Goal: Task Accomplishment & Management: Complete application form

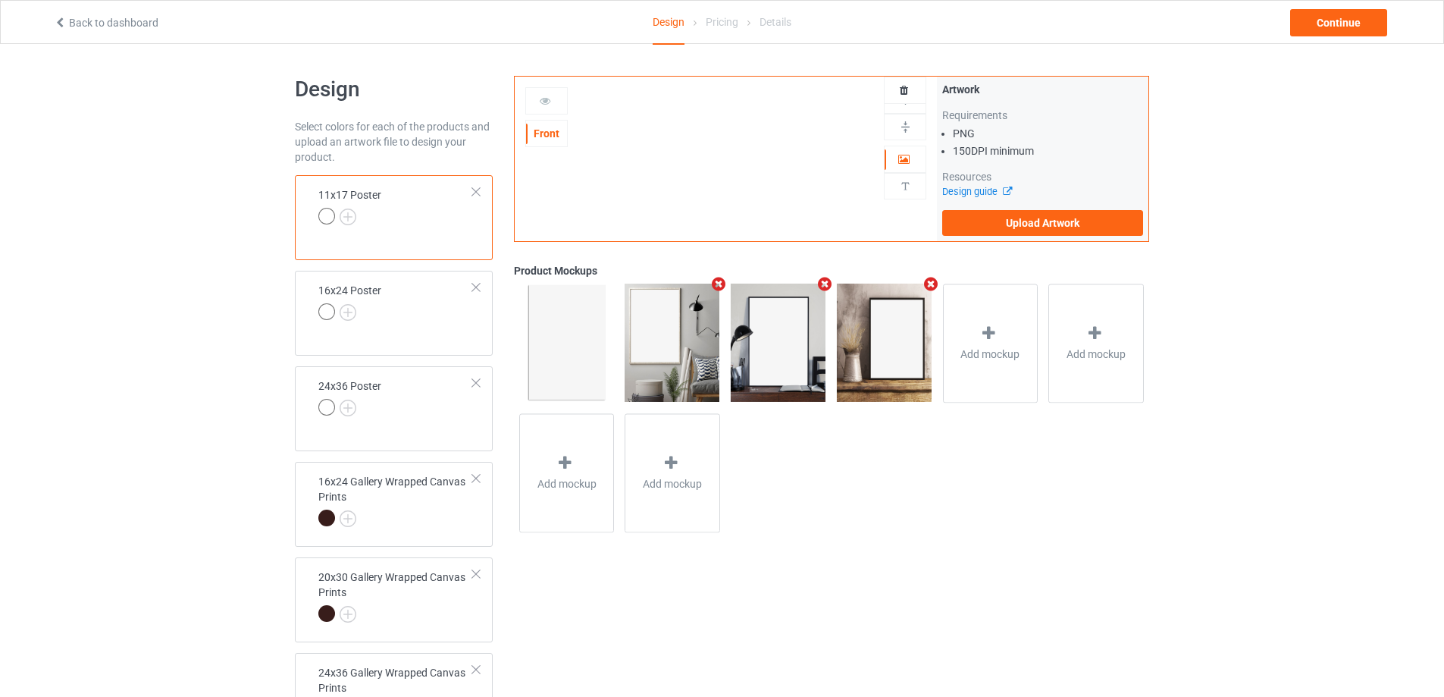
click at [471, 191] on div at bounding box center [476, 191] width 11 height 11
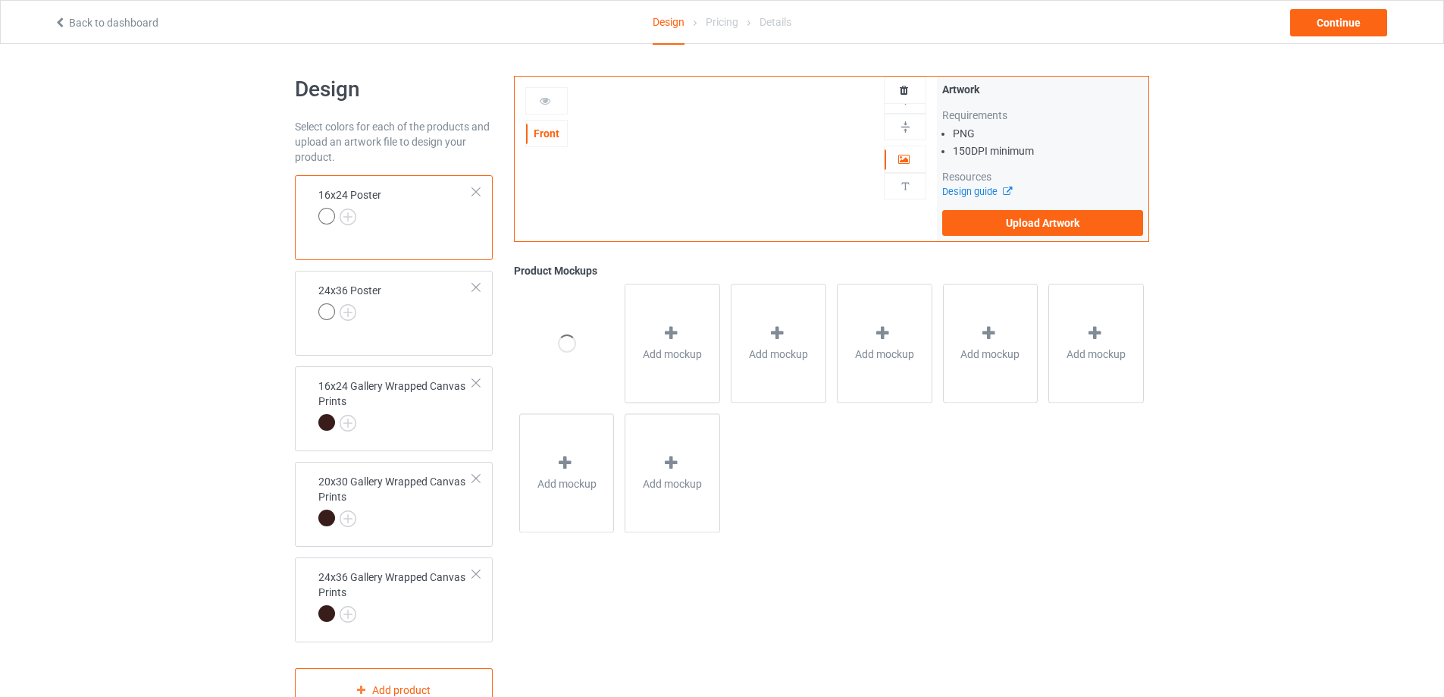
click at [473, 191] on div at bounding box center [476, 191] width 11 height 11
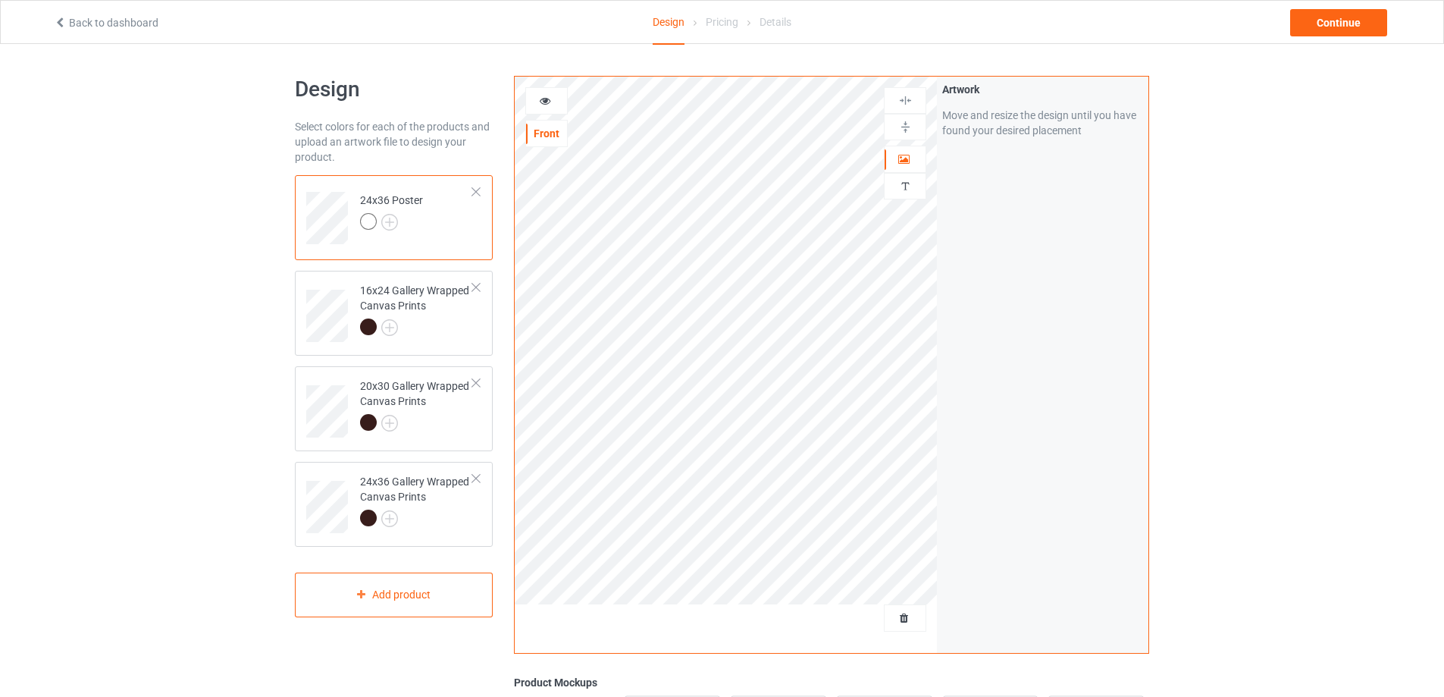
click at [473, 191] on div at bounding box center [476, 191] width 11 height 11
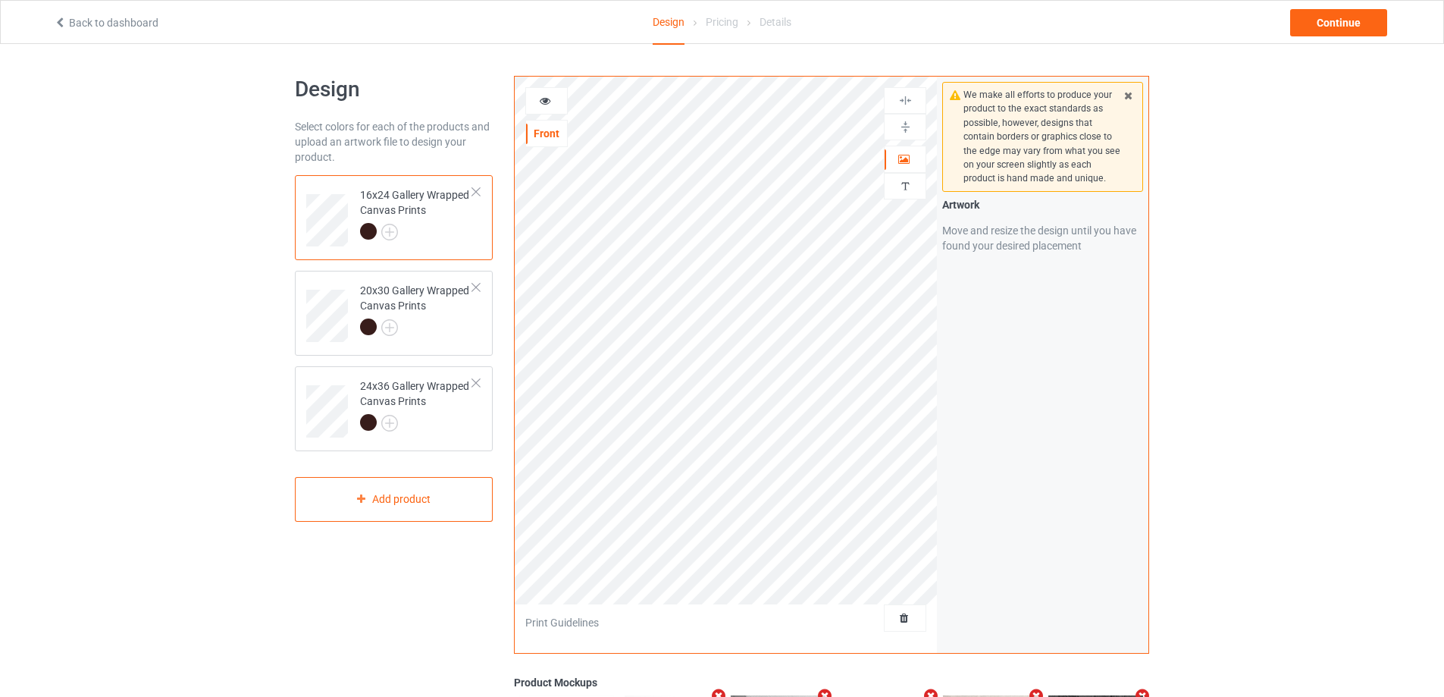
click at [473, 191] on div at bounding box center [476, 191] width 11 height 11
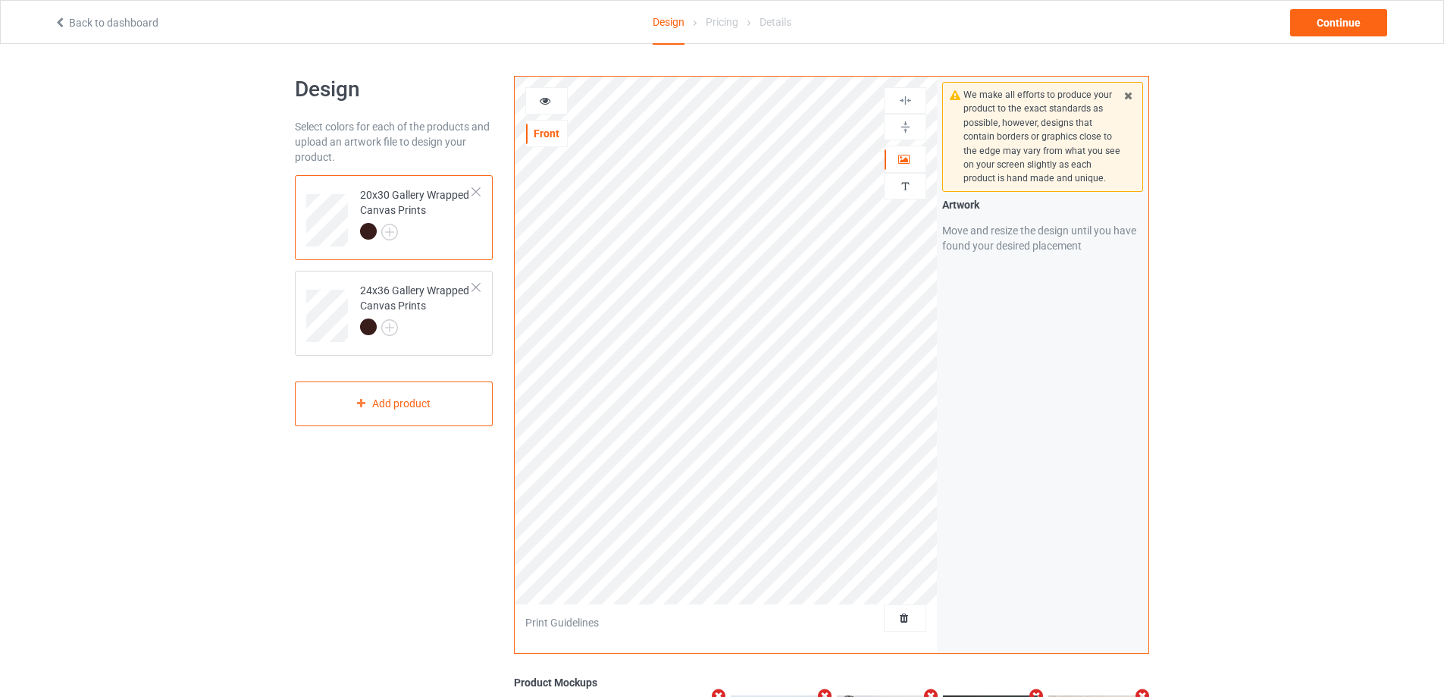
click at [473, 191] on div at bounding box center [476, 191] width 11 height 11
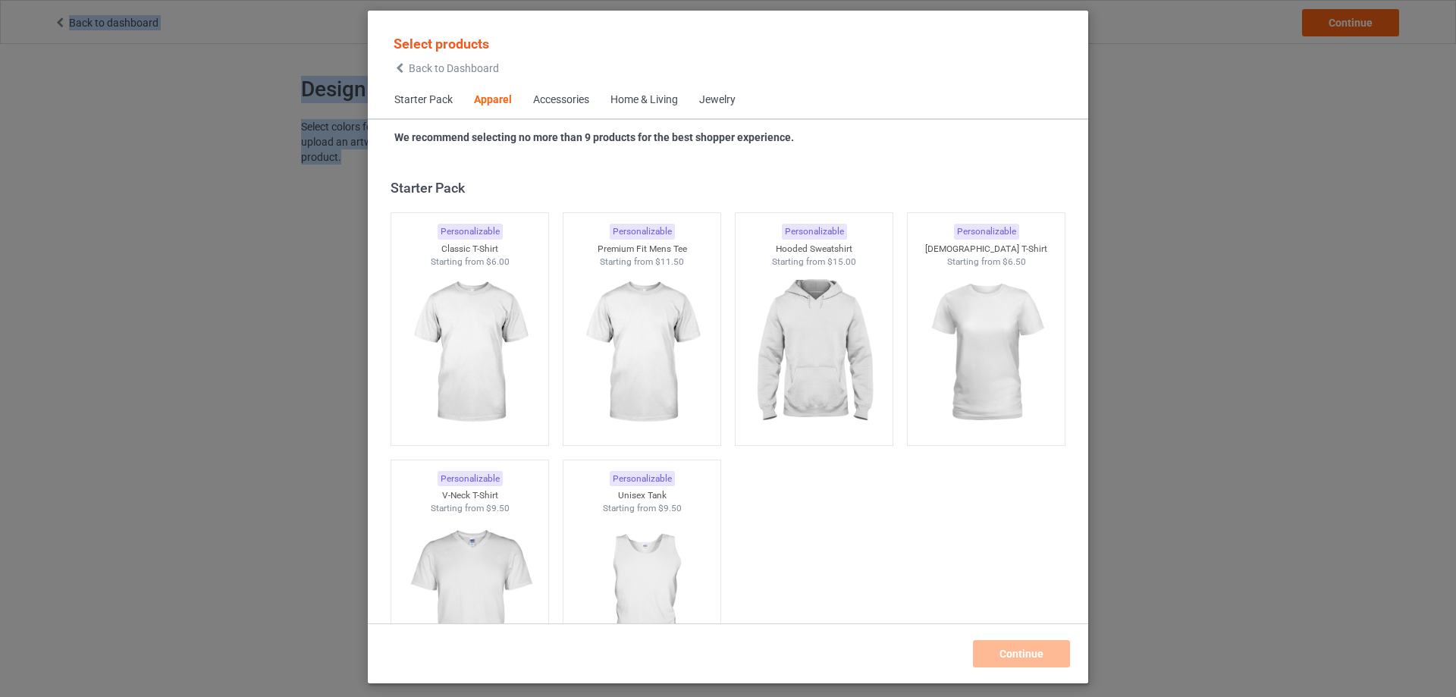
scroll to position [565, 0]
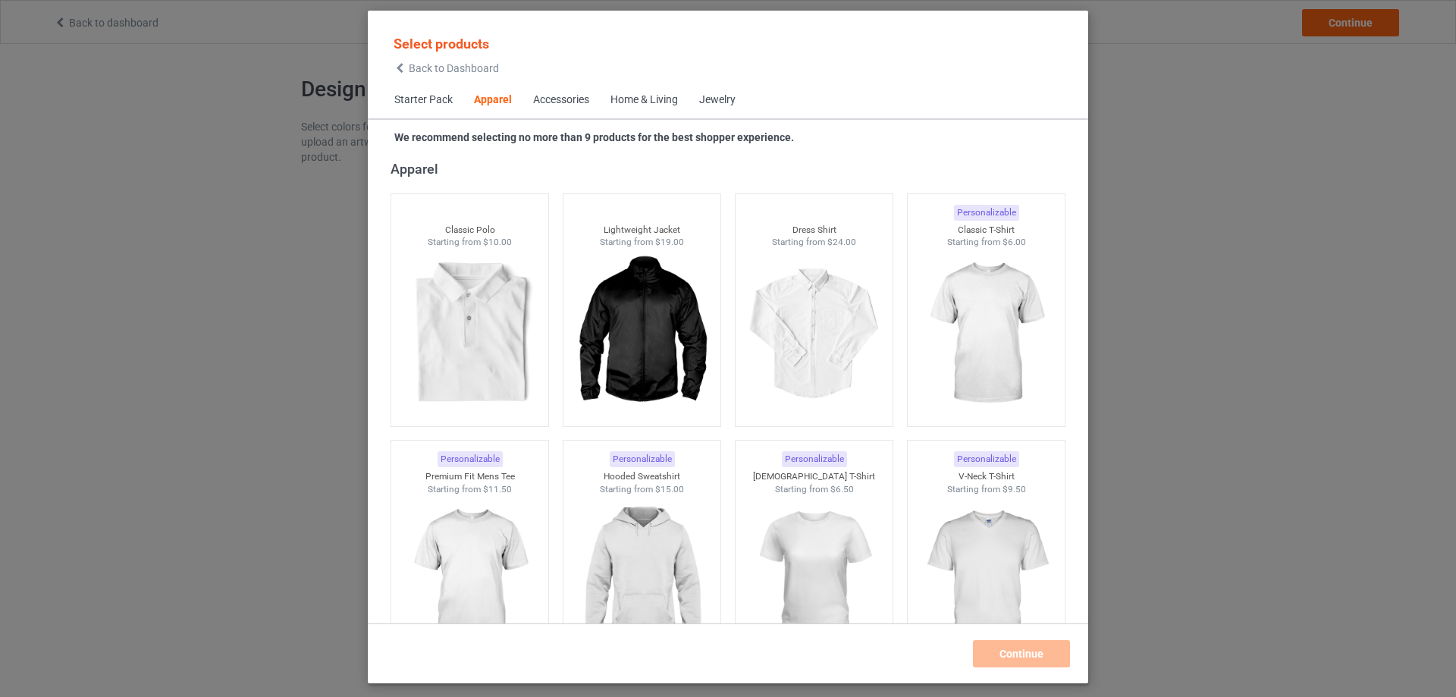
click at [563, 101] on div "Accessories" at bounding box center [561, 99] width 56 height 15
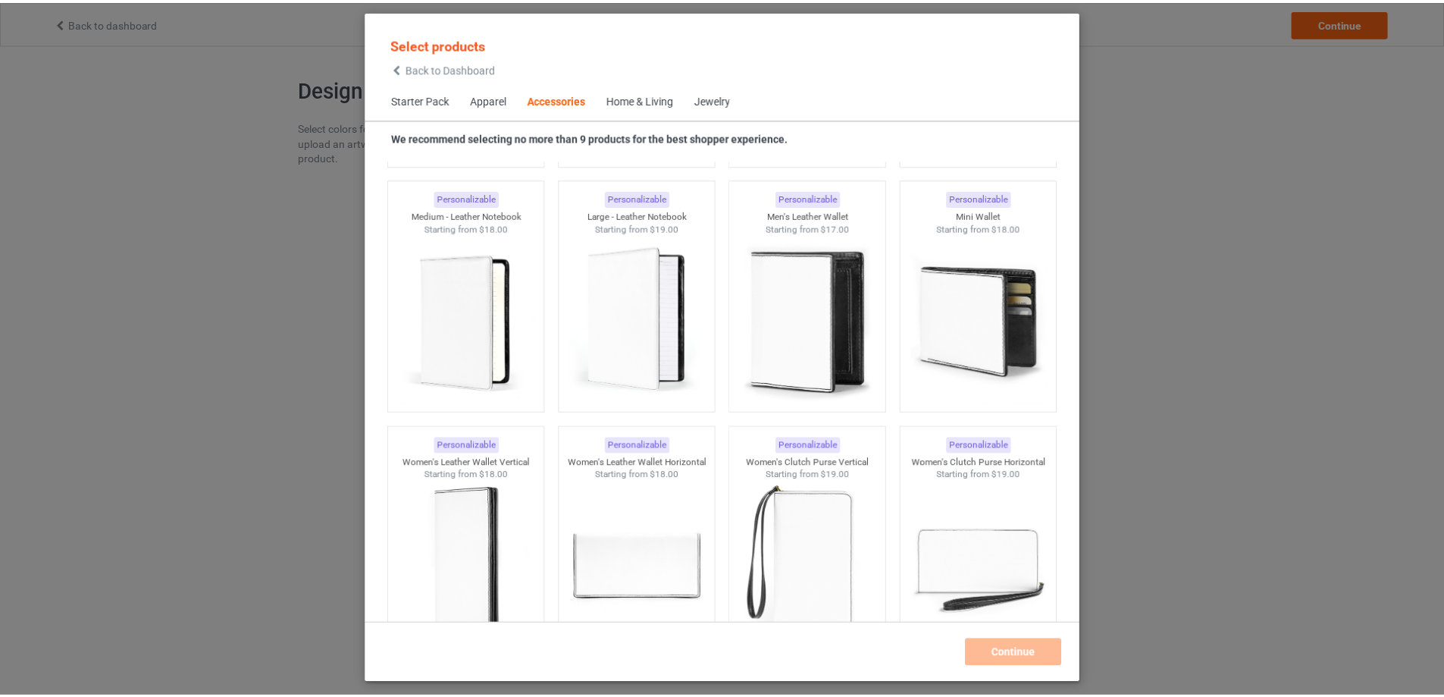
scroll to position [6060, 0]
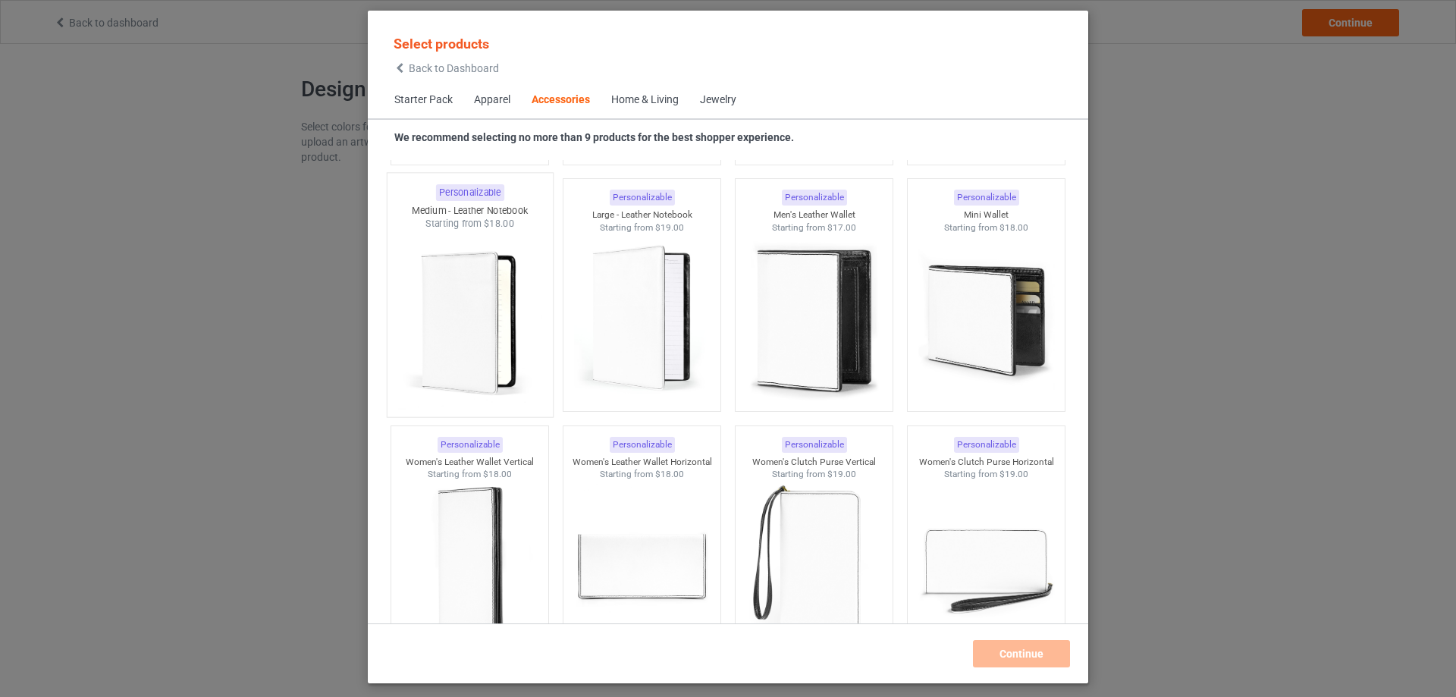
click at [482, 270] on img at bounding box center [469, 319] width 143 height 178
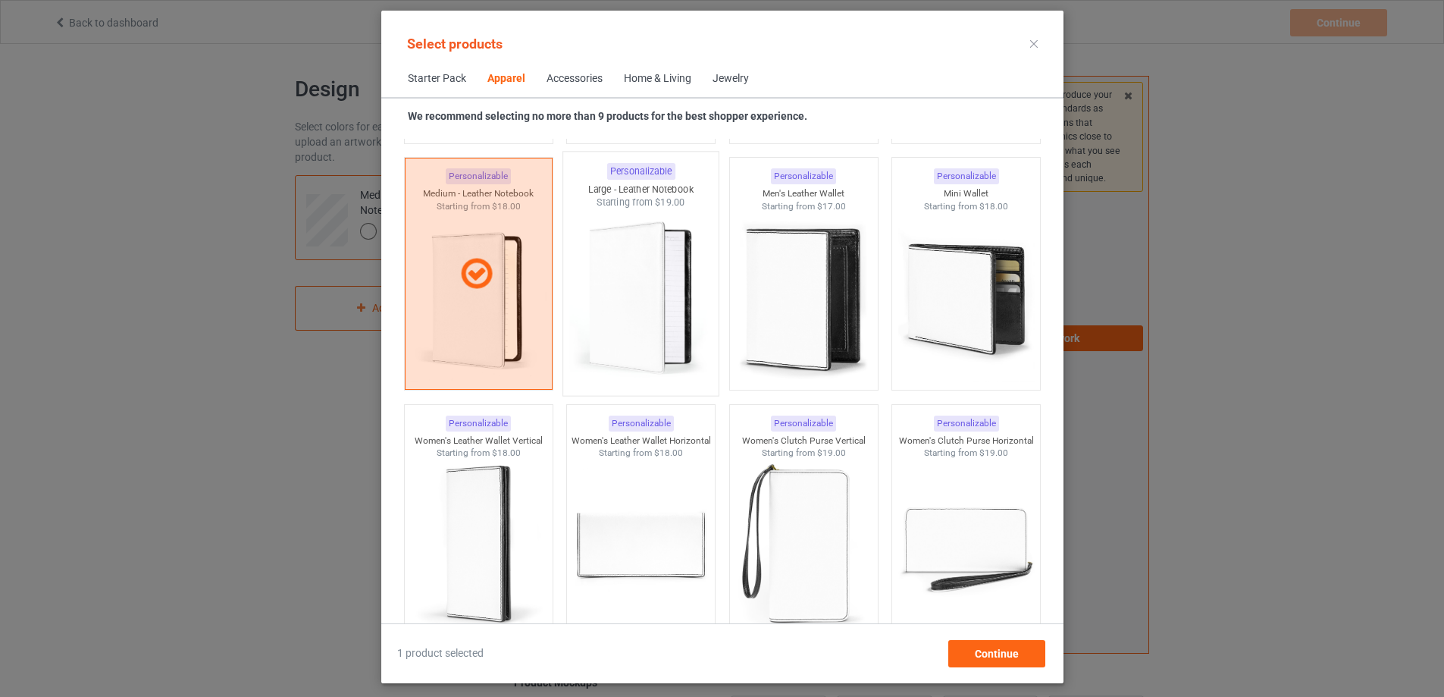
click at [644, 274] on img at bounding box center [640, 298] width 143 height 178
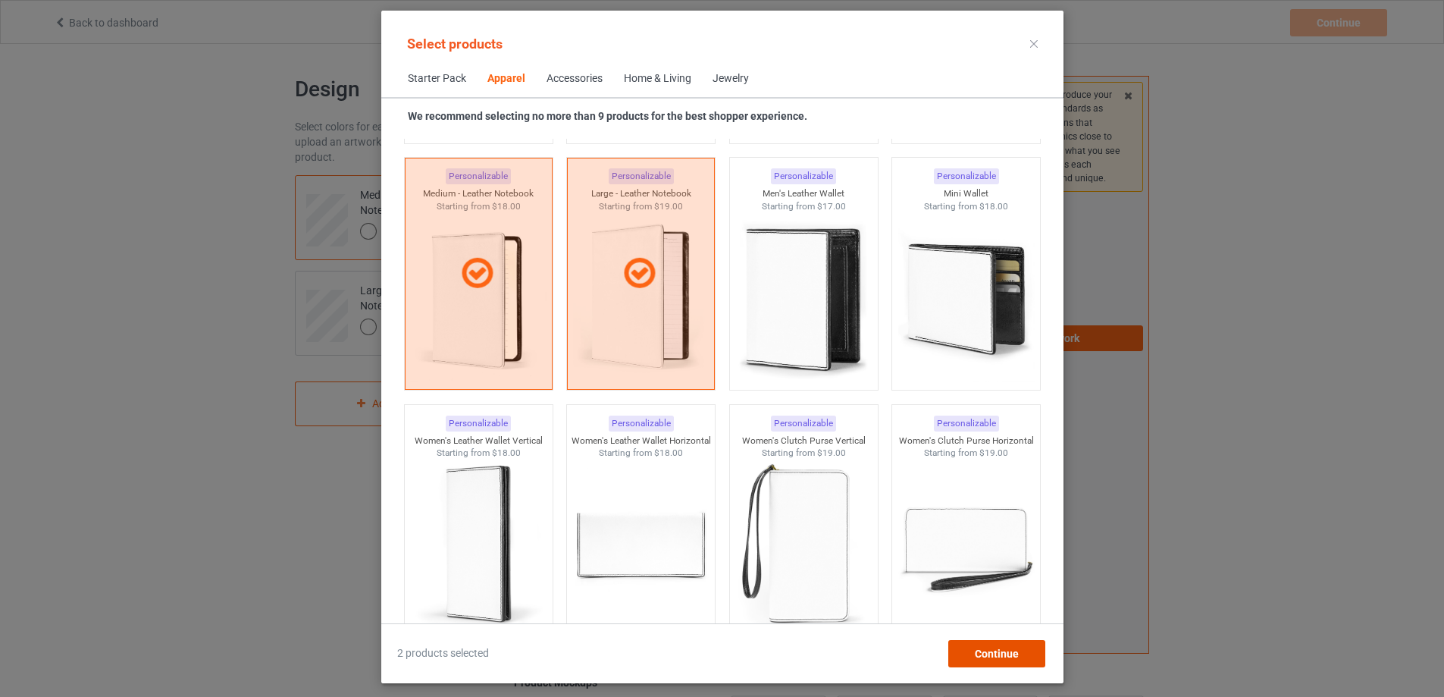
click at [1017, 652] on span "Continue" at bounding box center [996, 653] width 44 height 12
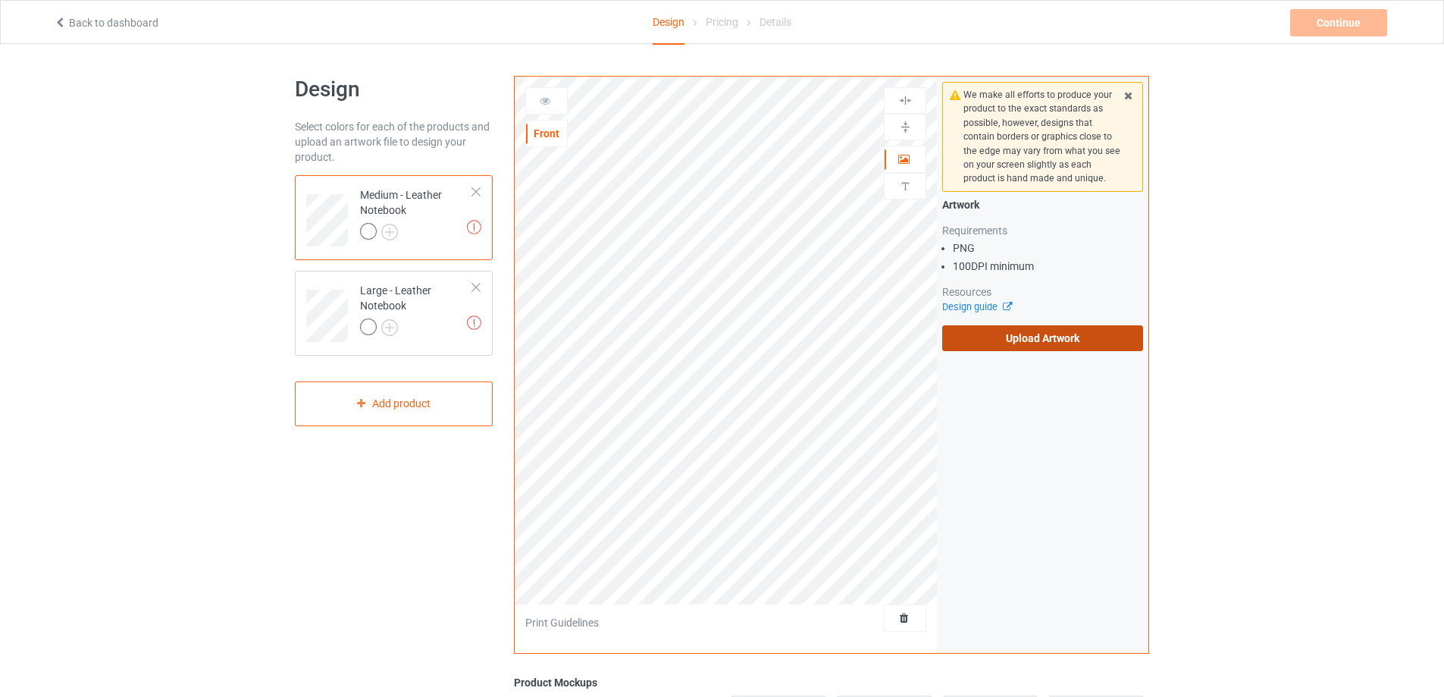
click at [1053, 340] on label "Upload Artwork" at bounding box center [1042, 338] width 201 height 26
click at [0, 0] on input "Upload Artwork" at bounding box center [0, 0] width 0 height 0
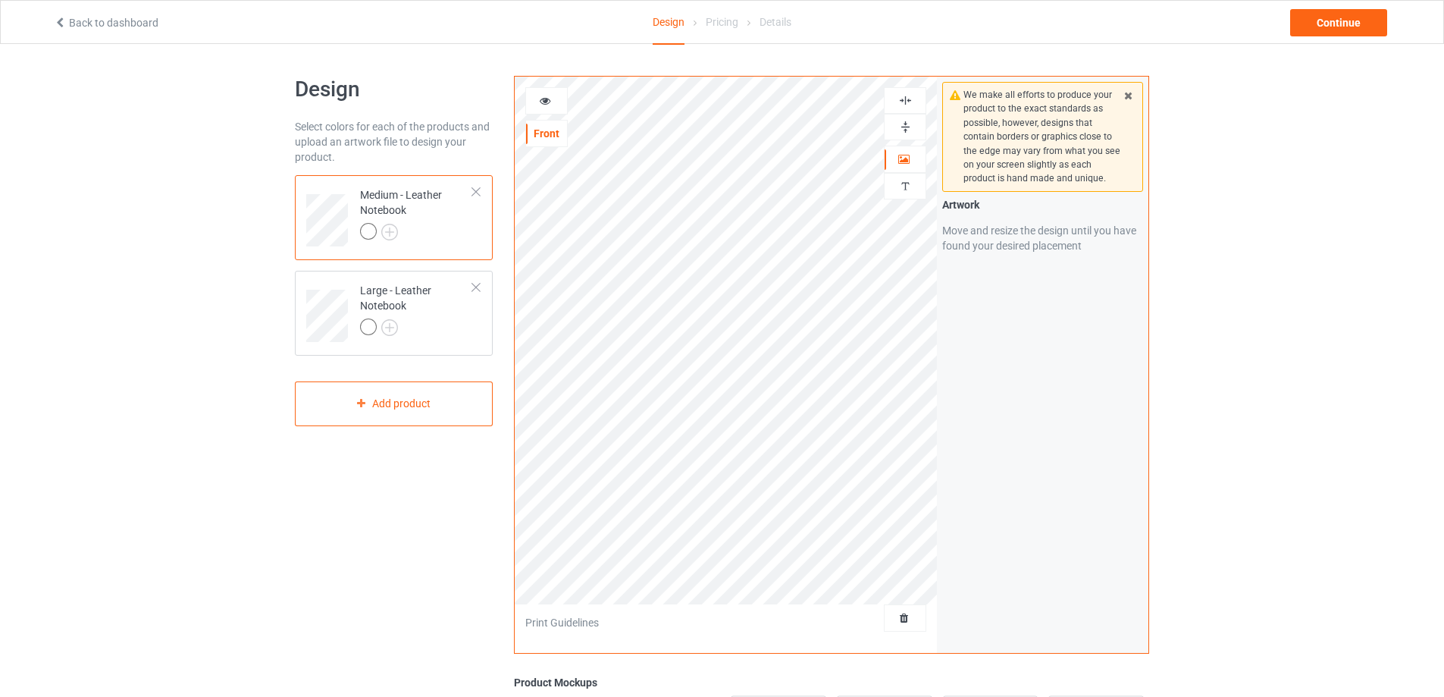
click at [901, 129] on img at bounding box center [905, 127] width 14 height 14
click at [542, 102] on icon at bounding box center [545, 98] width 13 height 11
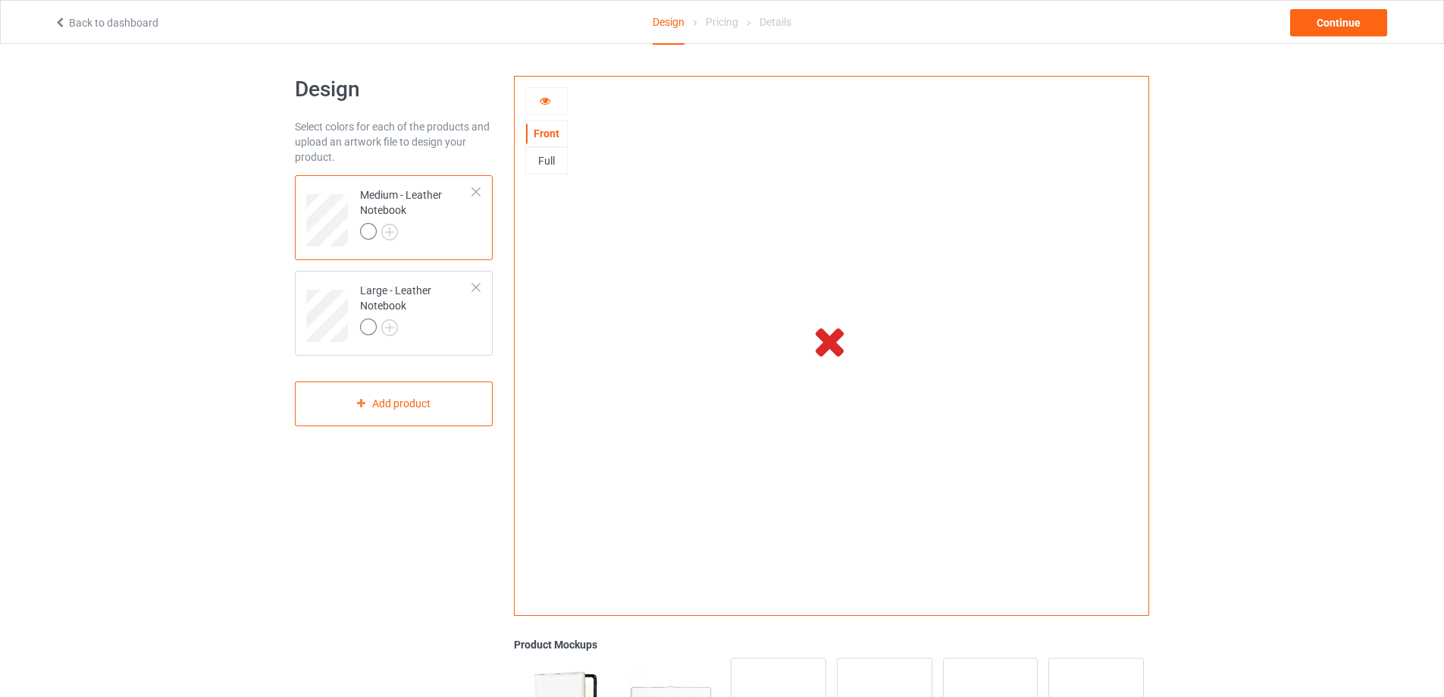
click at [550, 103] on icon at bounding box center [545, 98] width 13 height 11
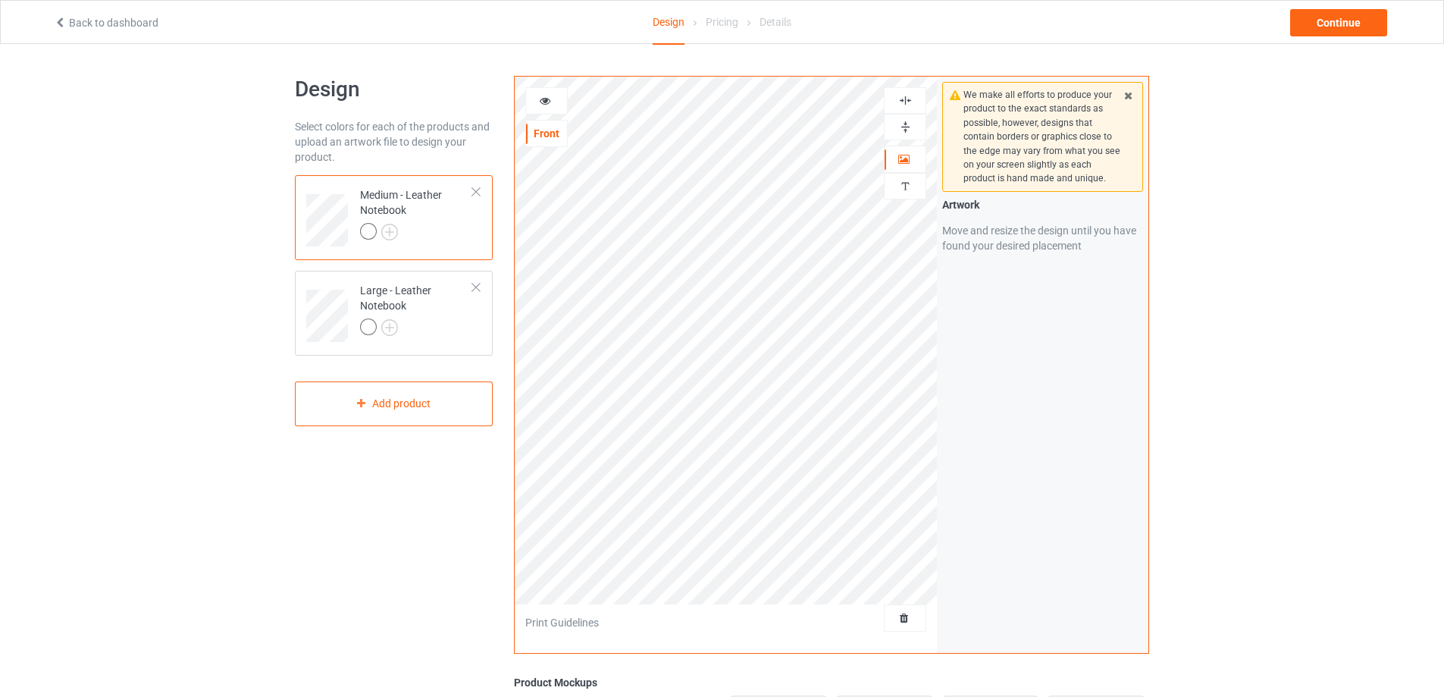
click at [550, 103] on icon at bounding box center [545, 98] width 13 height 11
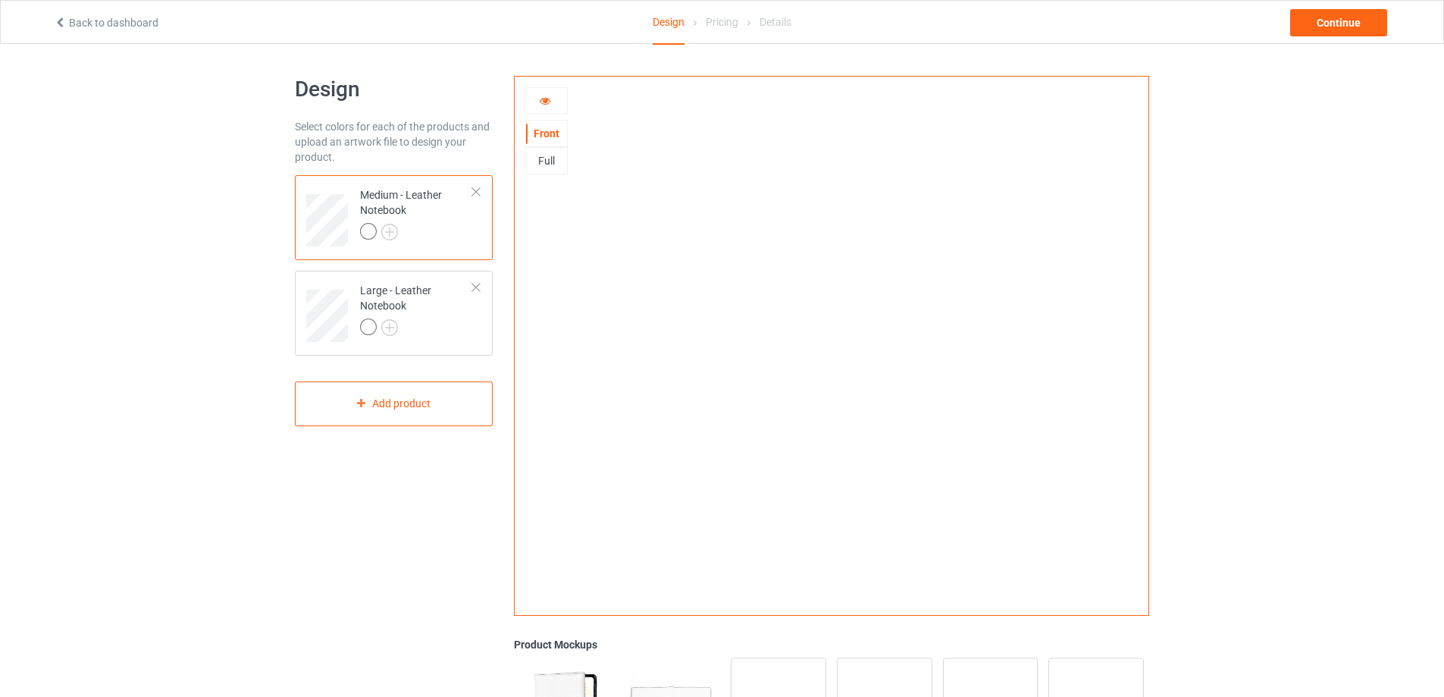
click at [545, 99] on icon at bounding box center [545, 98] width 13 height 11
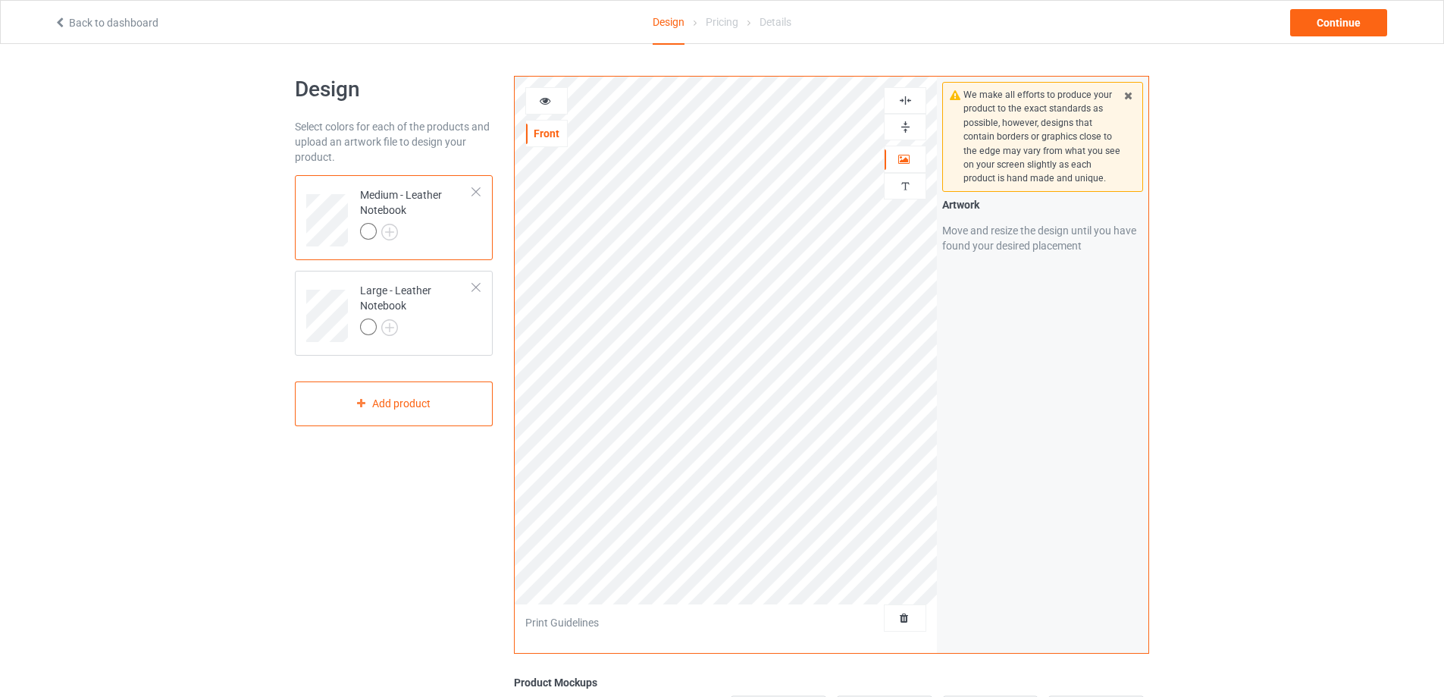
click at [545, 101] on icon at bounding box center [545, 98] width 13 height 11
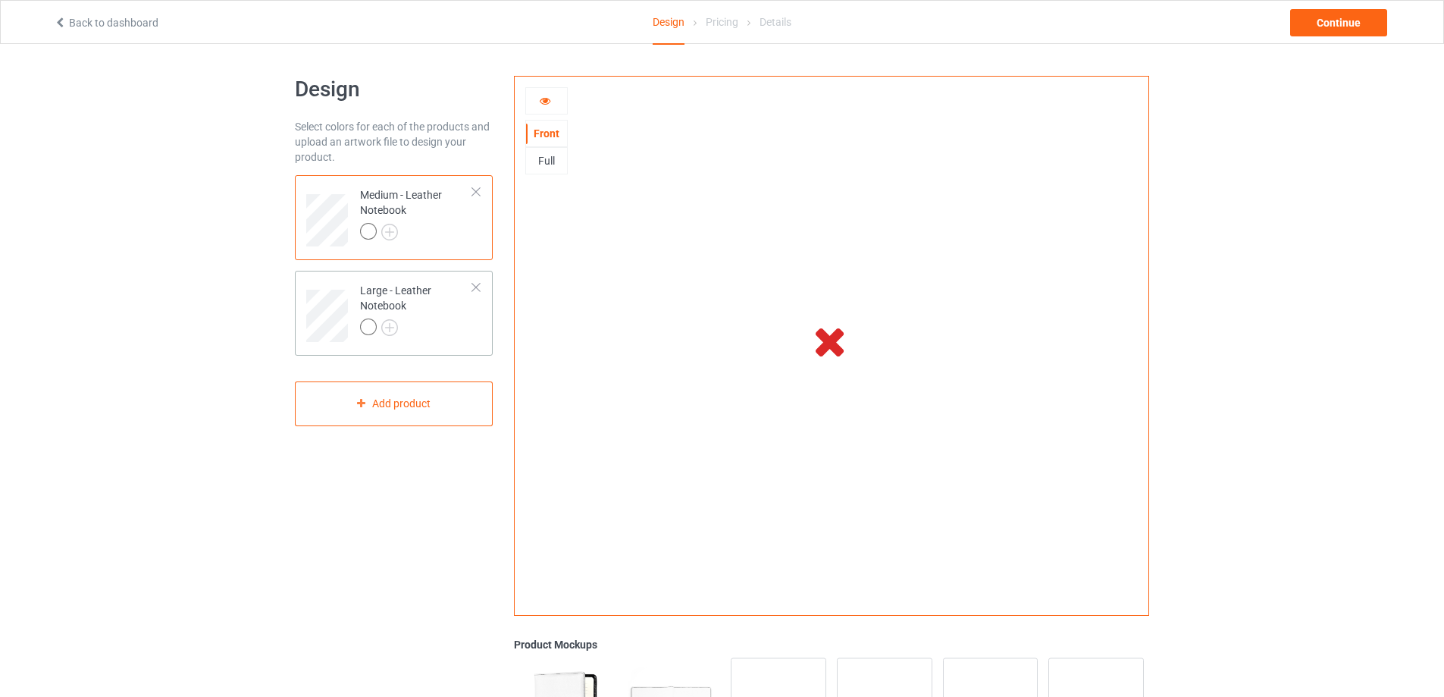
click at [443, 308] on div "Large - Leather Notebook" at bounding box center [416, 309] width 113 height 52
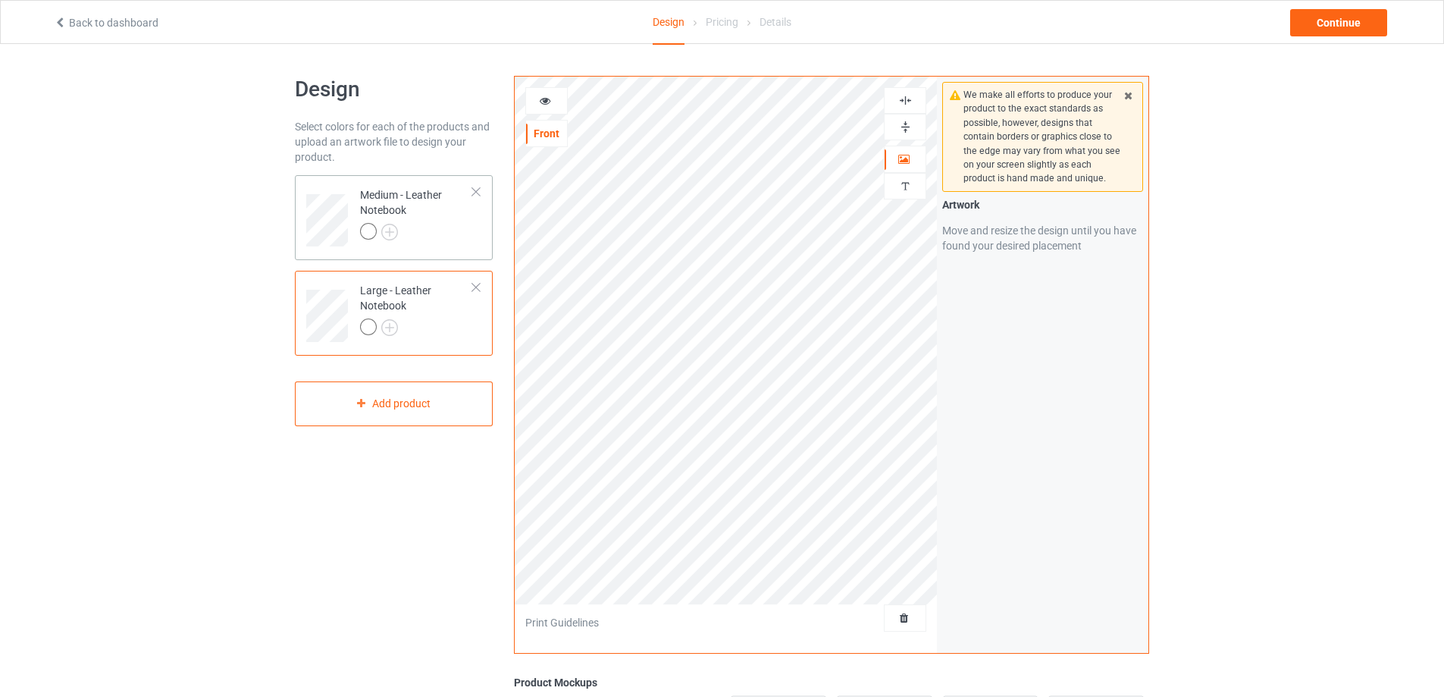
click at [434, 228] on div at bounding box center [416, 233] width 113 height 21
click at [545, 95] on icon at bounding box center [545, 98] width 13 height 11
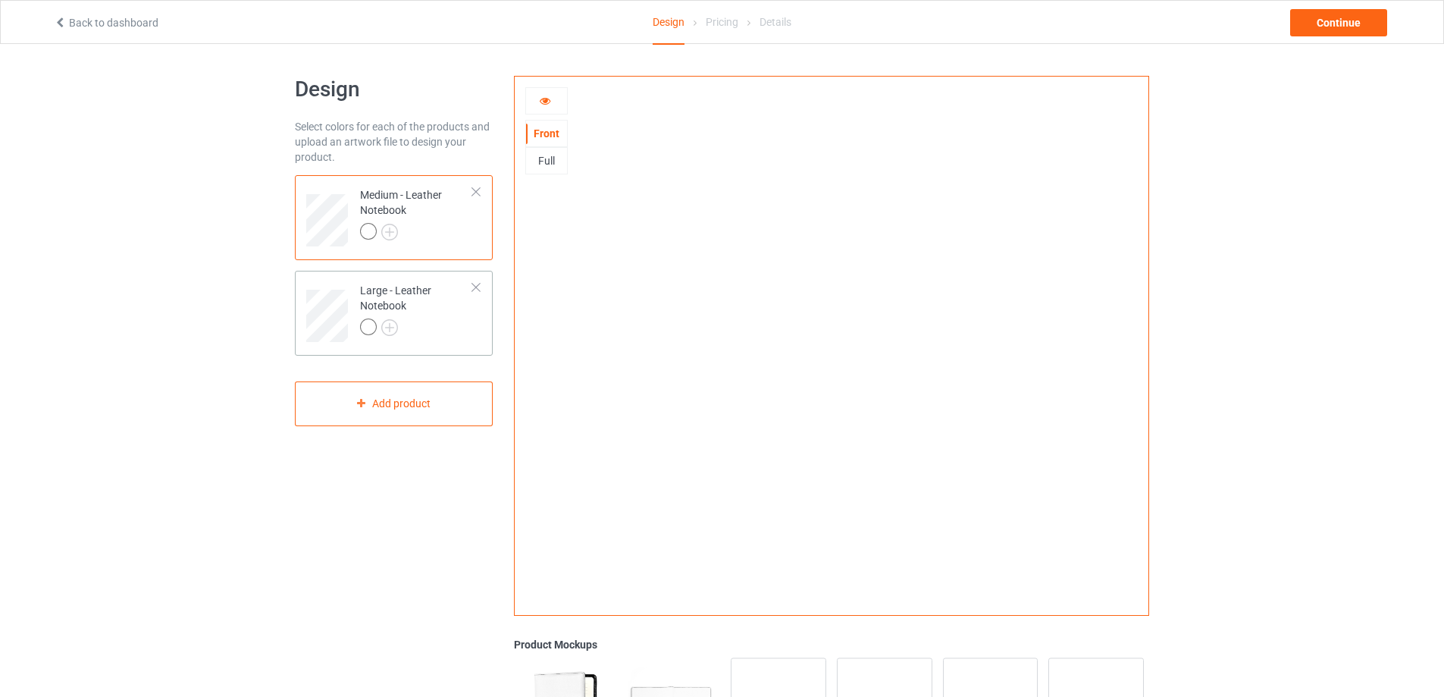
click at [454, 312] on div "Large - Leather Notebook" at bounding box center [416, 309] width 113 height 52
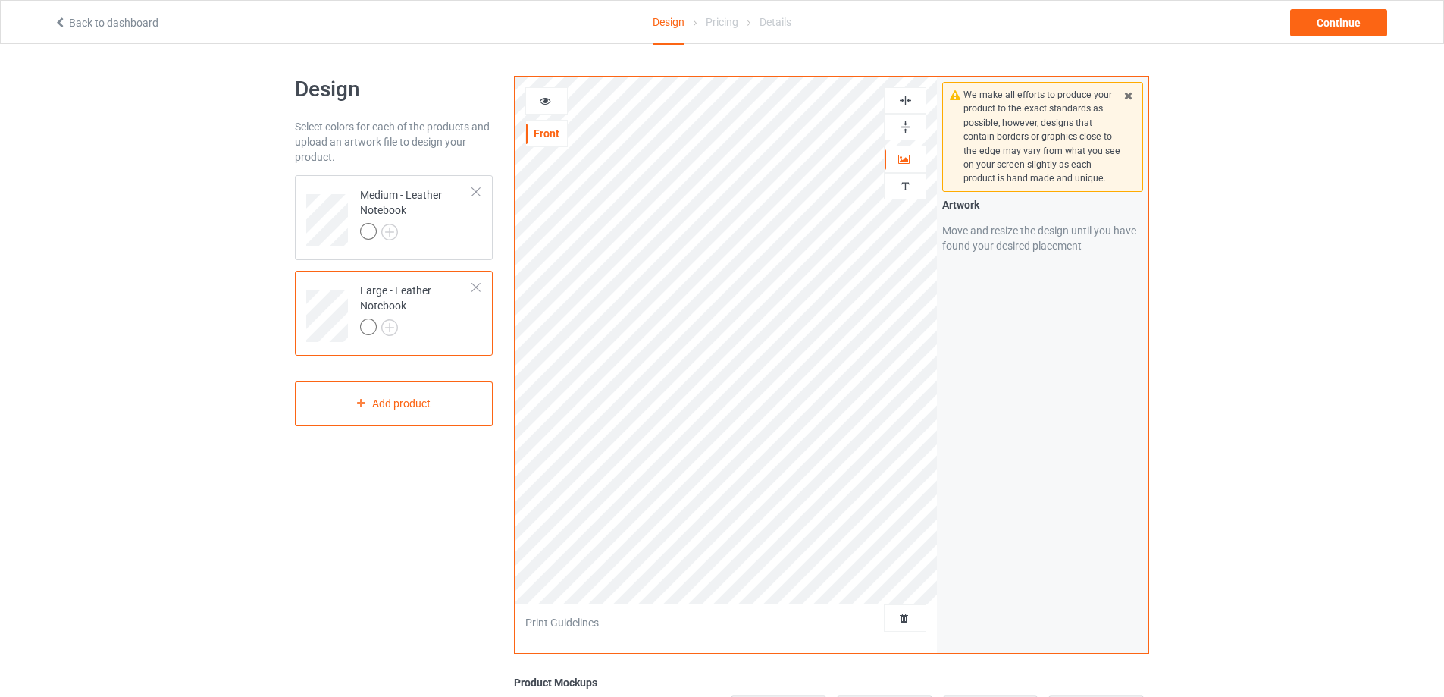
click at [544, 97] on icon at bounding box center [545, 98] width 13 height 11
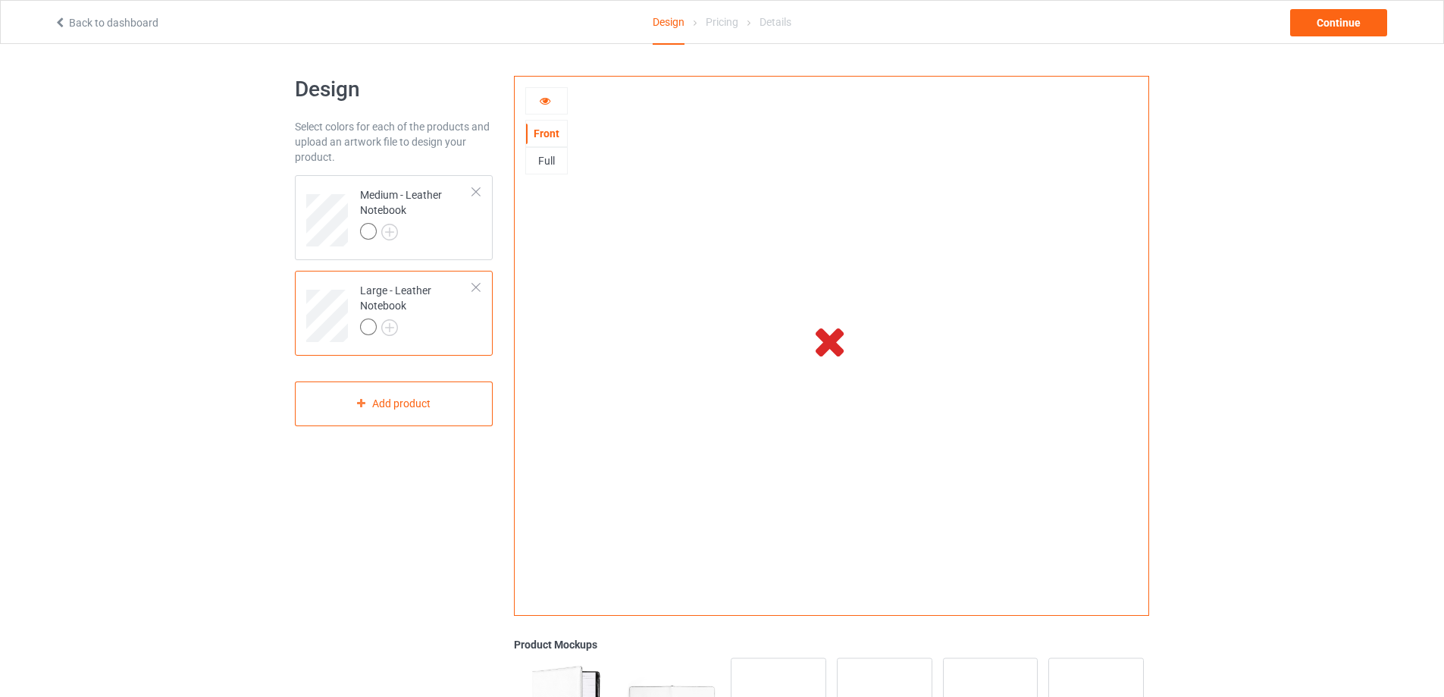
click at [537, 107] on div at bounding box center [546, 100] width 41 height 15
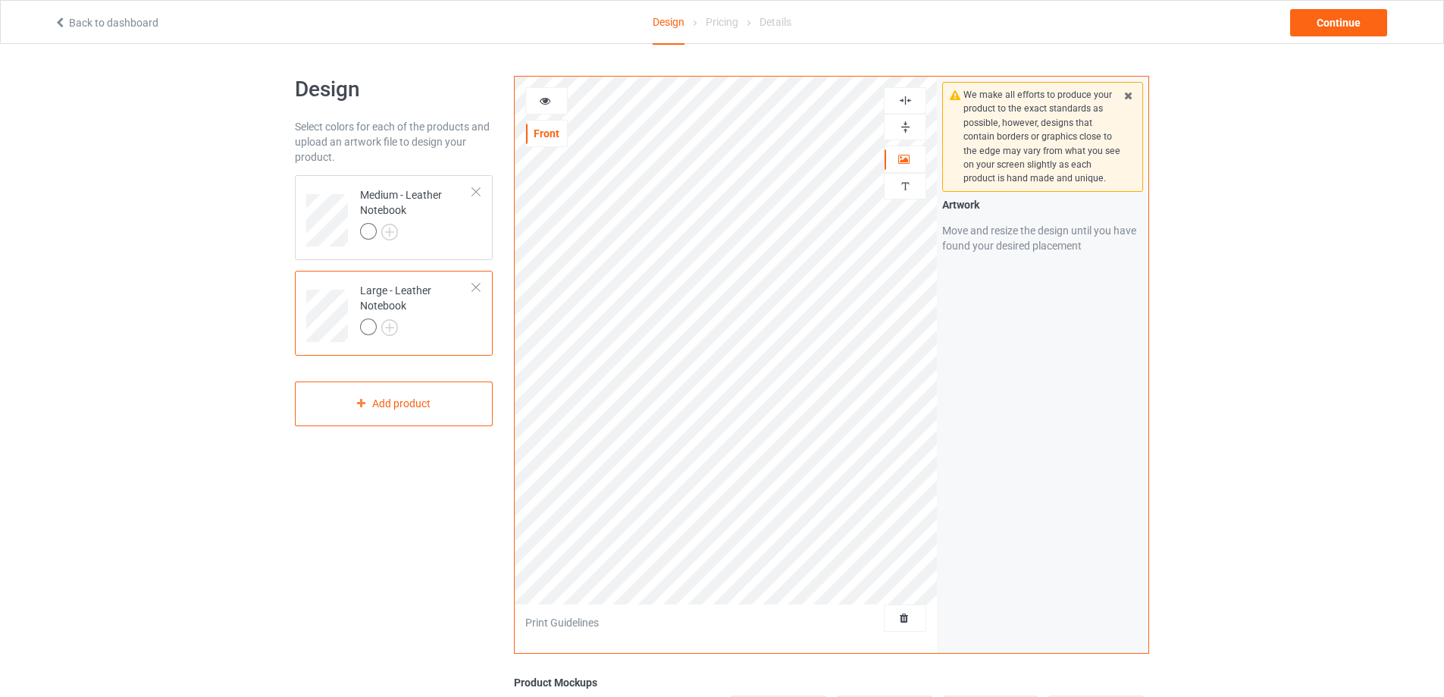
click at [545, 99] on icon at bounding box center [545, 98] width 13 height 11
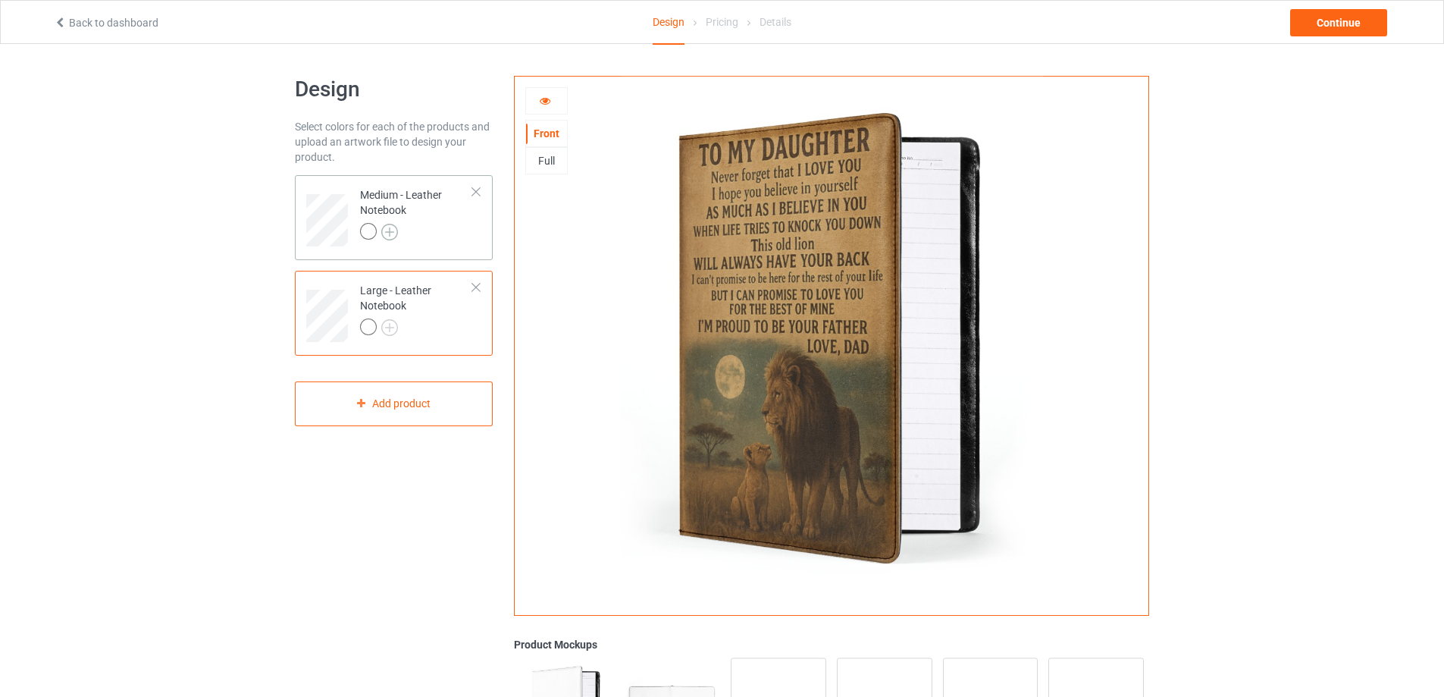
click at [390, 235] on img at bounding box center [389, 232] width 17 height 17
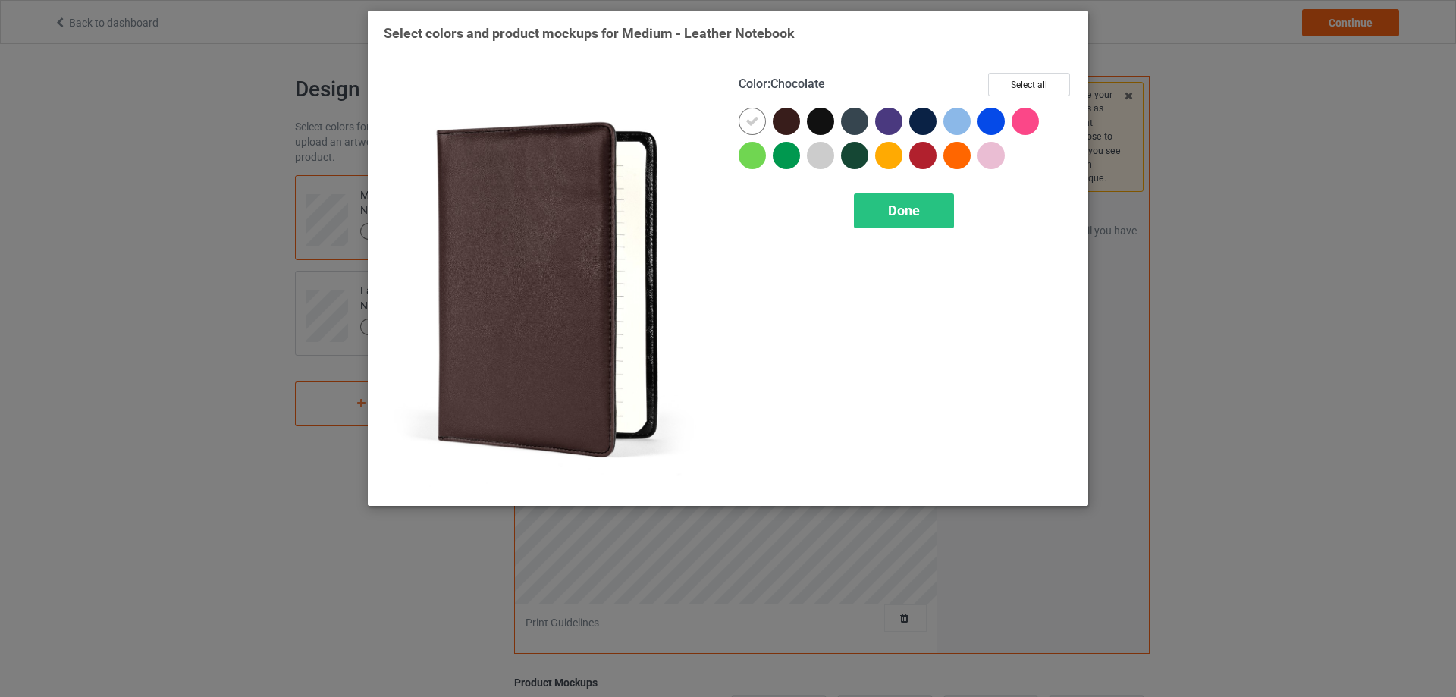
click at [783, 117] on div at bounding box center [785, 121] width 27 height 27
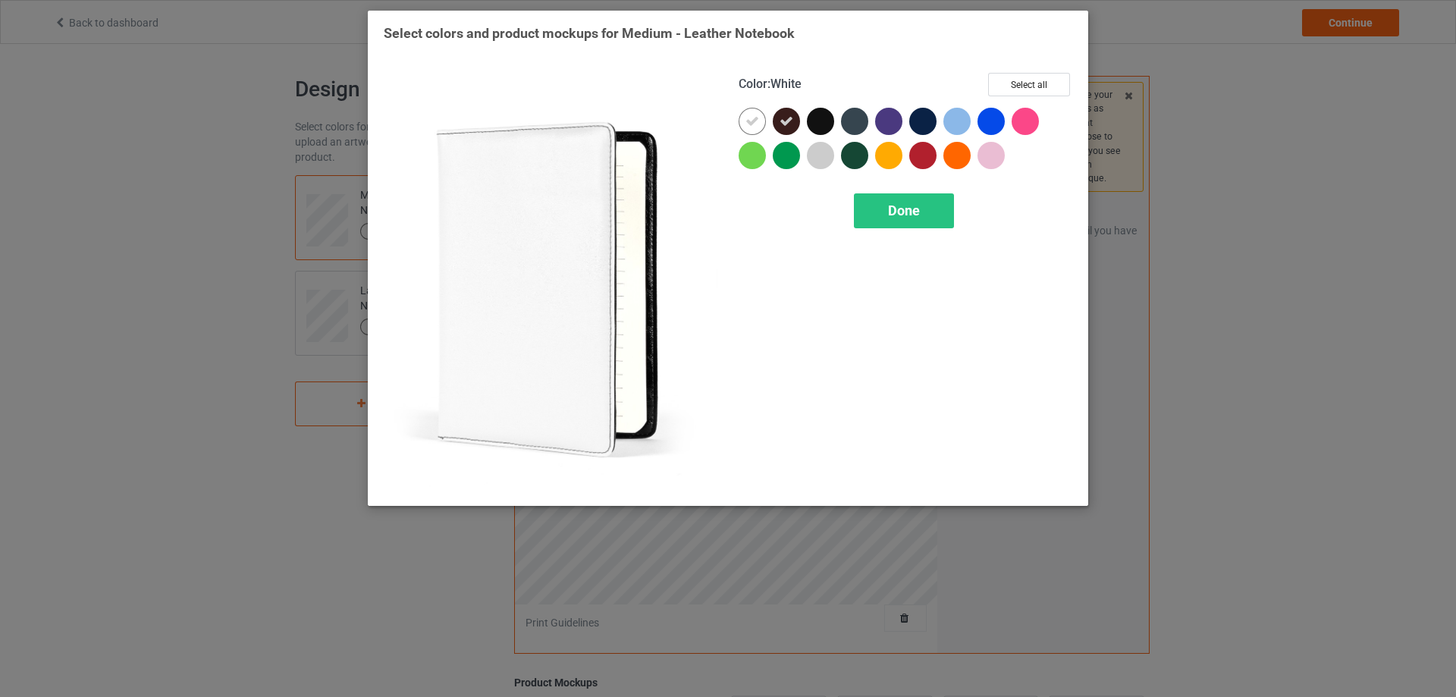
click at [748, 117] on icon at bounding box center [752, 121] width 14 height 14
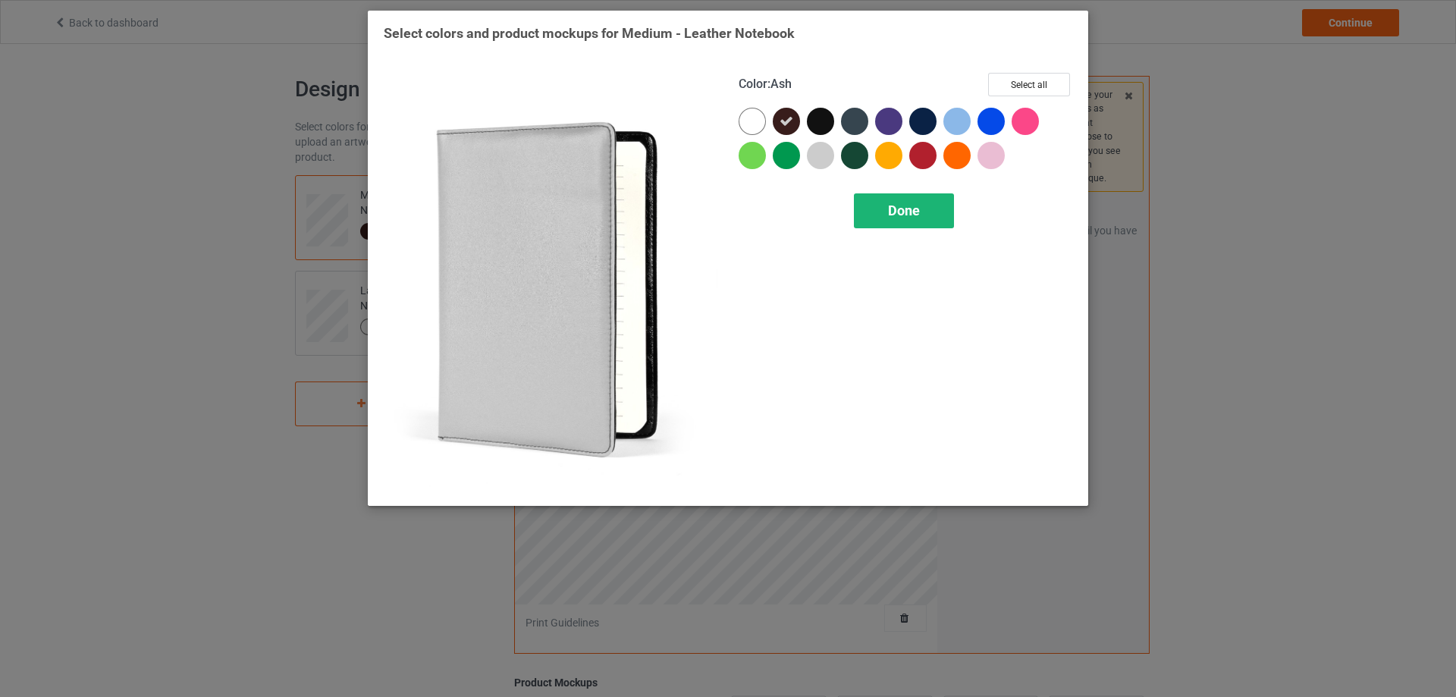
click at [870, 196] on div "Done" at bounding box center [904, 210] width 100 height 35
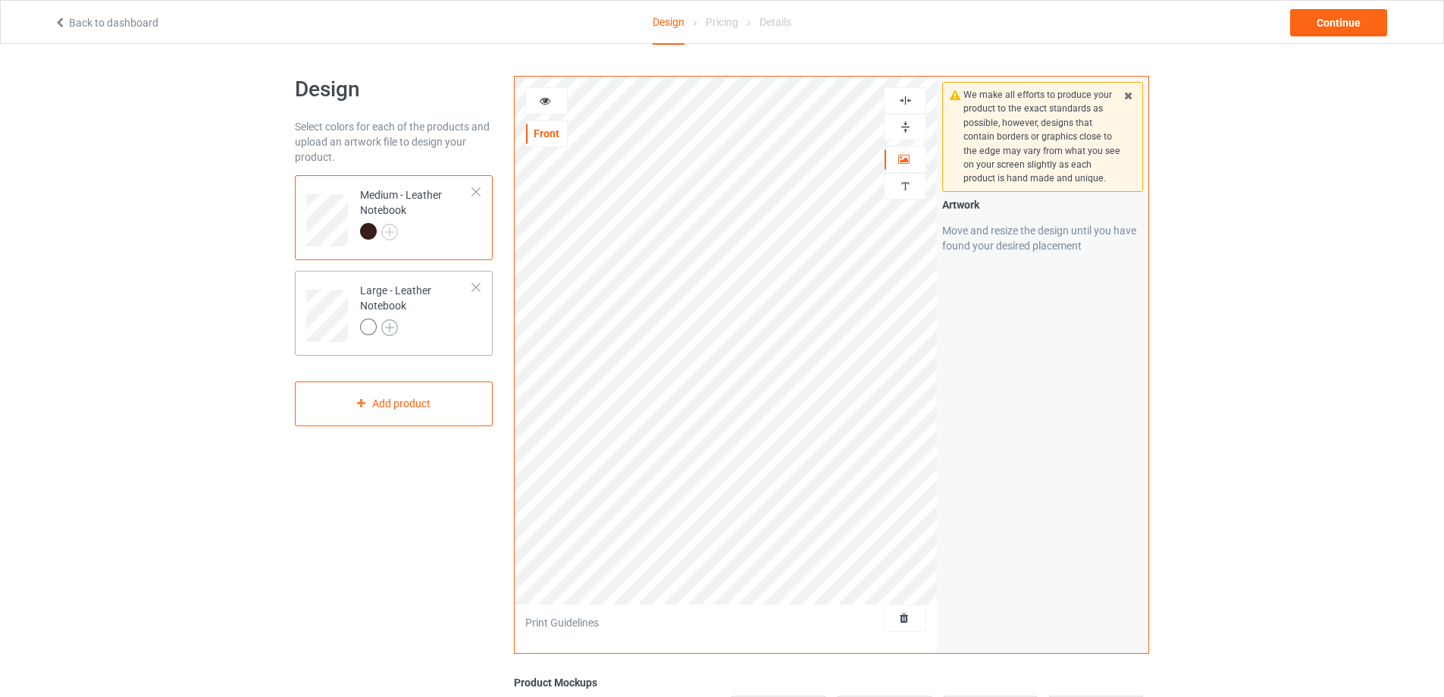
click at [389, 331] on img at bounding box center [389, 327] width 17 height 17
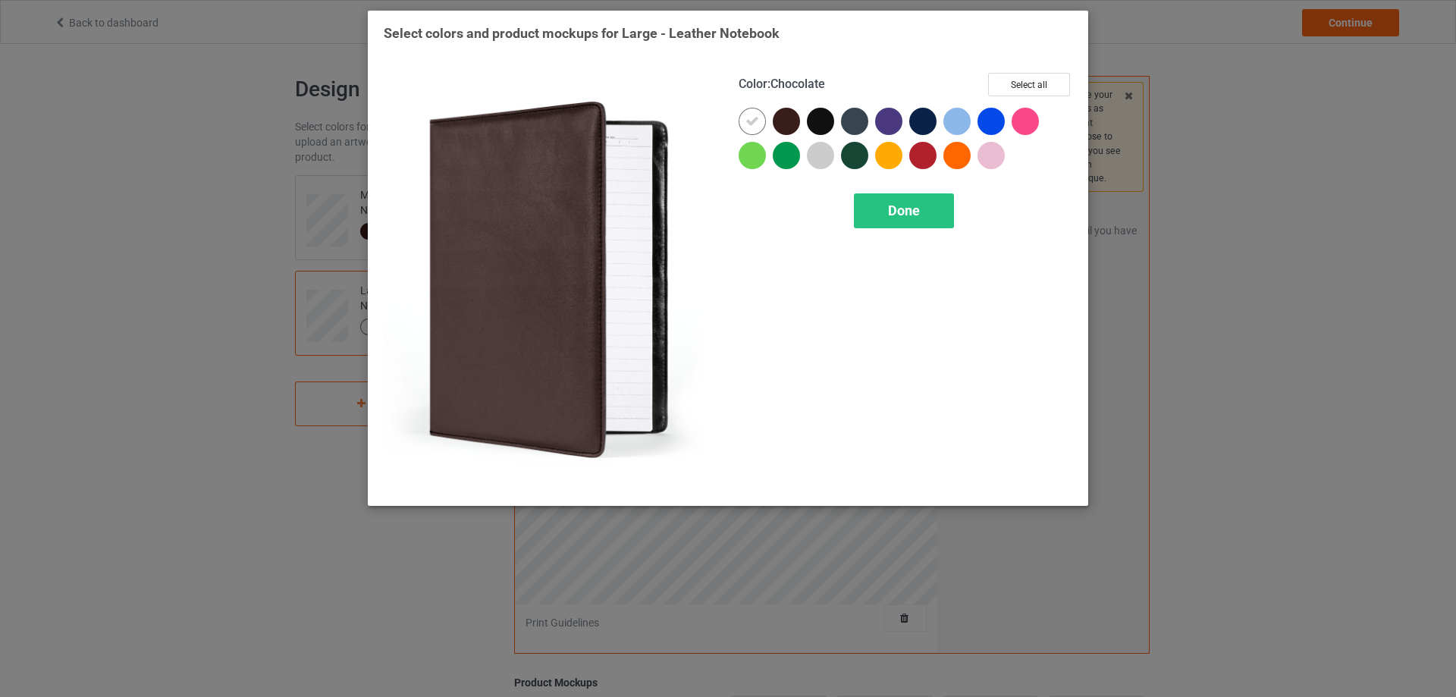
click at [788, 125] on div at bounding box center [785, 121] width 27 height 27
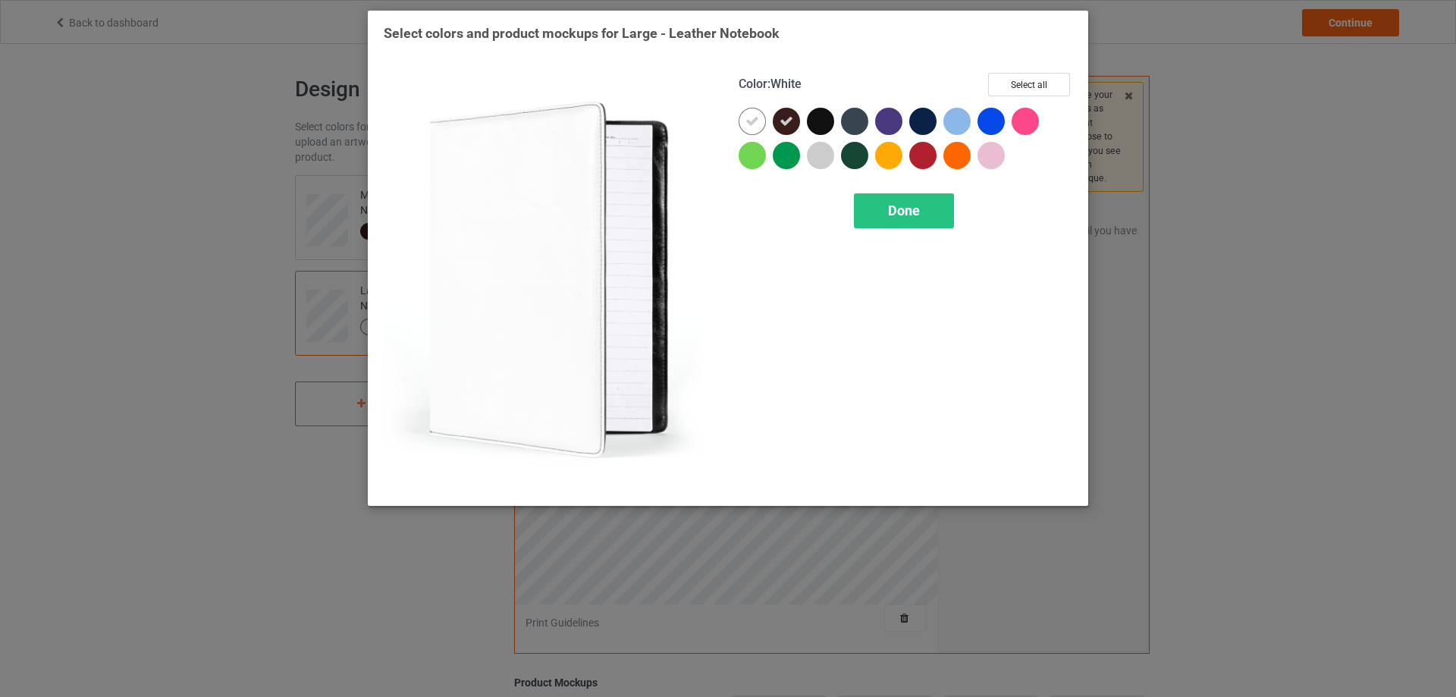
click at [747, 118] on icon at bounding box center [752, 121] width 14 height 14
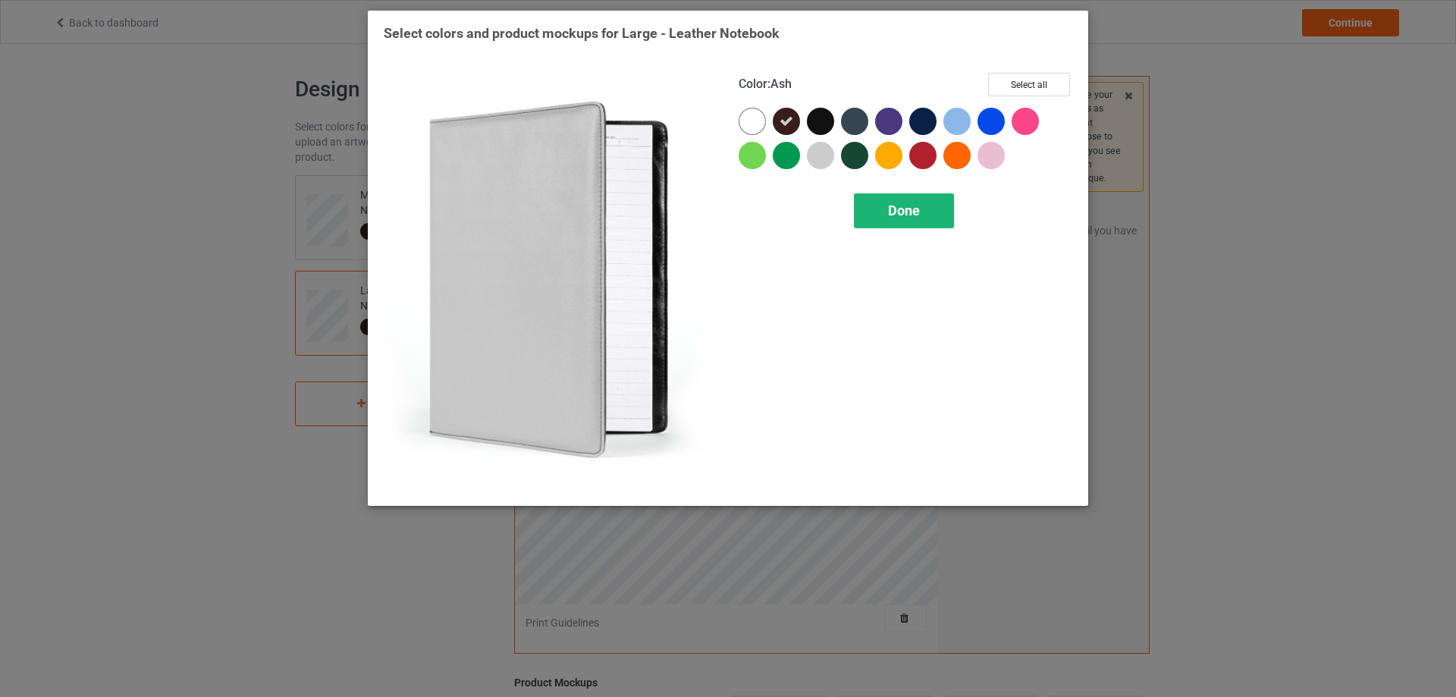
click at [869, 199] on div "Done" at bounding box center [904, 210] width 100 height 35
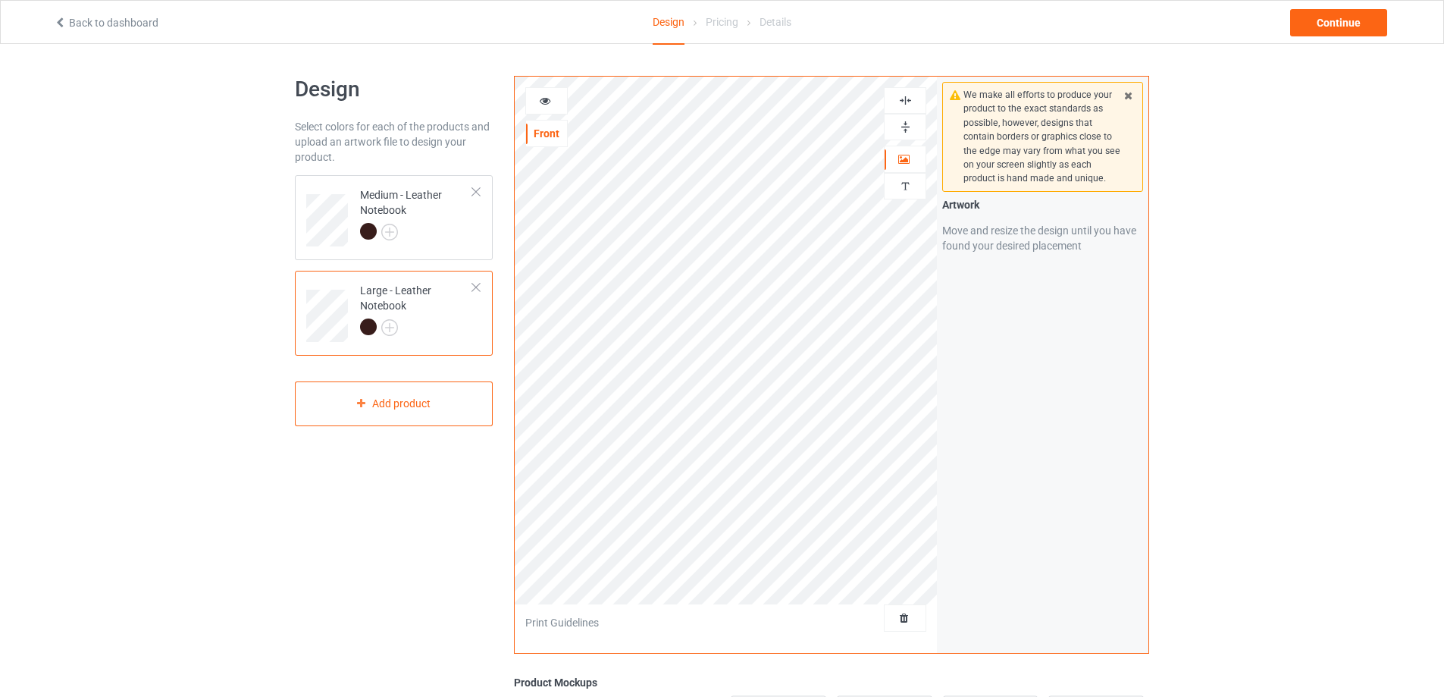
click at [550, 99] on icon at bounding box center [545, 98] width 13 height 11
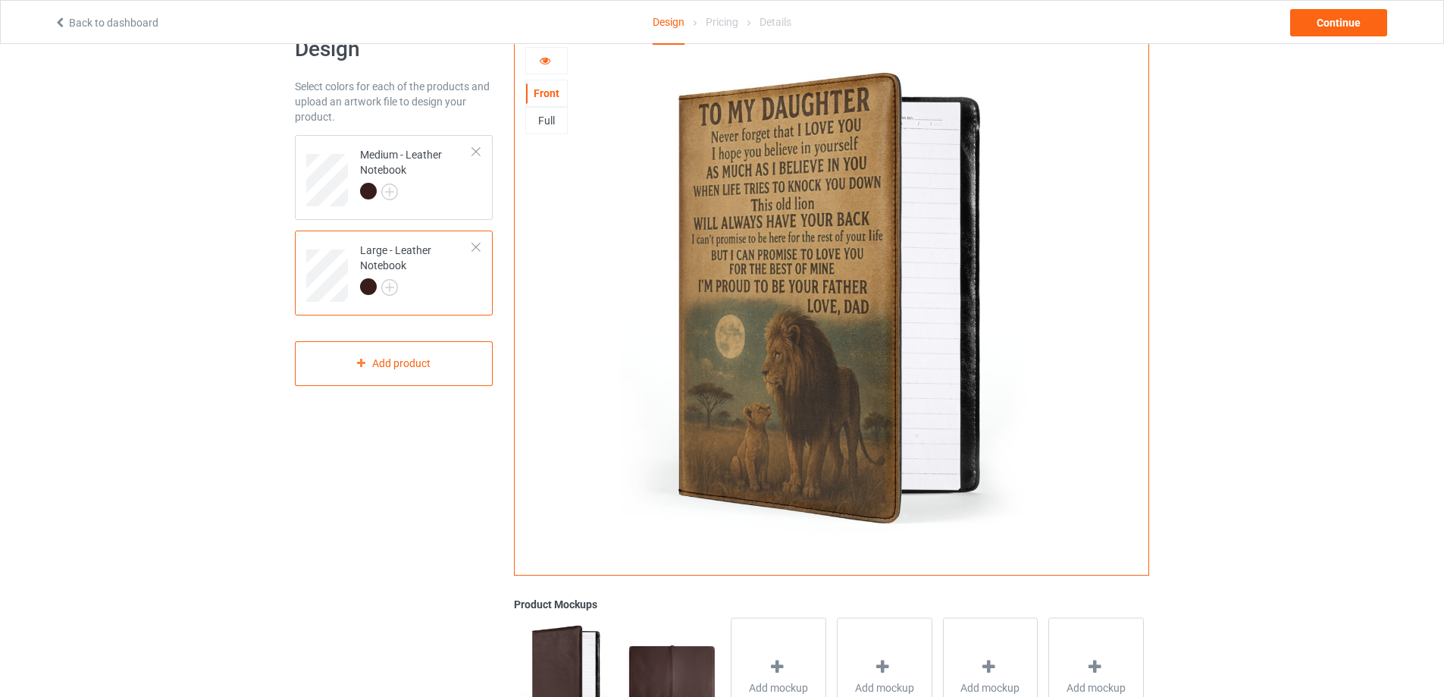
scroll to position [76, 0]
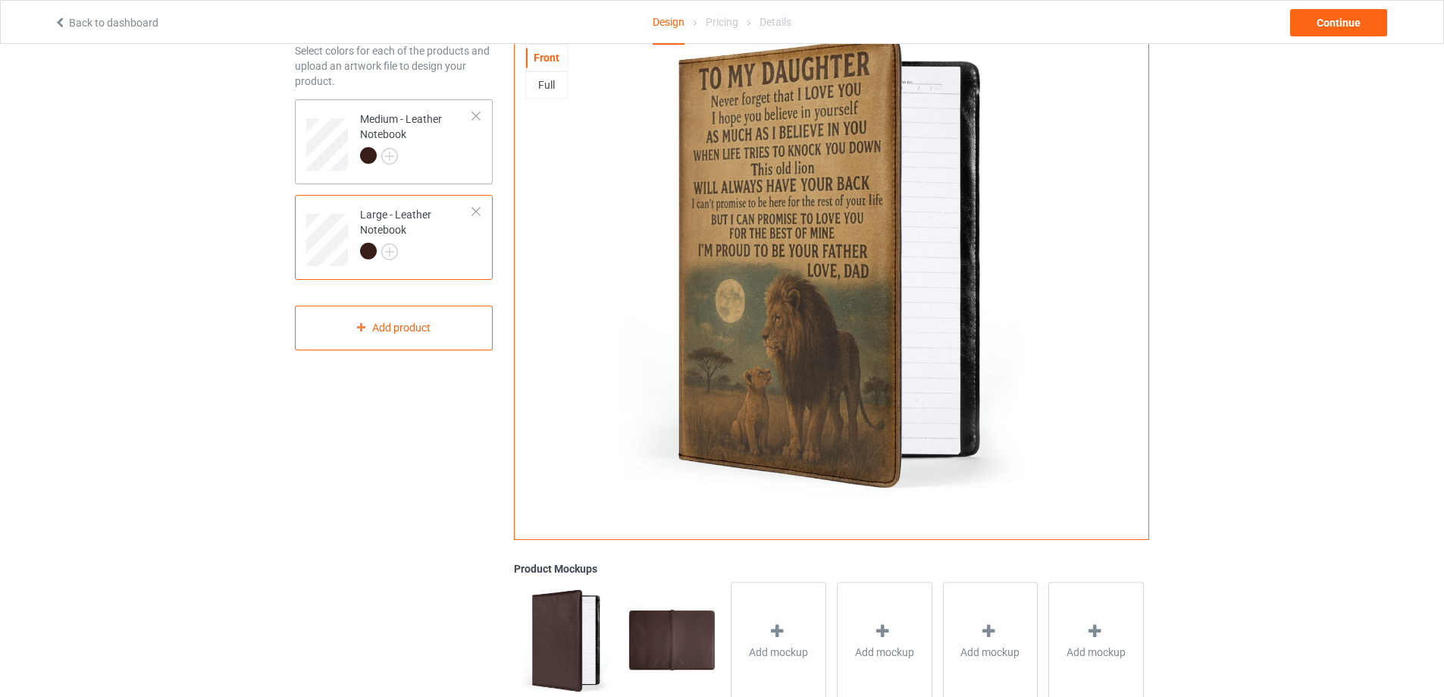
click at [475, 149] on td "Medium - Leather Notebook" at bounding box center [417, 138] width 130 height 67
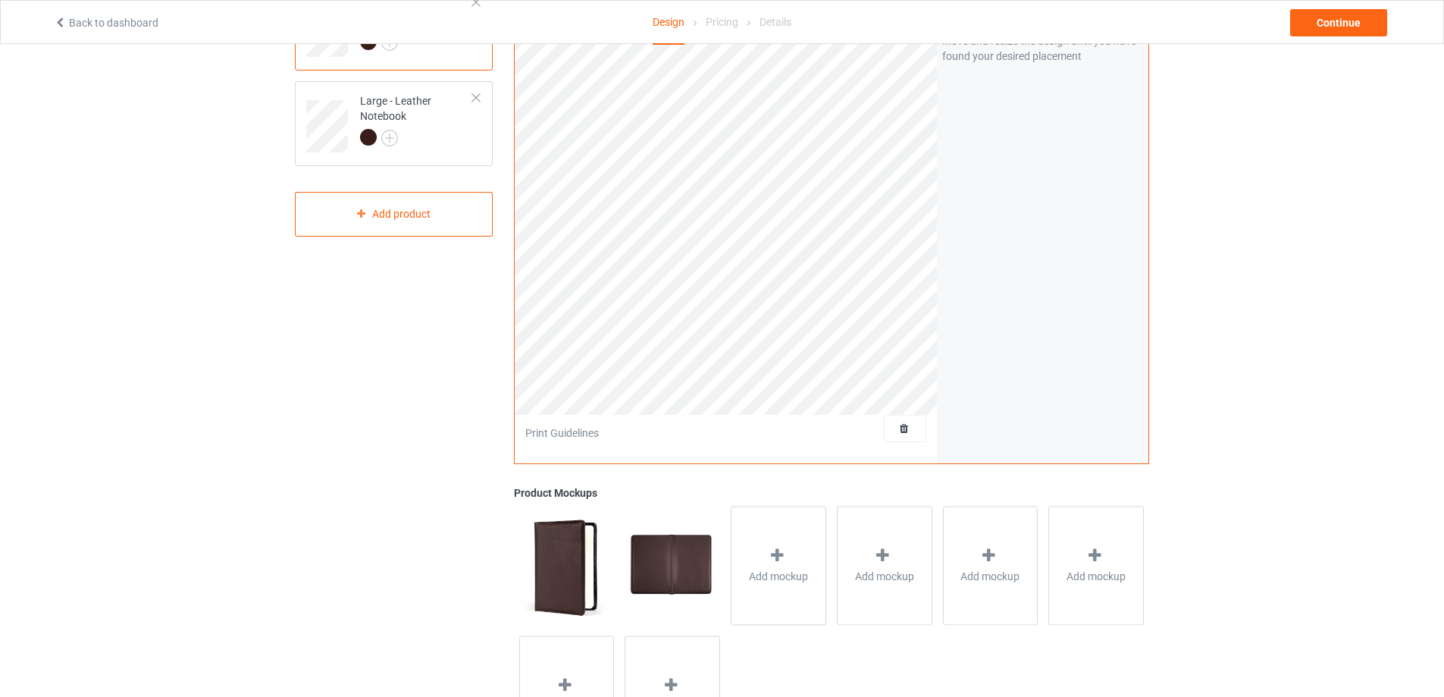
scroll to position [58, 0]
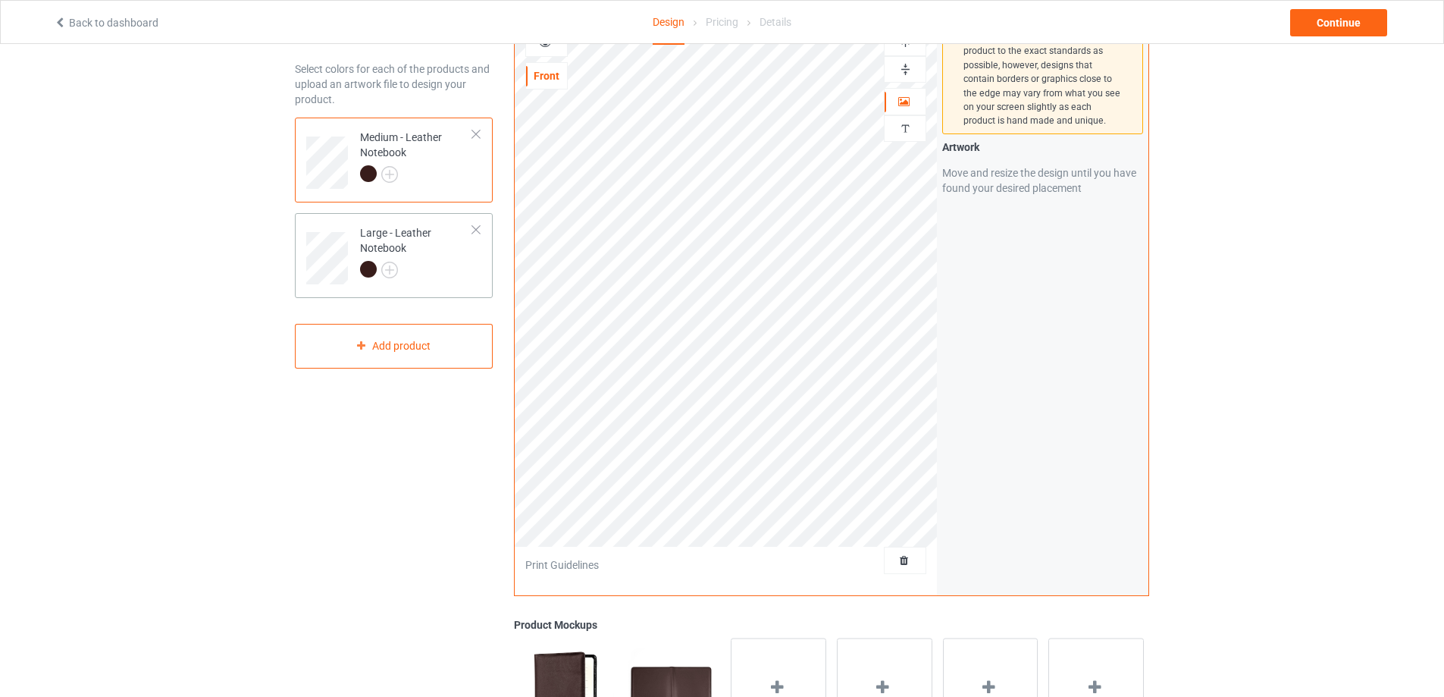
click at [457, 259] on div "Large - Leather Notebook" at bounding box center [416, 251] width 113 height 52
click at [458, 183] on div at bounding box center [416, 175] width 113 height 21
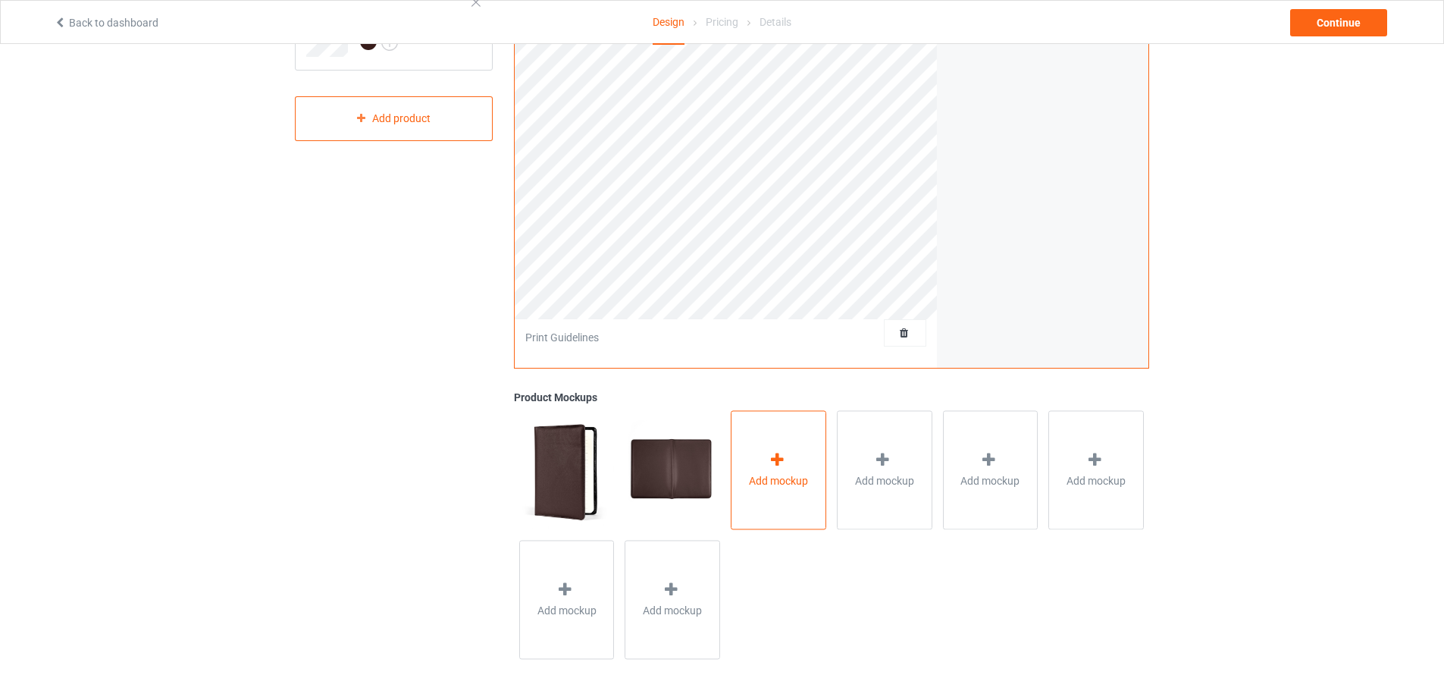
click at [800, 457] on div "Add mockup" at bounding box center [779, 469] width 96 height 119
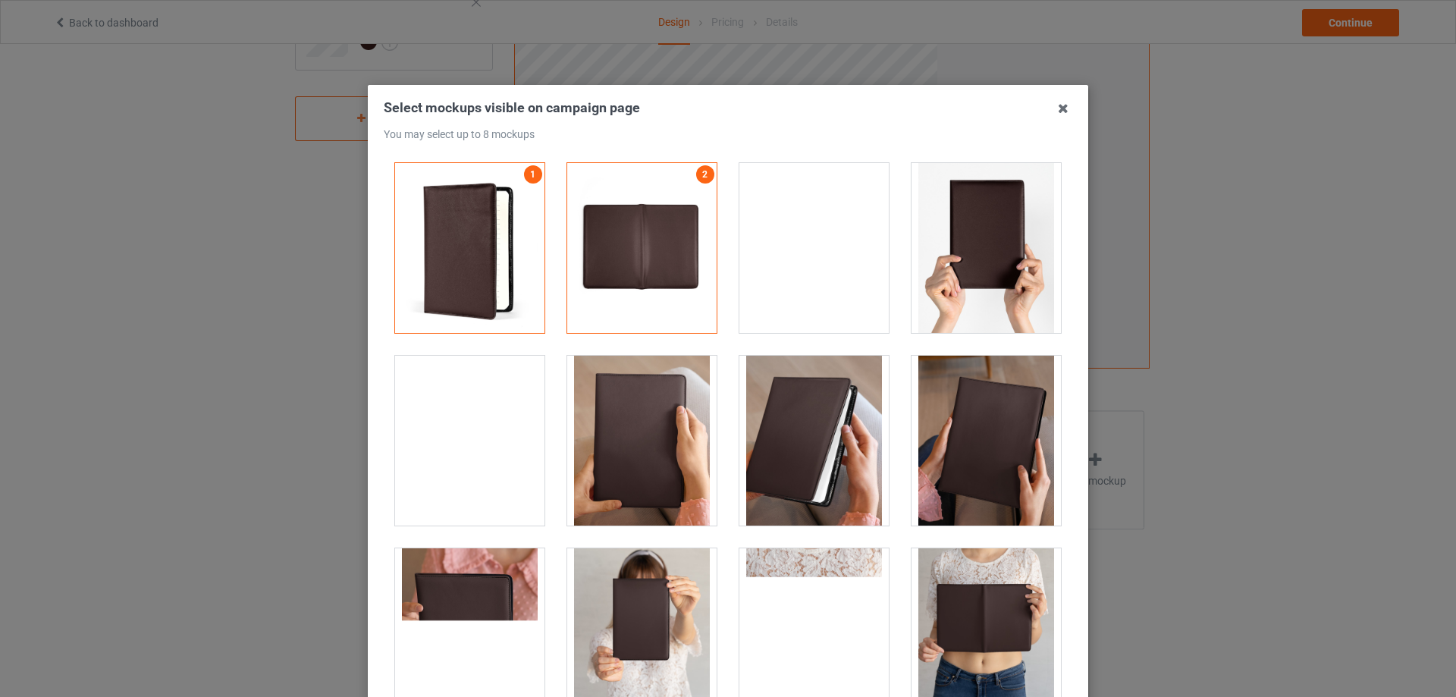
click at [791, 237] on div at bounding box center [813, 248] width 149 height 170
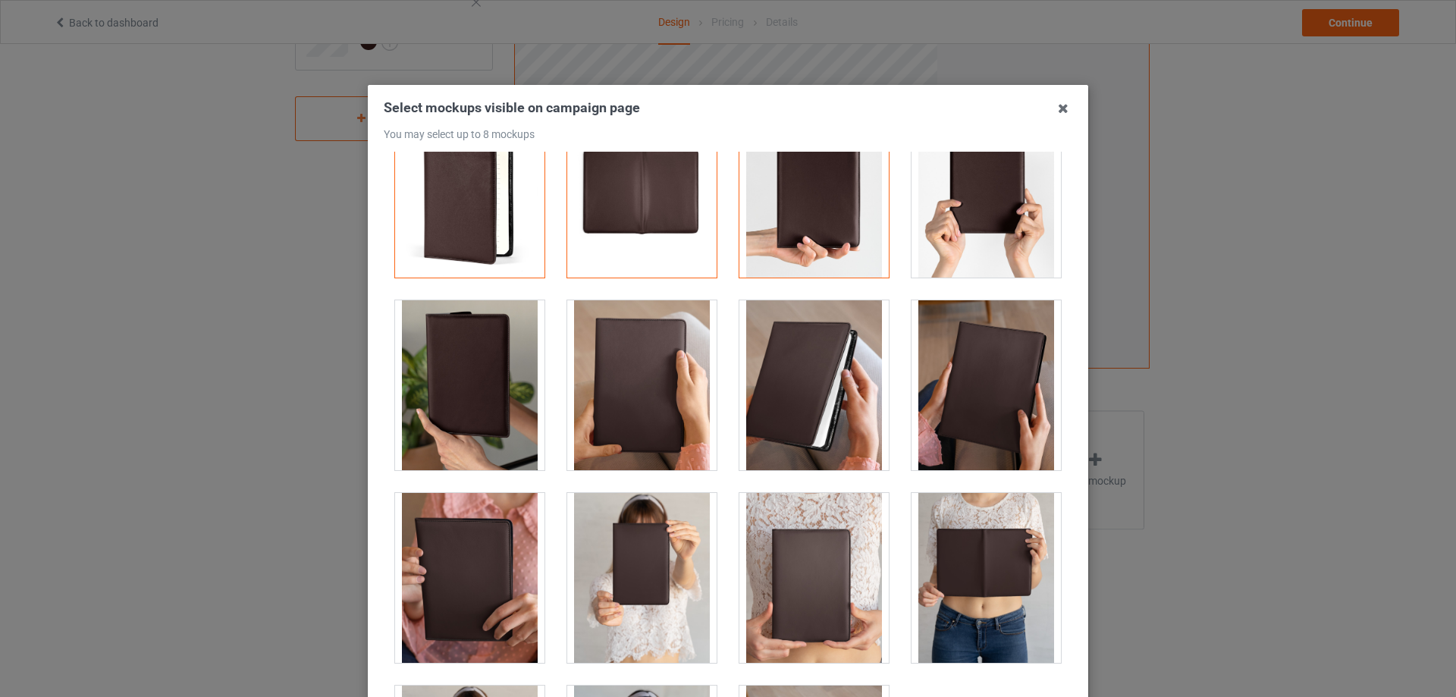
scroll to position [76, 0]
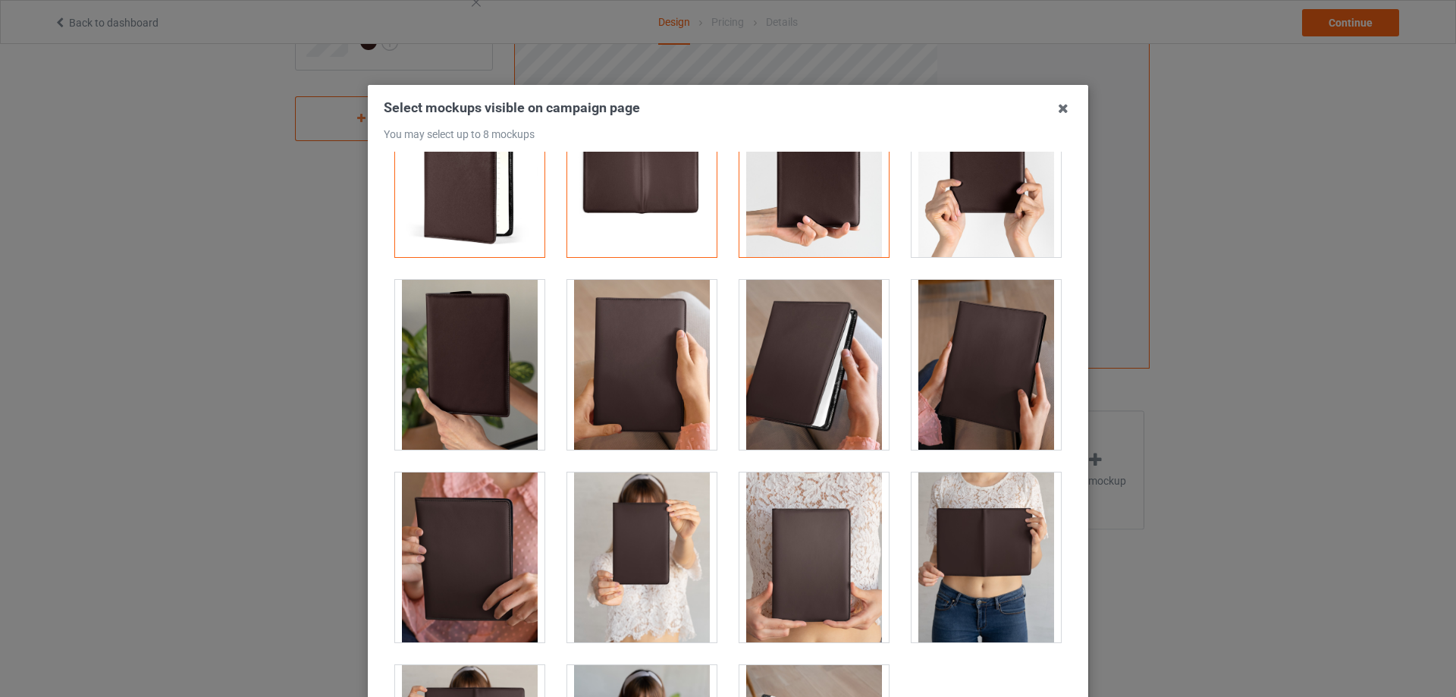
click at [483, 359] on div at bounding box center [469, 365] width 149 height 170
click at [627, 364] on div at bounding box center [641, 365] width 149 height 170
click at [957, 376] on div at bounding box center [985, 365] width 149 height 170
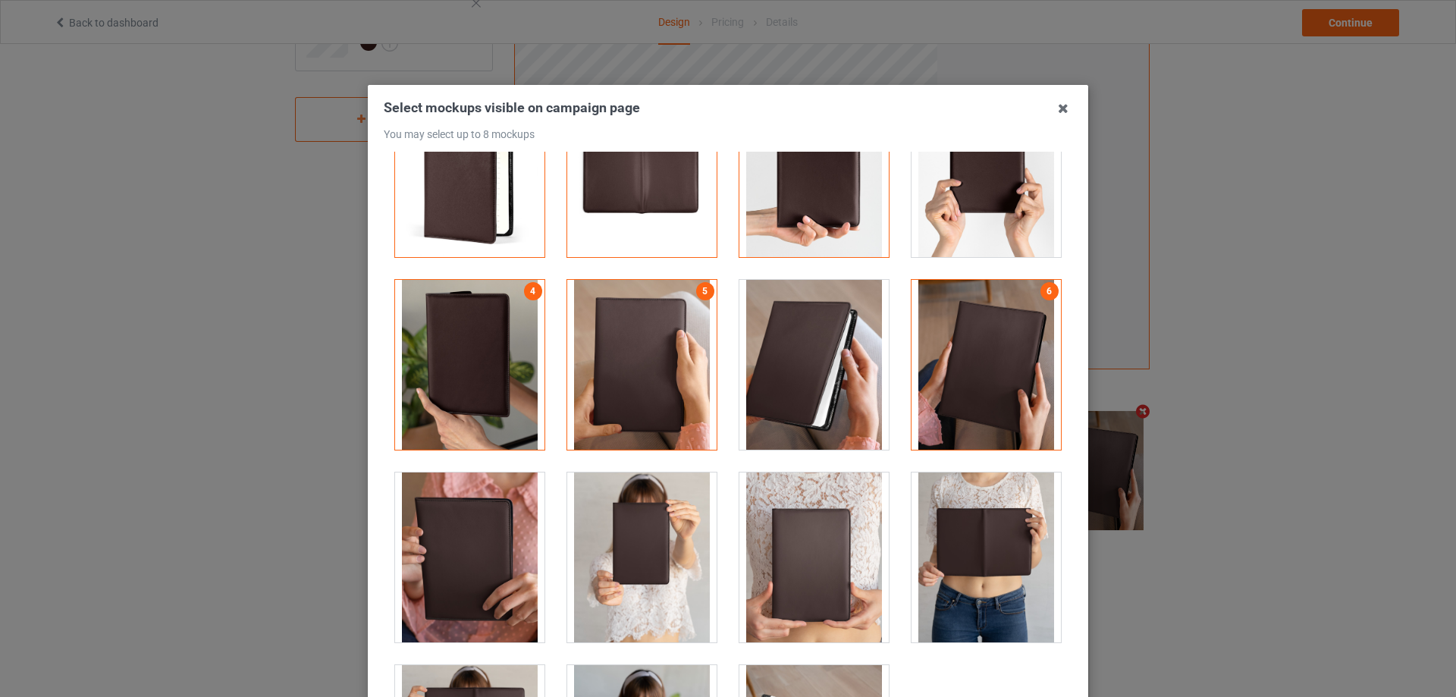
scroll to position [213, 0]
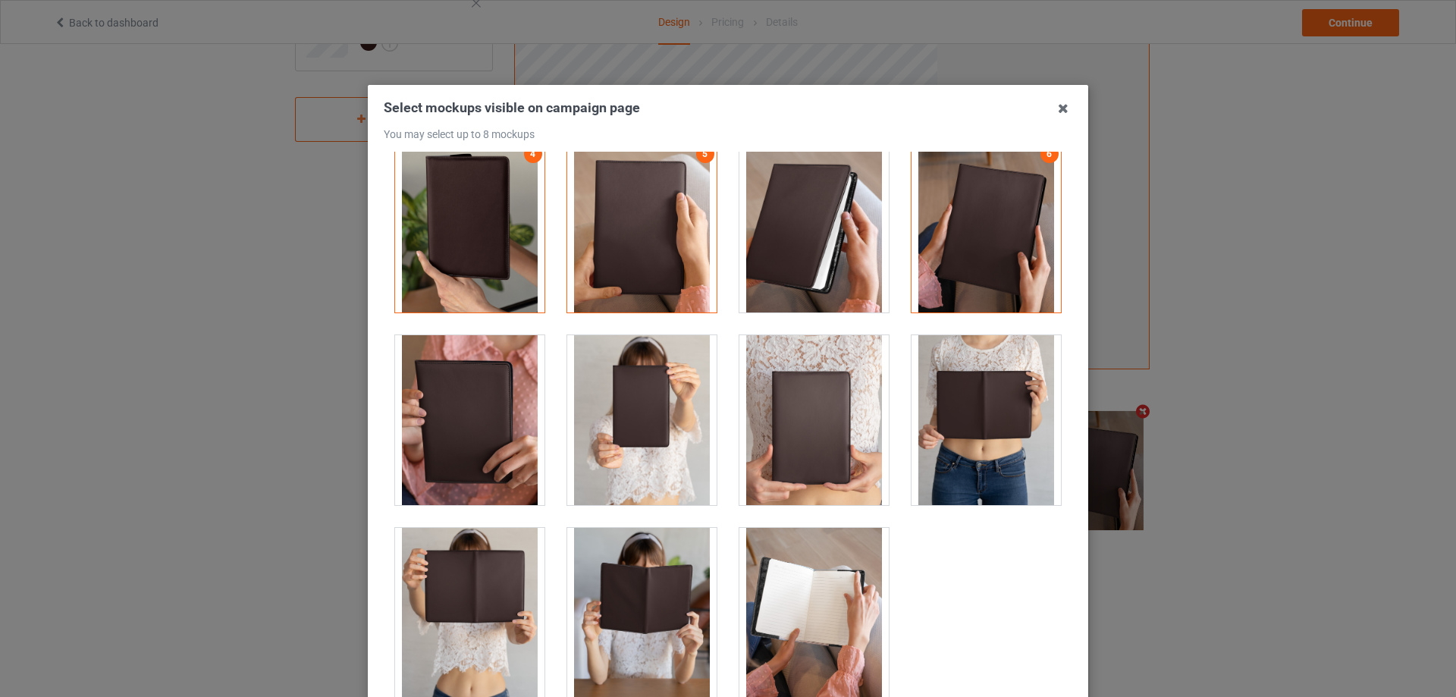
click at [509, 401] on div at bounding box center [469, 420] width 149 height 170
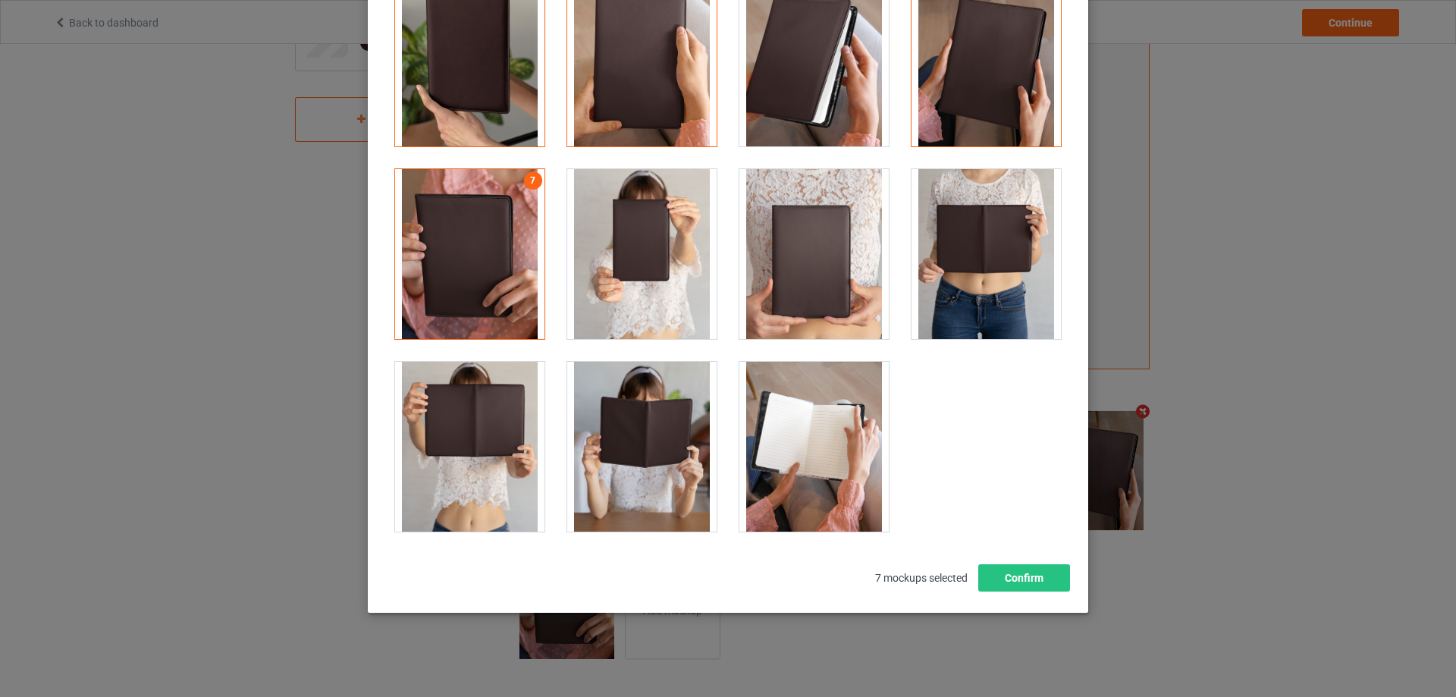
scroll to position [167, 0]
click at [812, 413] on div at bounding box center [813, 446] width 149 height 170
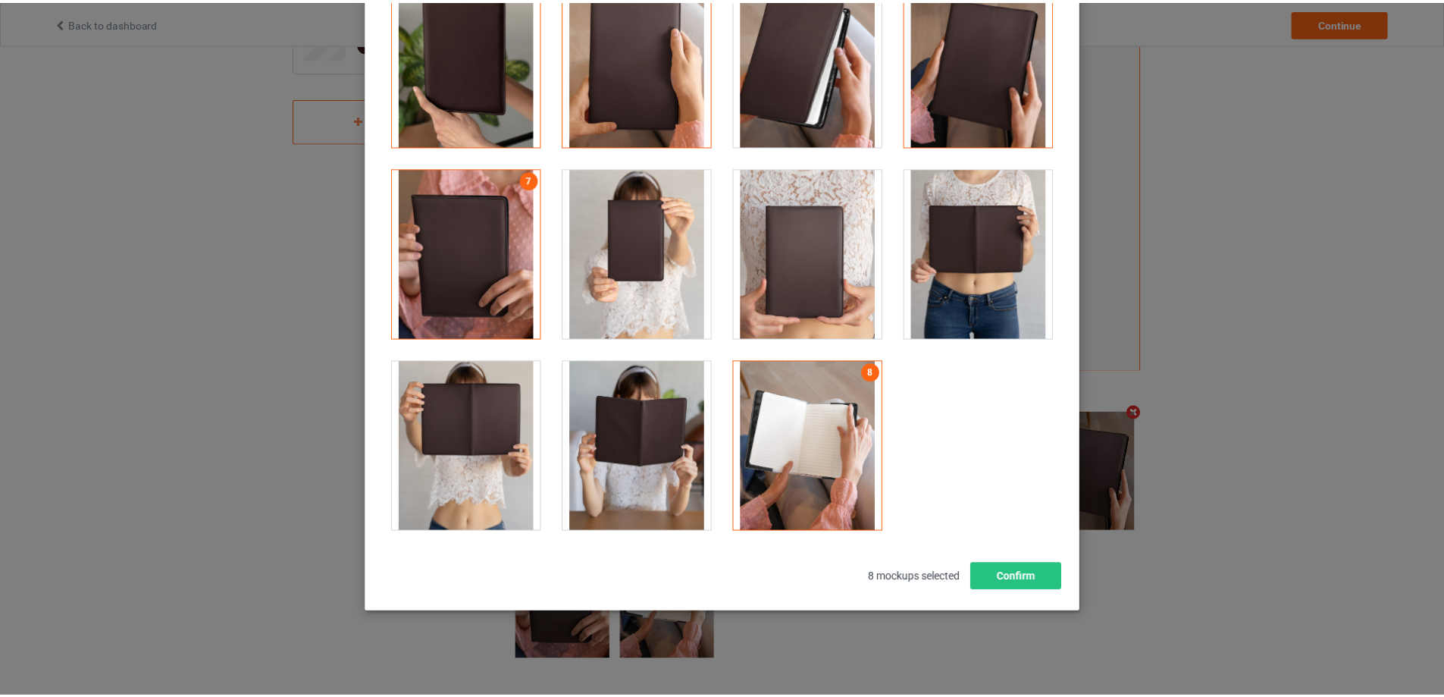
scroll to position [284, 0]
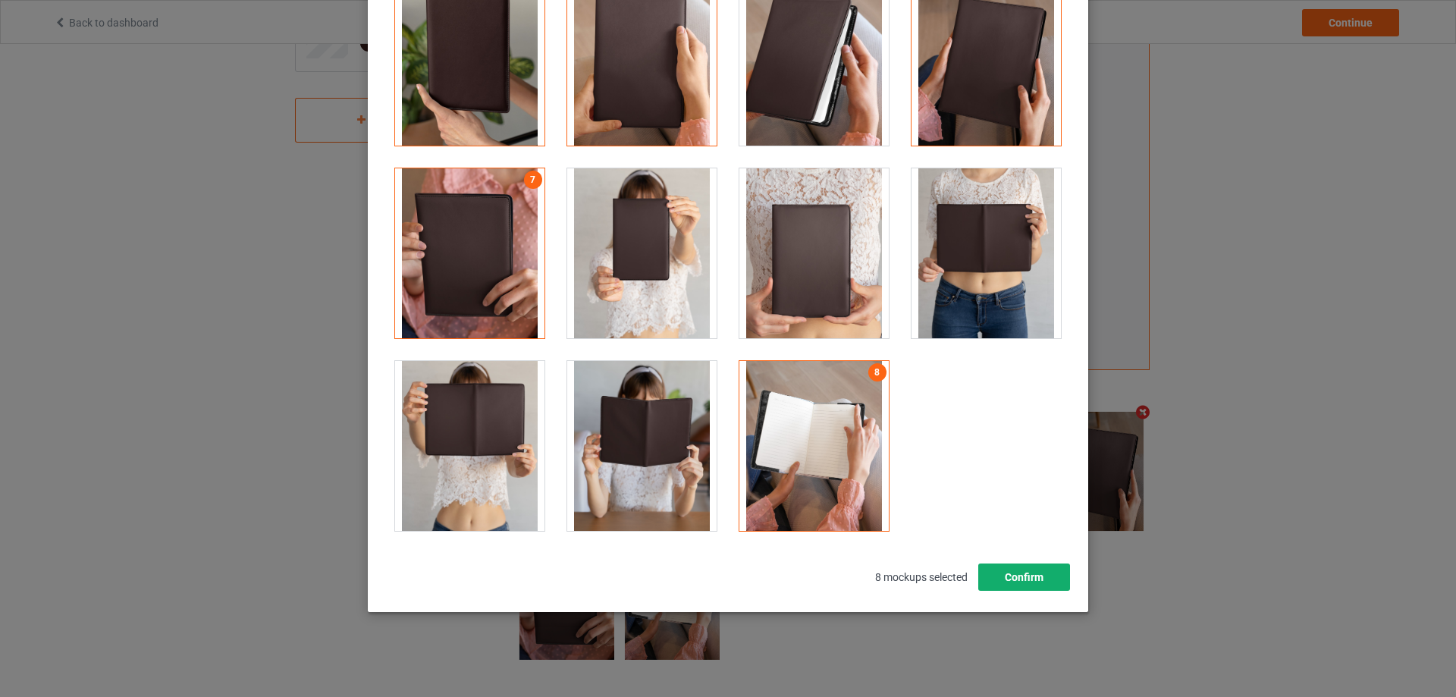
click at [1031, 579] on button "Confirm" at bounding box center [1024, 576] width 92 height 27
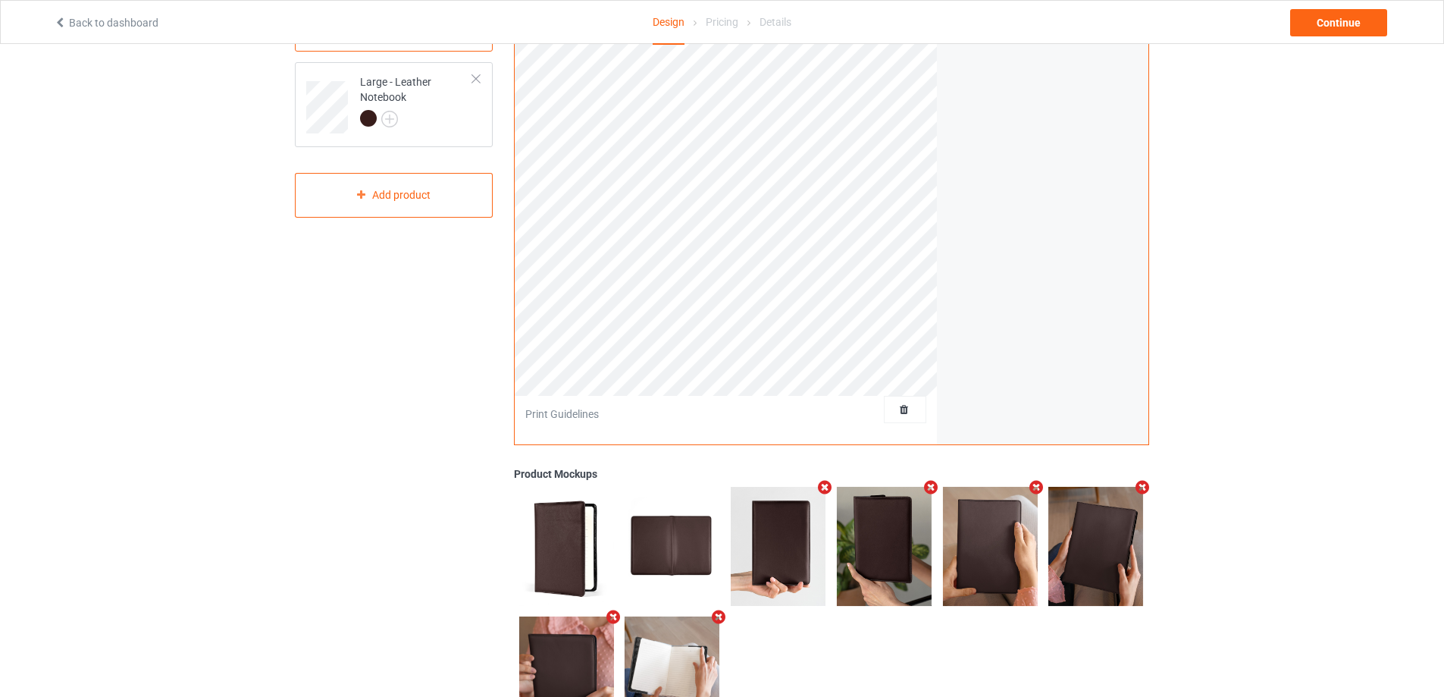
scroll to position [56, 0]
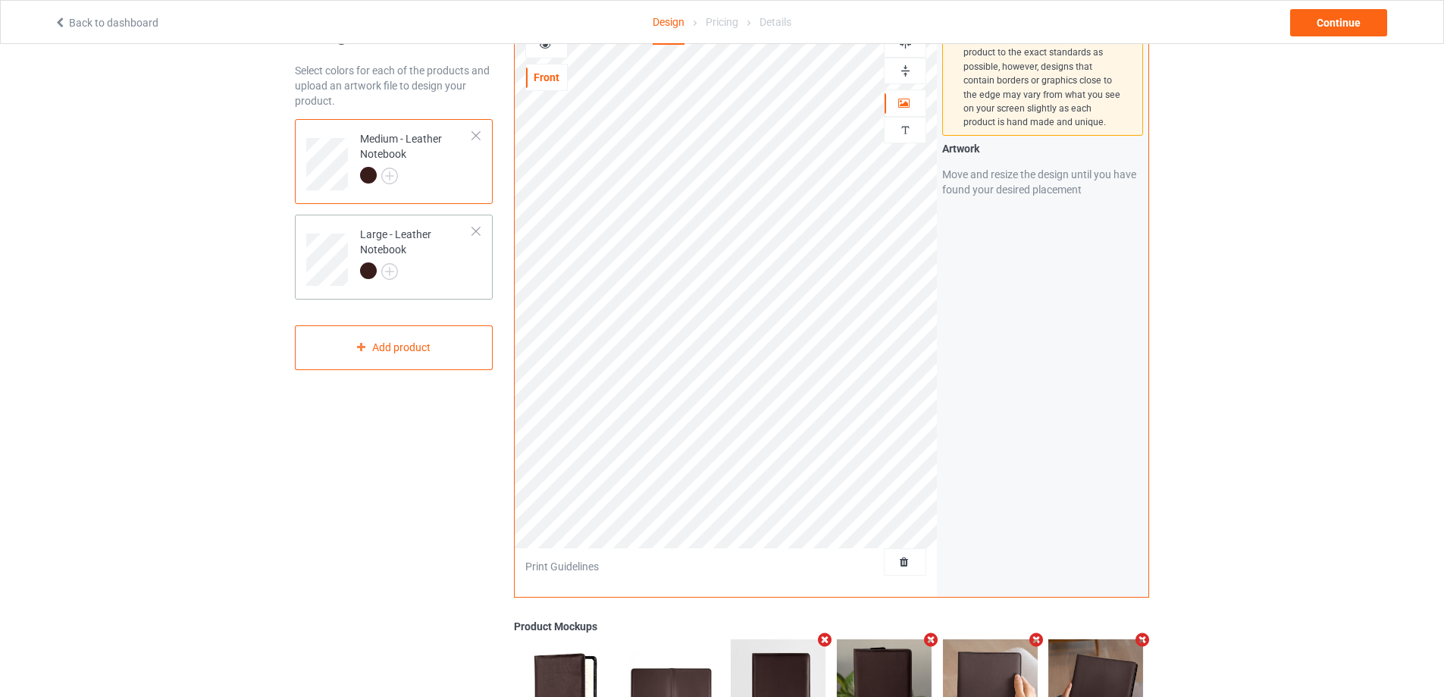
click at [467, 273] on div at bounding box center [416, 272] width 113 height 21
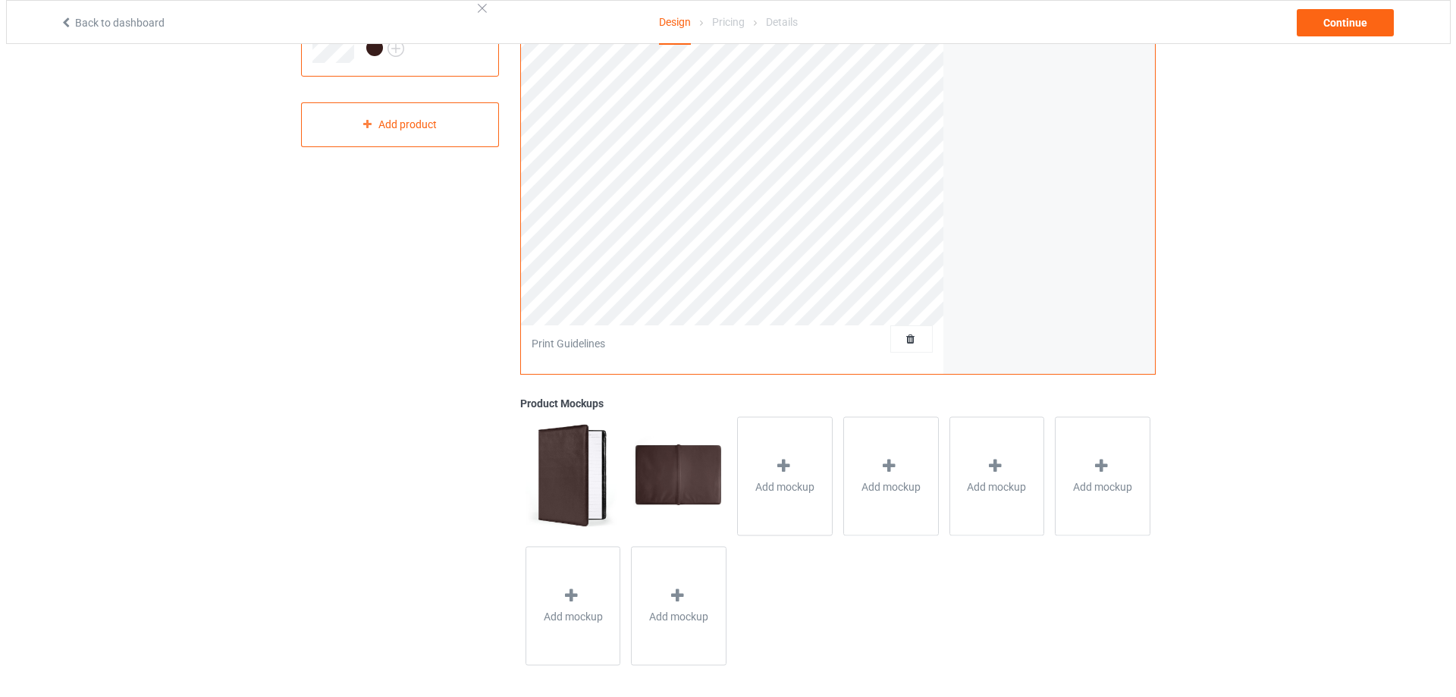
scroll to position [285, 0]
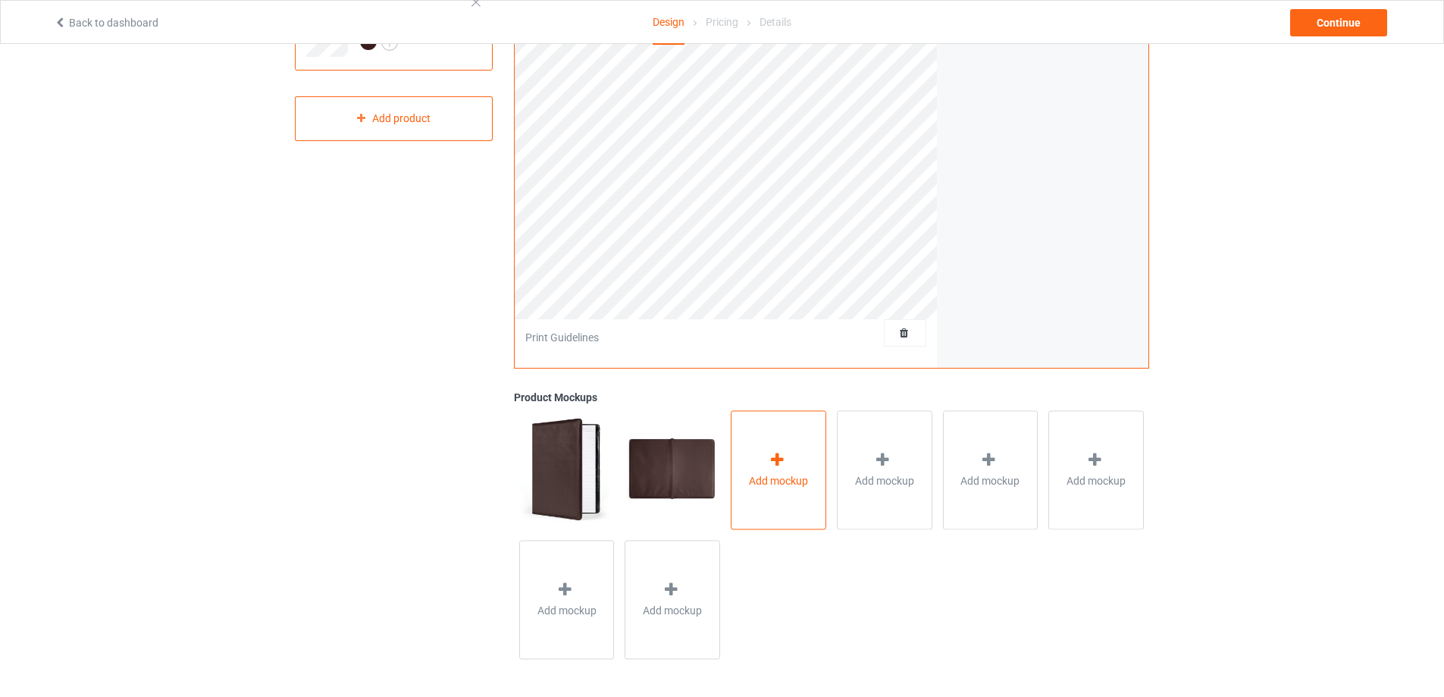
click at [798, 462] on div "Add mockup" at bounding box center [779, 469] width 96 height 119
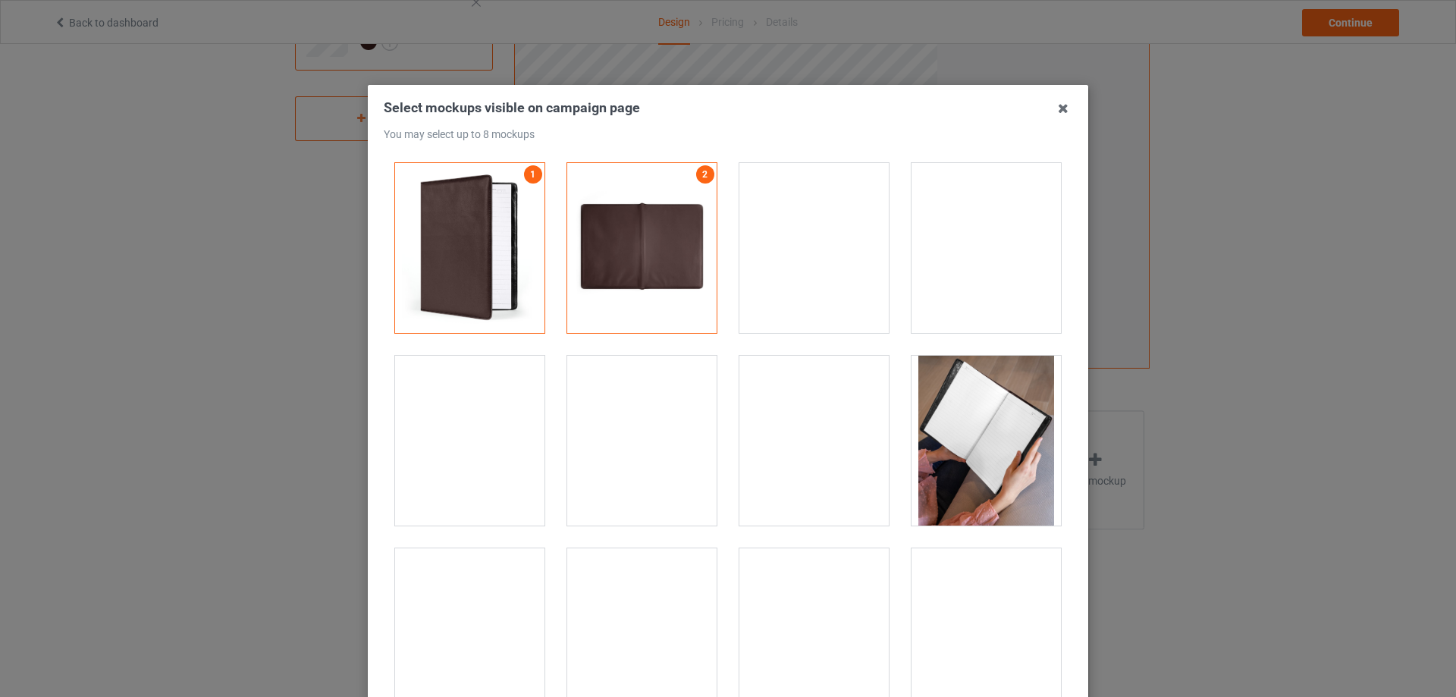
click at [805, 274] on div at bounding box center [813, 248] width 149 height 170
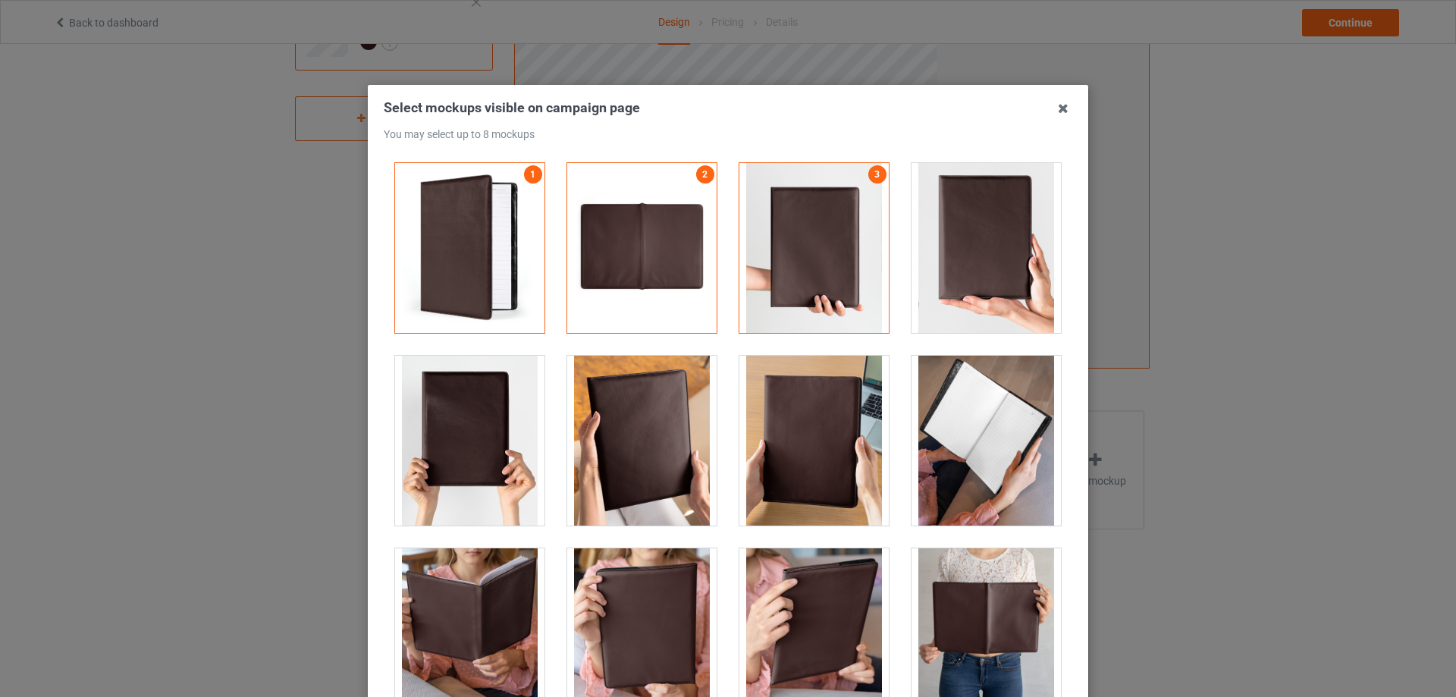
click at [780, 437] on div at bounding box center [813, 441] width 149 height 170
click at [647, 450] on div at bounding box center [641, 441] width 149 height 170
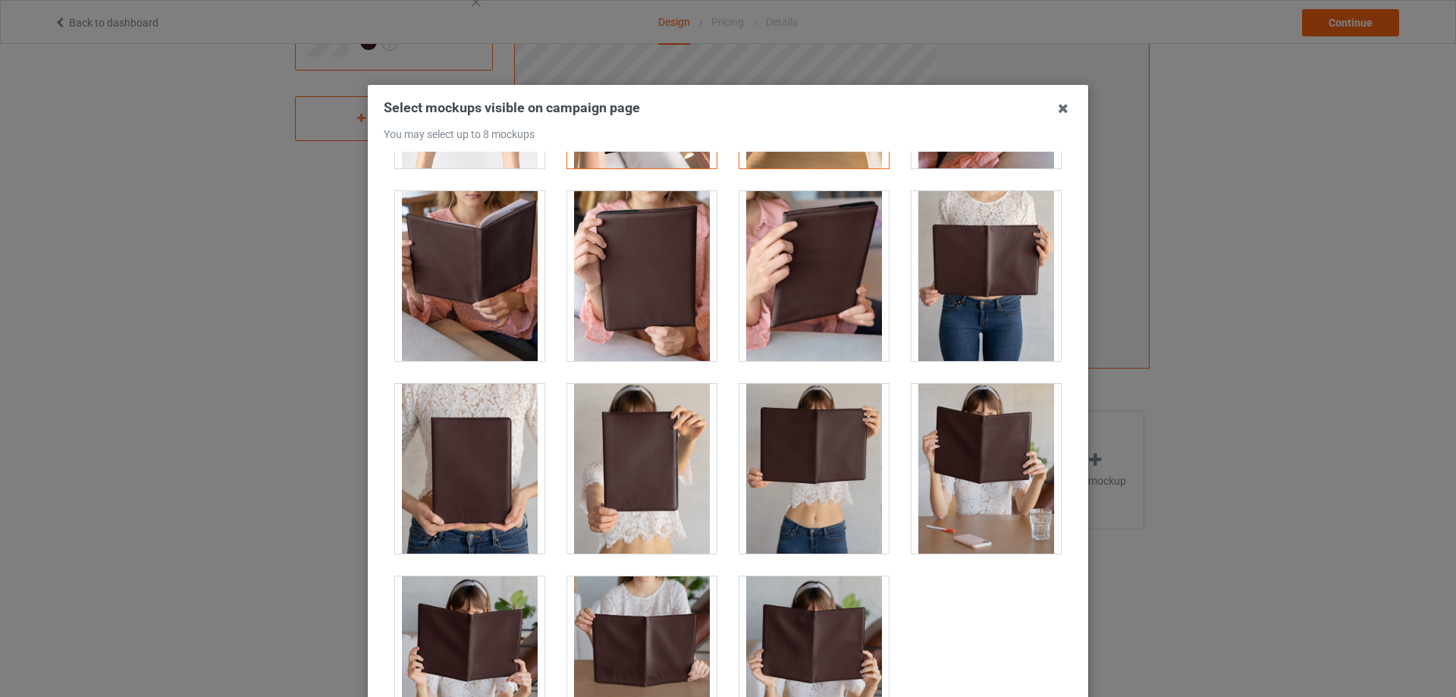
scroll to position [406, 0]
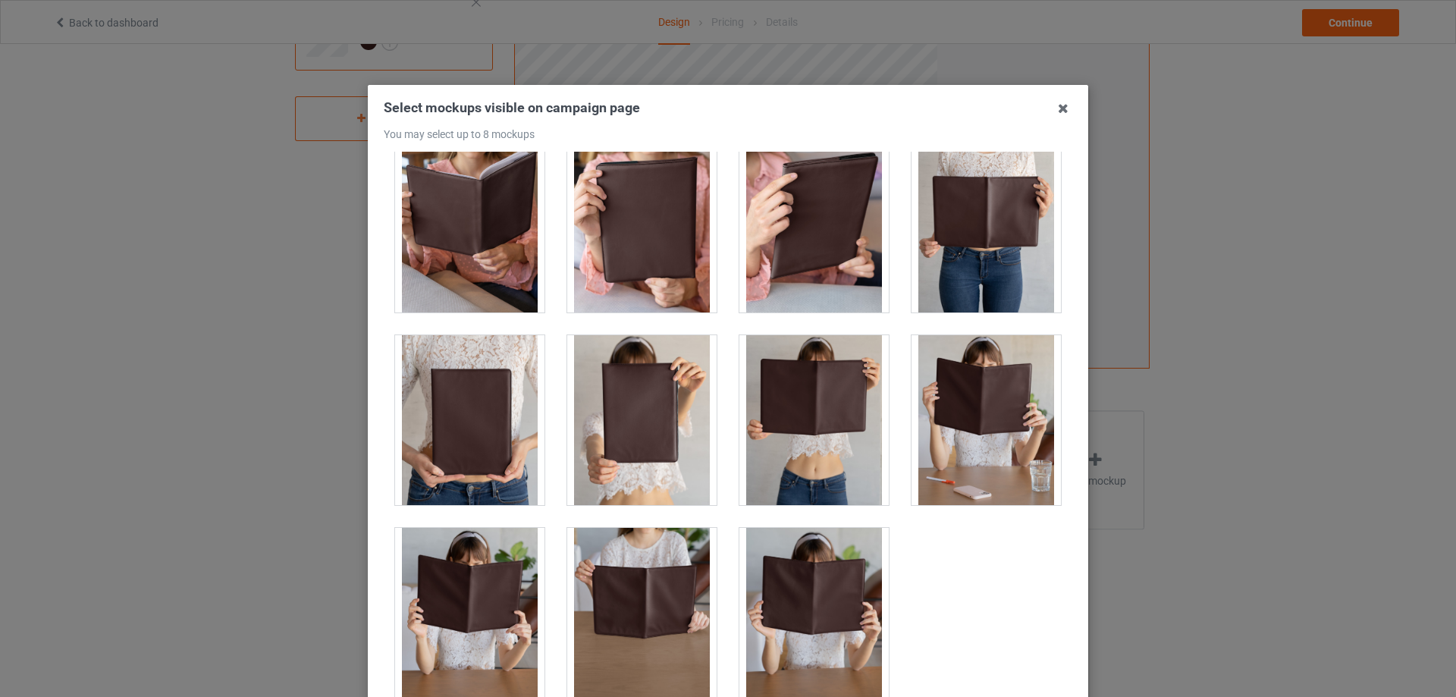
click at [480, 430] on div at bounding box center [469, 420] width 149 height 170
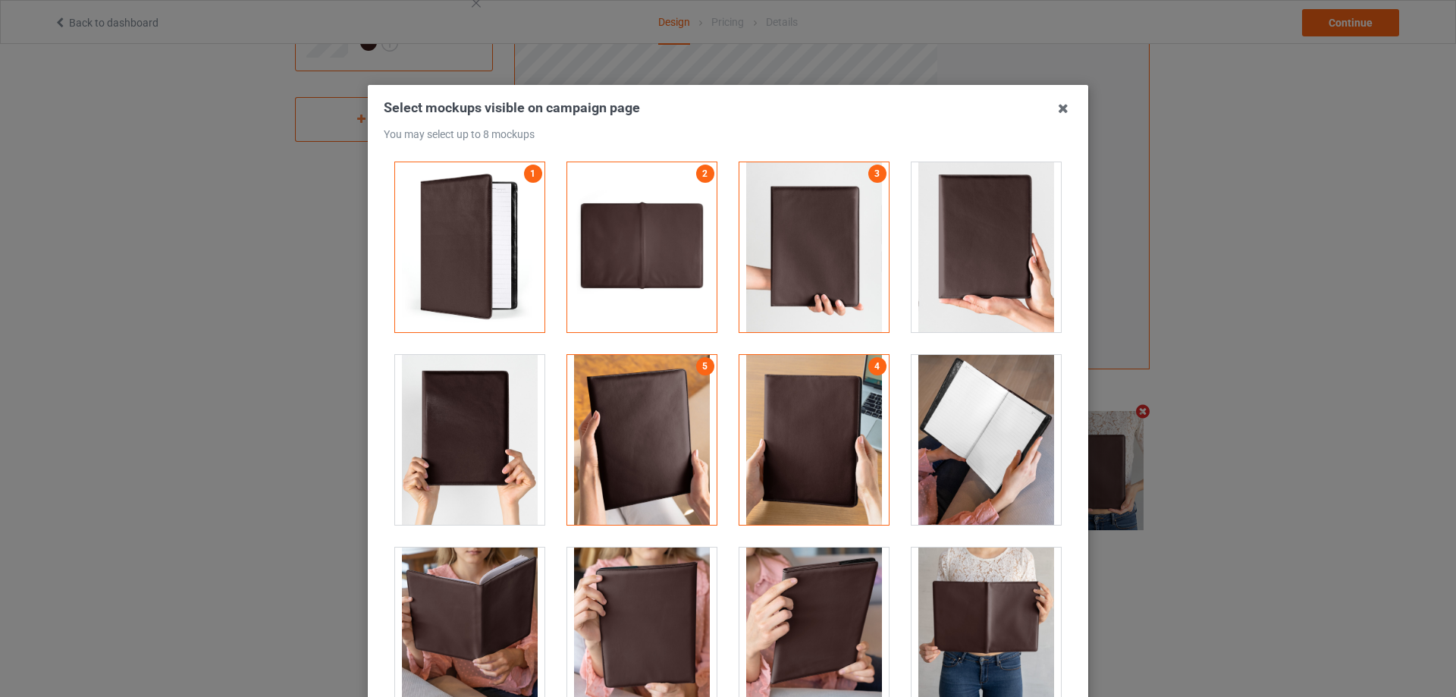
scroll to position [0, 0]
click at [941, 399] on div at bounding box center [985, 441] width 149 height 170
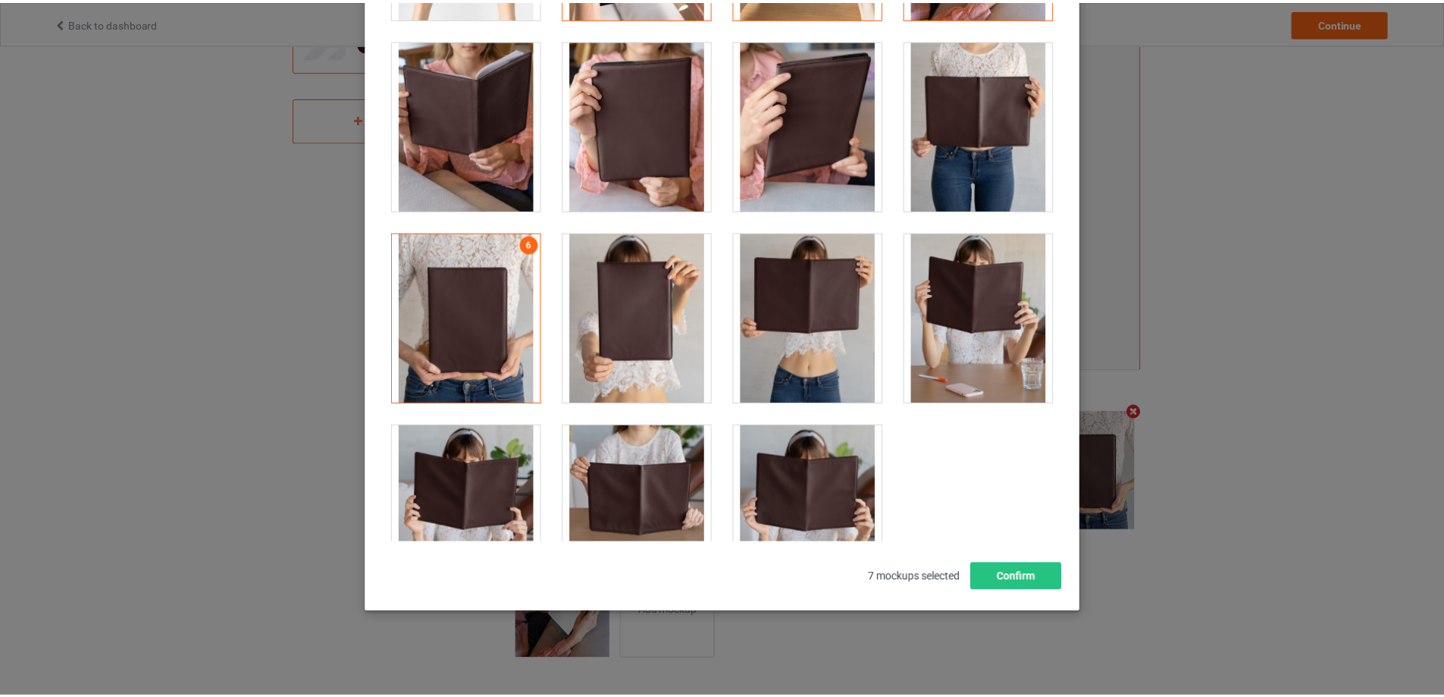
scroll to position [178, 0]
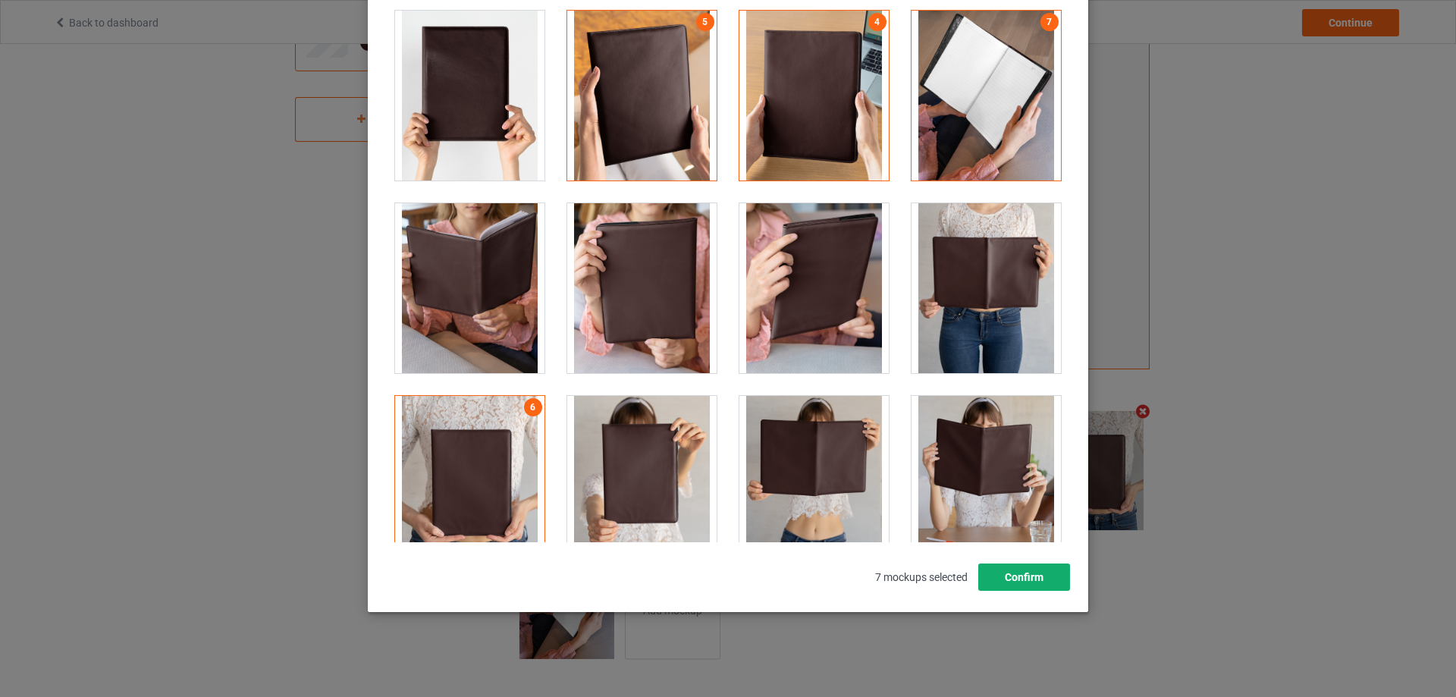
click at [1025, 571] on button "Confirm" at bounding box center [1024, 576] width 92 height 27
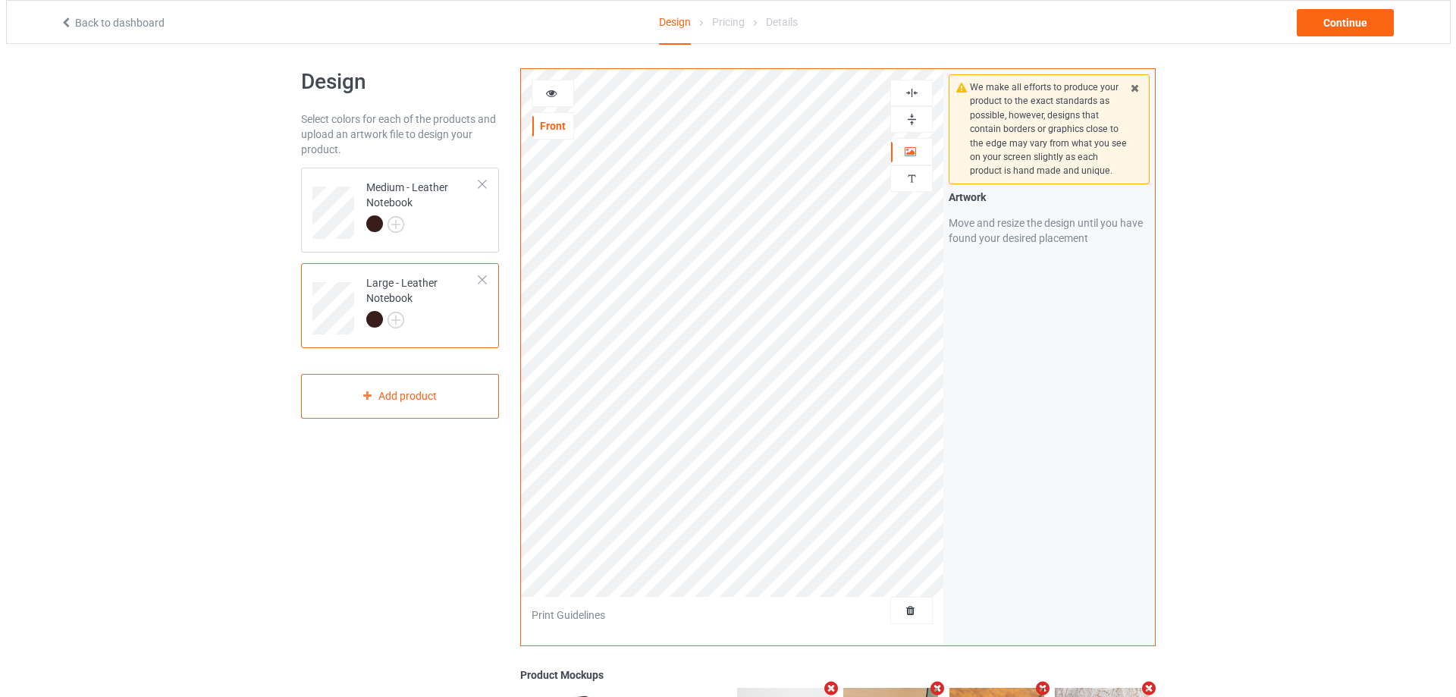
scroll to position [0, 0]
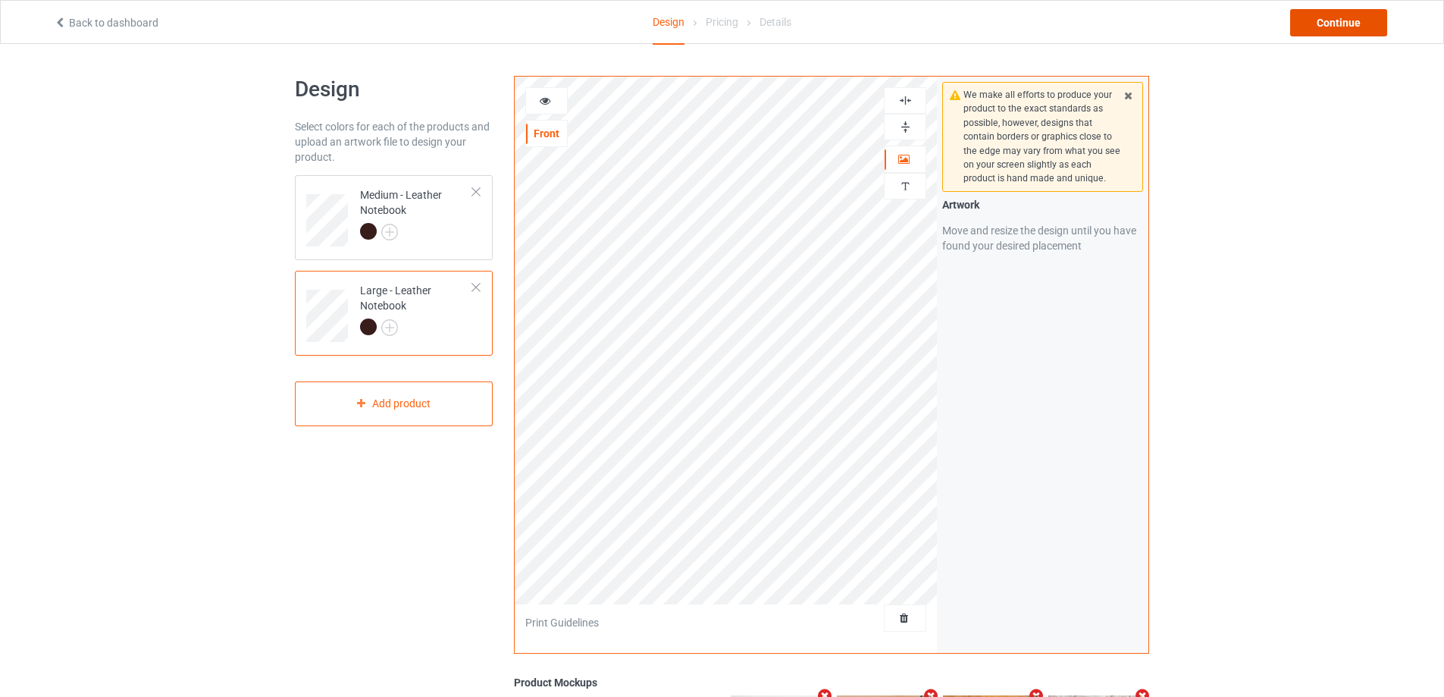
click at [1321, 27] on div "Continue" at bounding box center [1338, 22] width 97 height 27
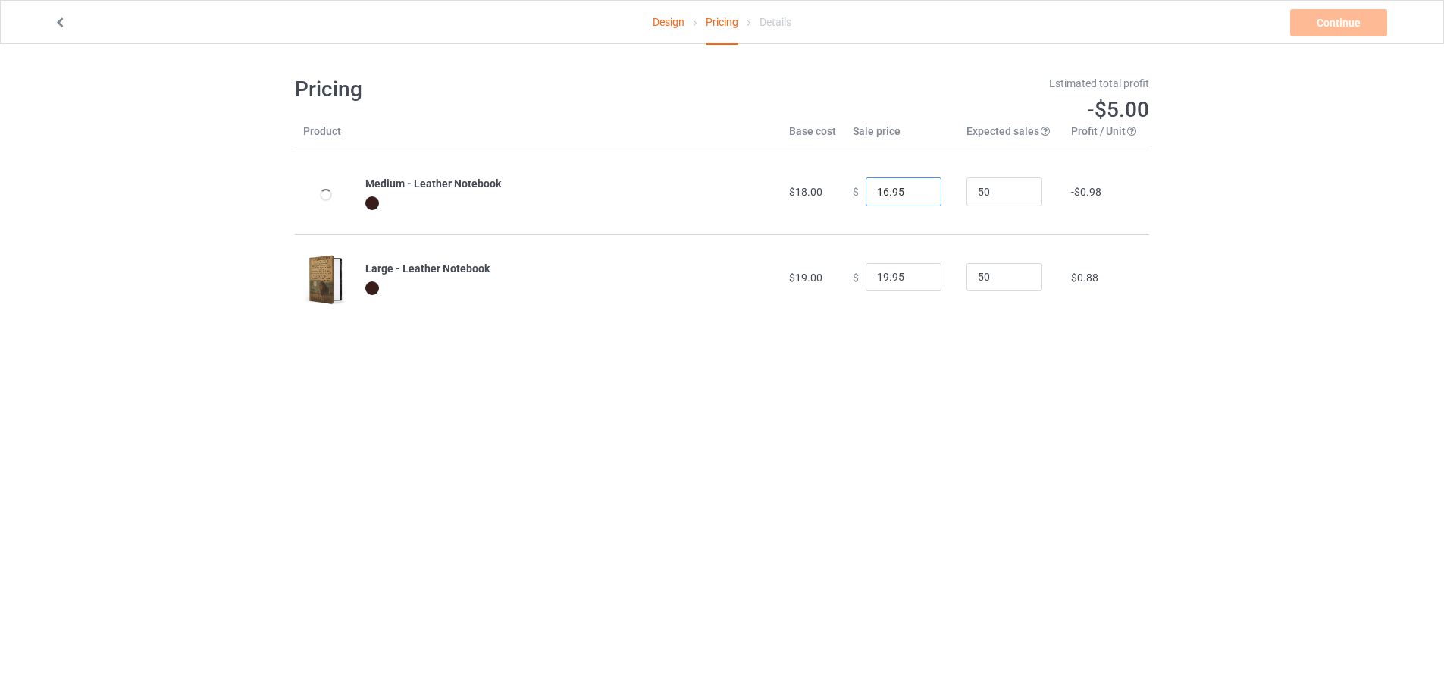
drag, startPoint x: 906, startPoint y: 193, endPoint x: 862, endPoint y: 187, distance: 44.4
click at [866, 187] on input "16.95" at bounding box center [904, 191] width 76 height 29
drag, startPoint x: 901, startPoint y: 190, endPoint x: 869, endPoint y: 188, distance: 32.6
click at [869, 188] on input "29.9" at bounding box center [904, 191] width 76 height 29
type input "39.95"
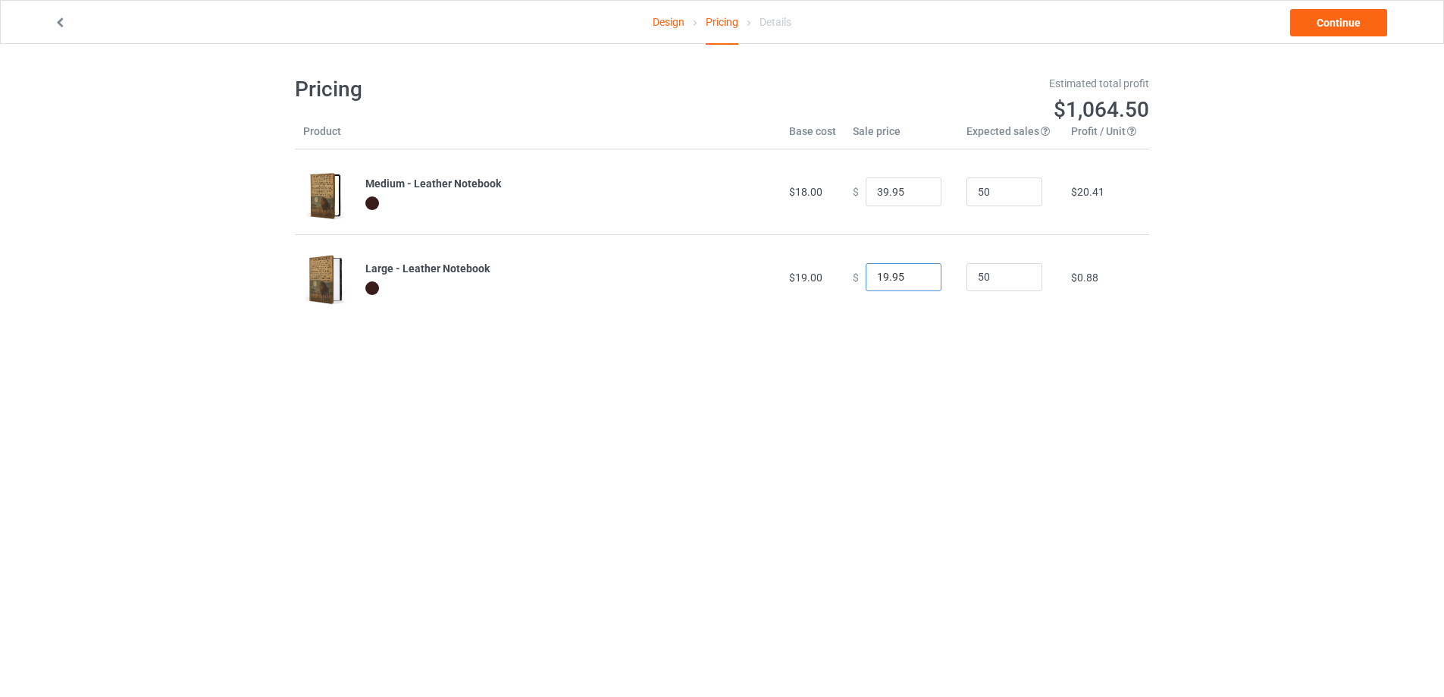
drag, startPoint x: 907, startPoint y: 279, endPoint x: 834, endPoint y: 256, distance: 76.2
click at [834, 256] on tr "Large - Leather Notebook $19.00 $ 19.95 50 $0.88" at bounding box center [722, 276] width 854 height 85
type input "44.95"
click at [1331, 26] on link "Continue" at bounding box center [1338, 22] width 97 height 27
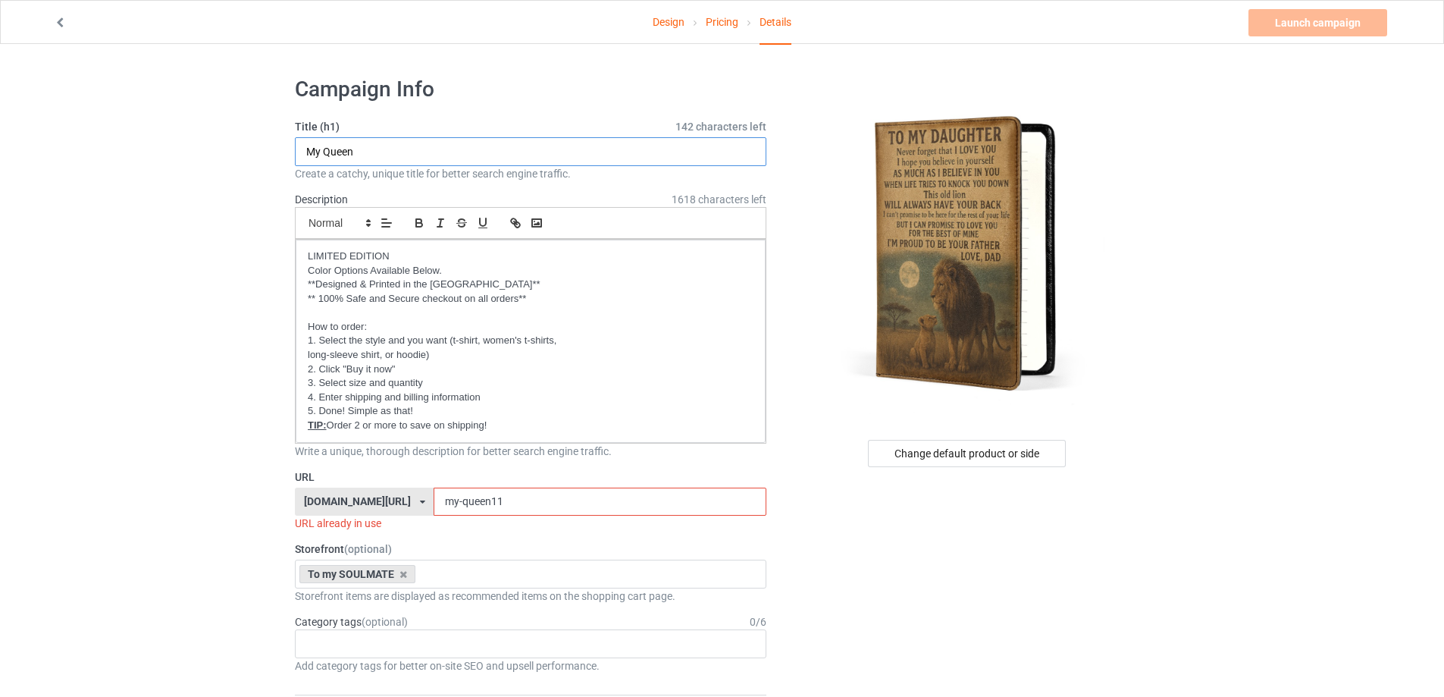
drag, startPoint x: 352, startPoint y: 155, endPoint x: 323, endPoint y: 152, distance: 28.9
click at [323, 152] on input "My Queen" at bounding box center [531, 151] width 472 height 29
type input "My DAUGHTER"
drag, startPoint x: 474, startPoint y: 497, endPoint x: 436, endPoint y: 494, distance: 38.1
click at [436, 494] on input "my-queen11" at bounding box center [600, 501] width 332 height 29
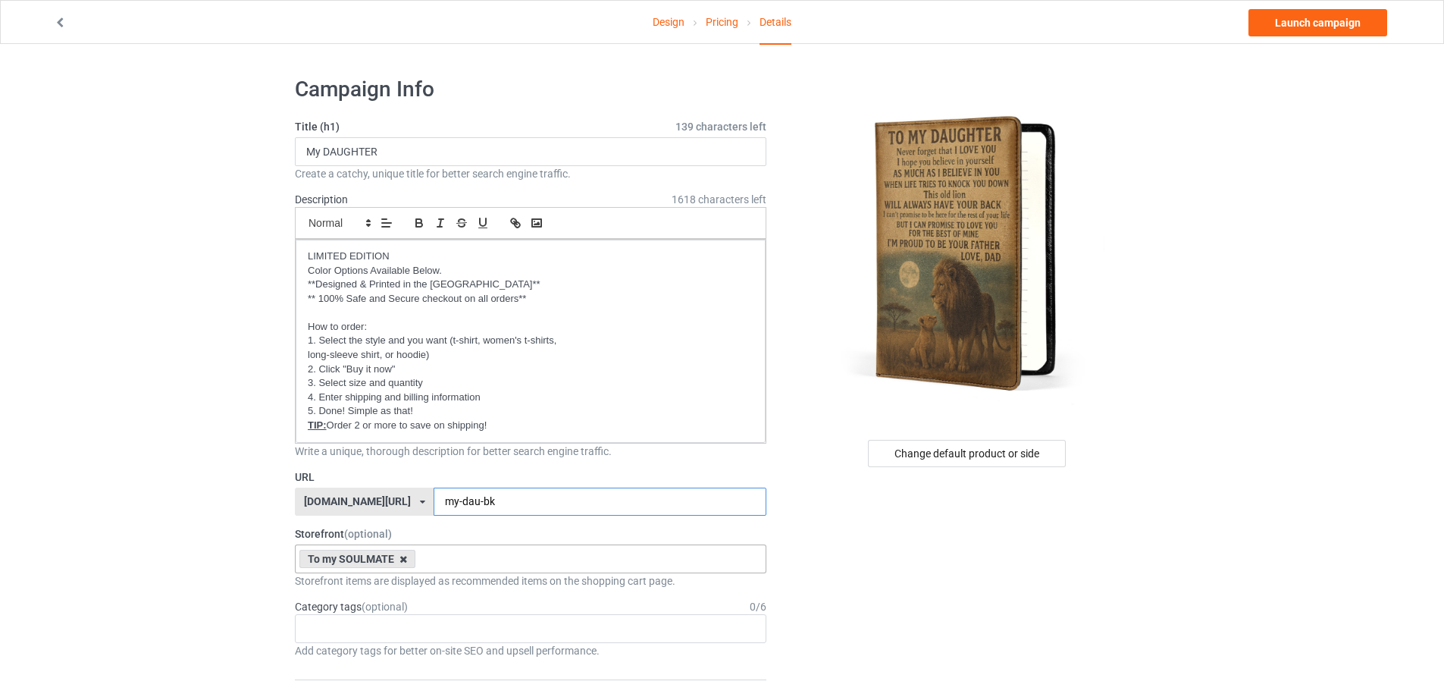
type input "my-dau-bk"
click at [400, 562] on icon at bounding box center [404, 559] width 8 height 10
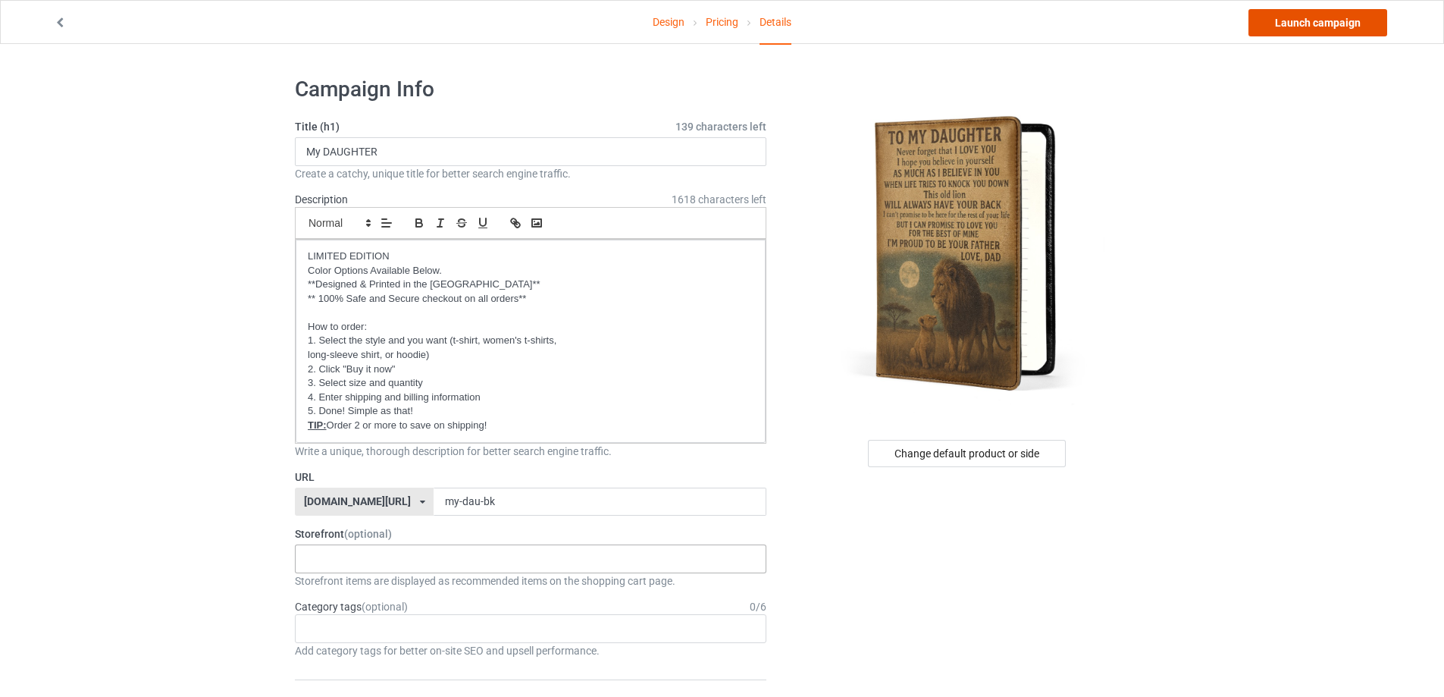
click at [1285, 16] on link "Launch campaign" at bounding box center [1318, 22] width 139 height 27
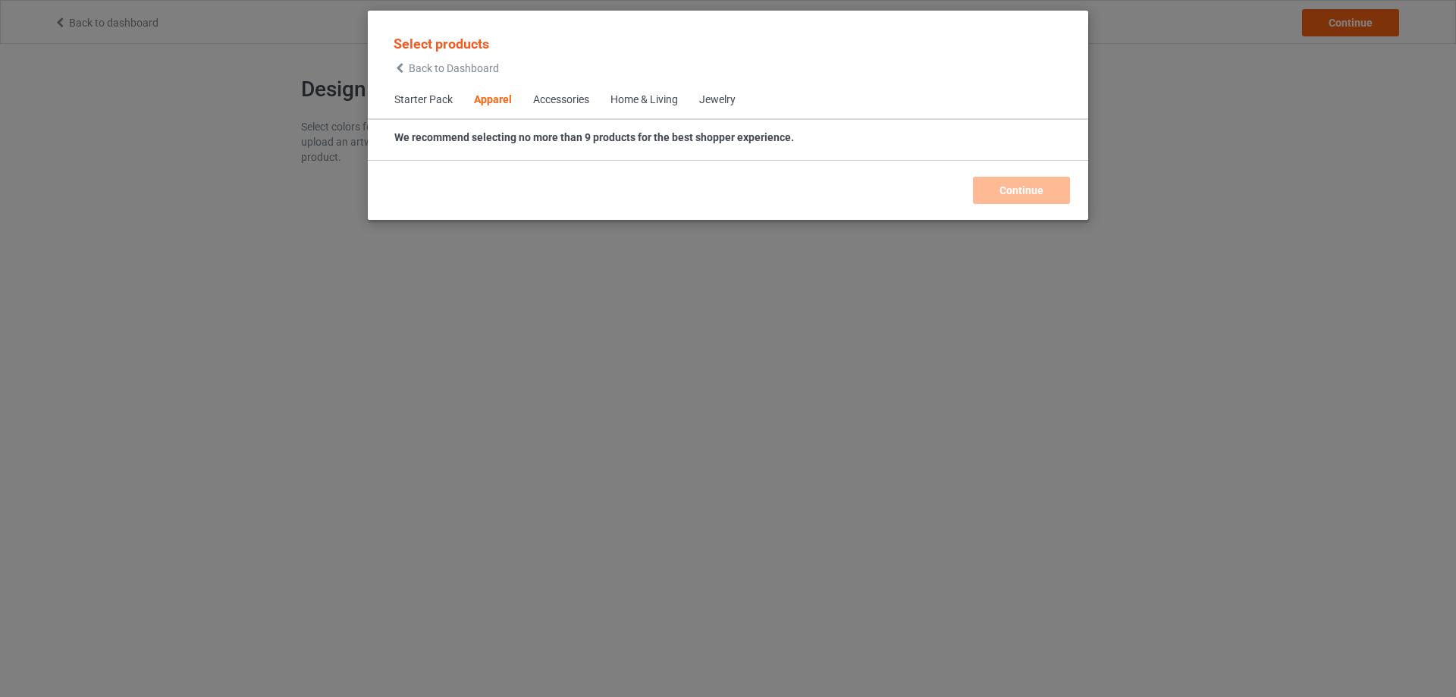
click at [422, 104] on span "Starter Pack" at bounding box center [424, 100] width 80 height 36
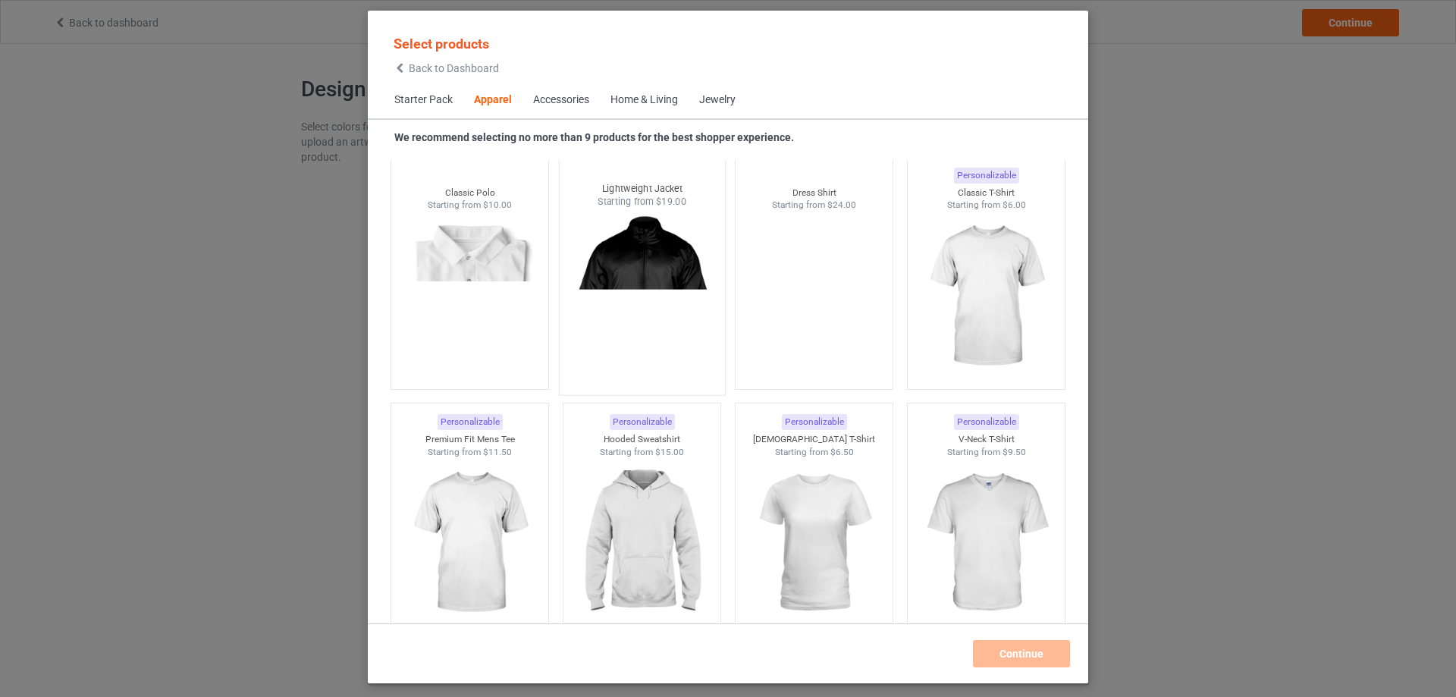
scroll to position [565, 0]
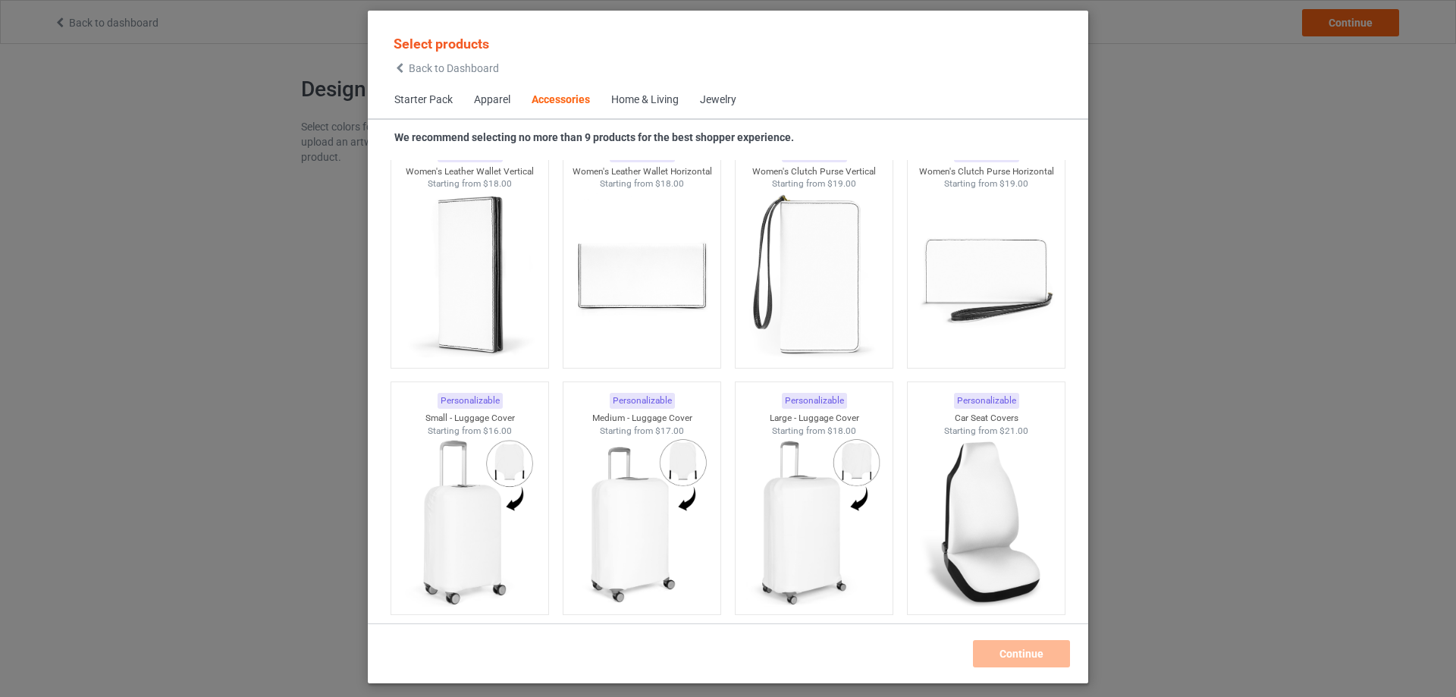
scroll to position [6402, 0]
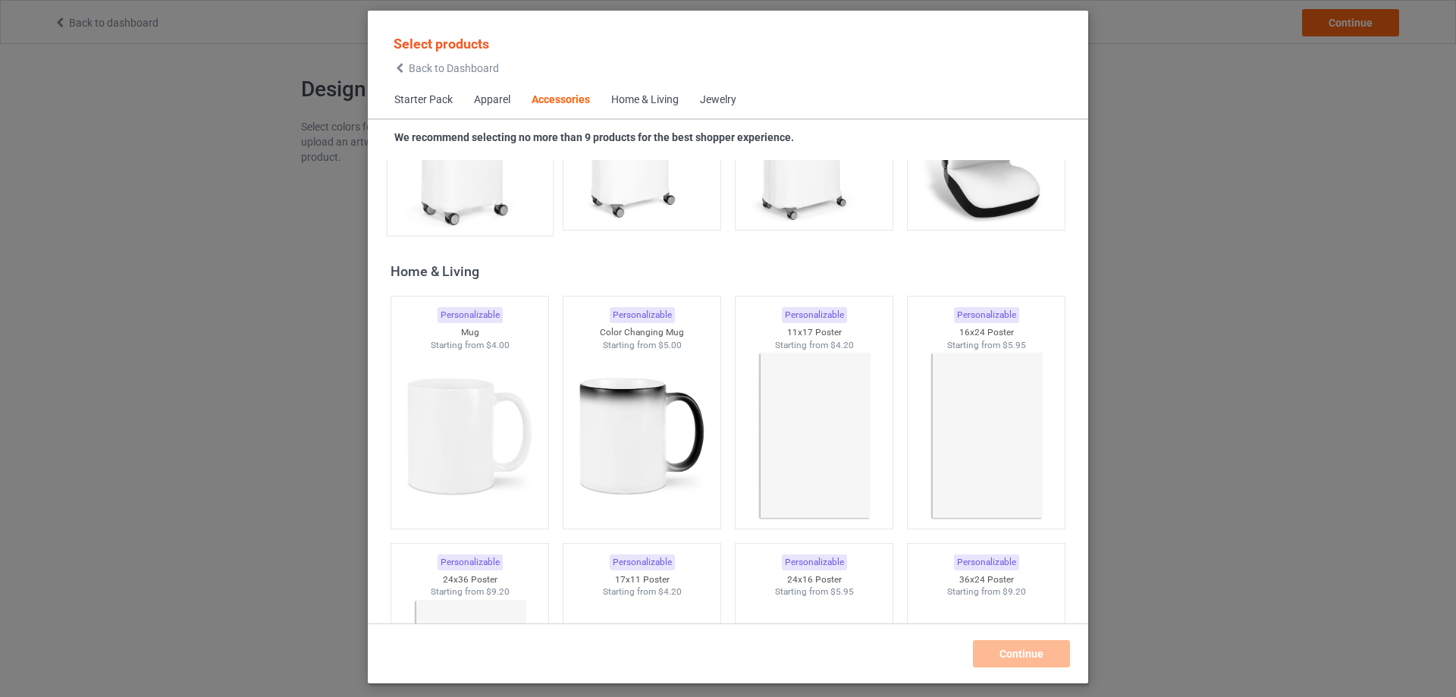
scroll to position [6705, 0]
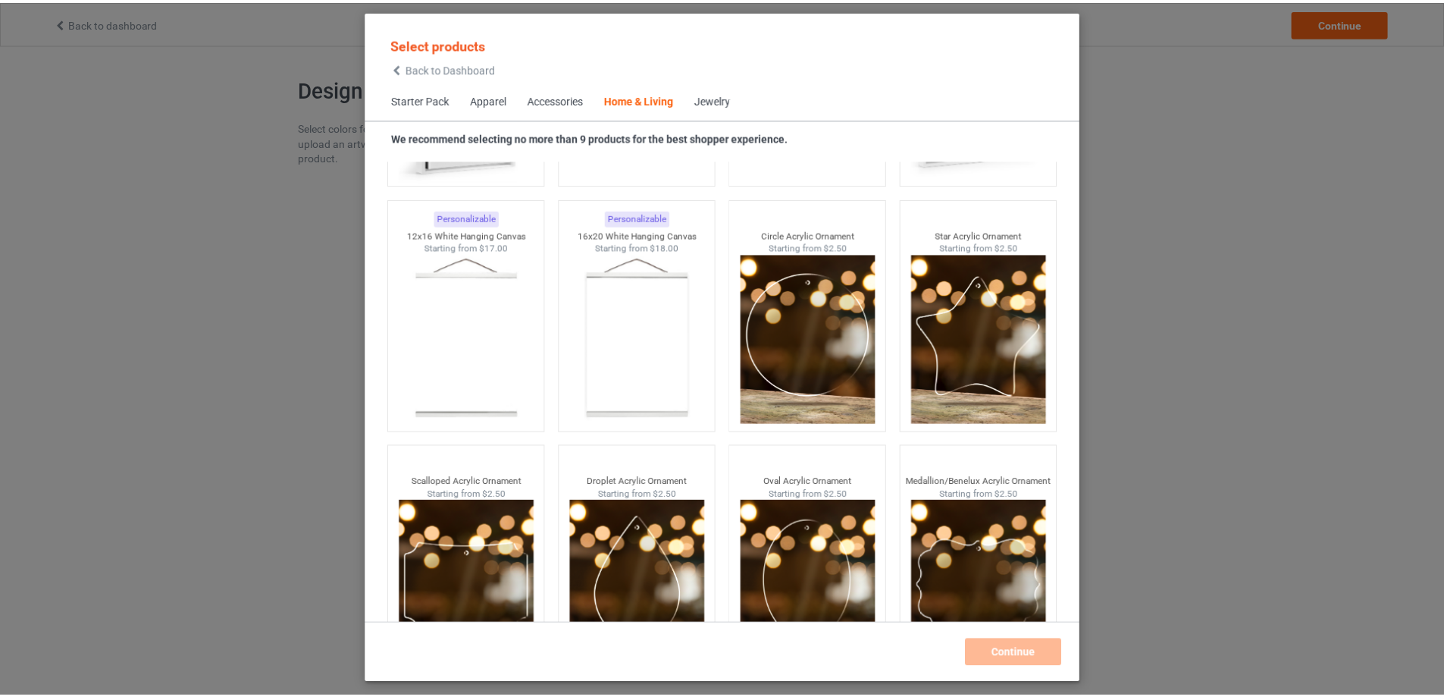
scroll to position [15954, 0]
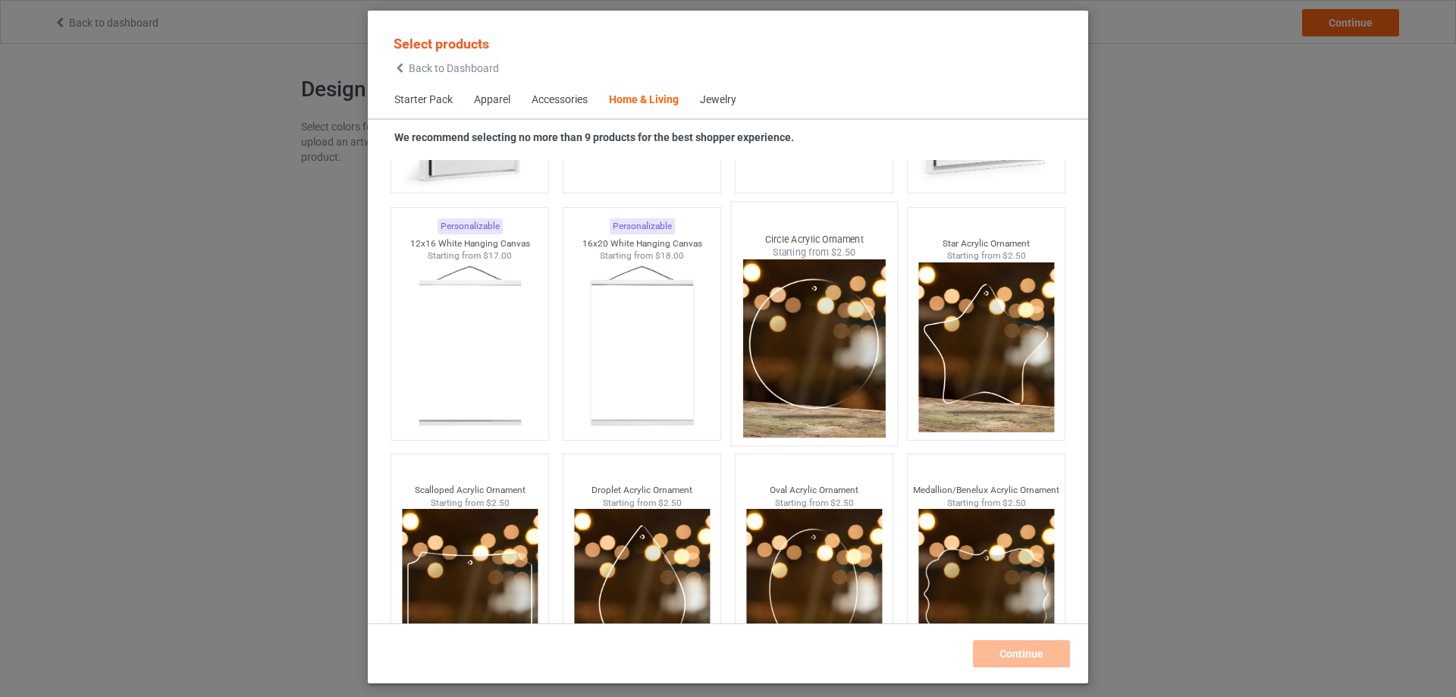
click at [804, 367] on img at bounding box center [813, 348] width 143 height 178
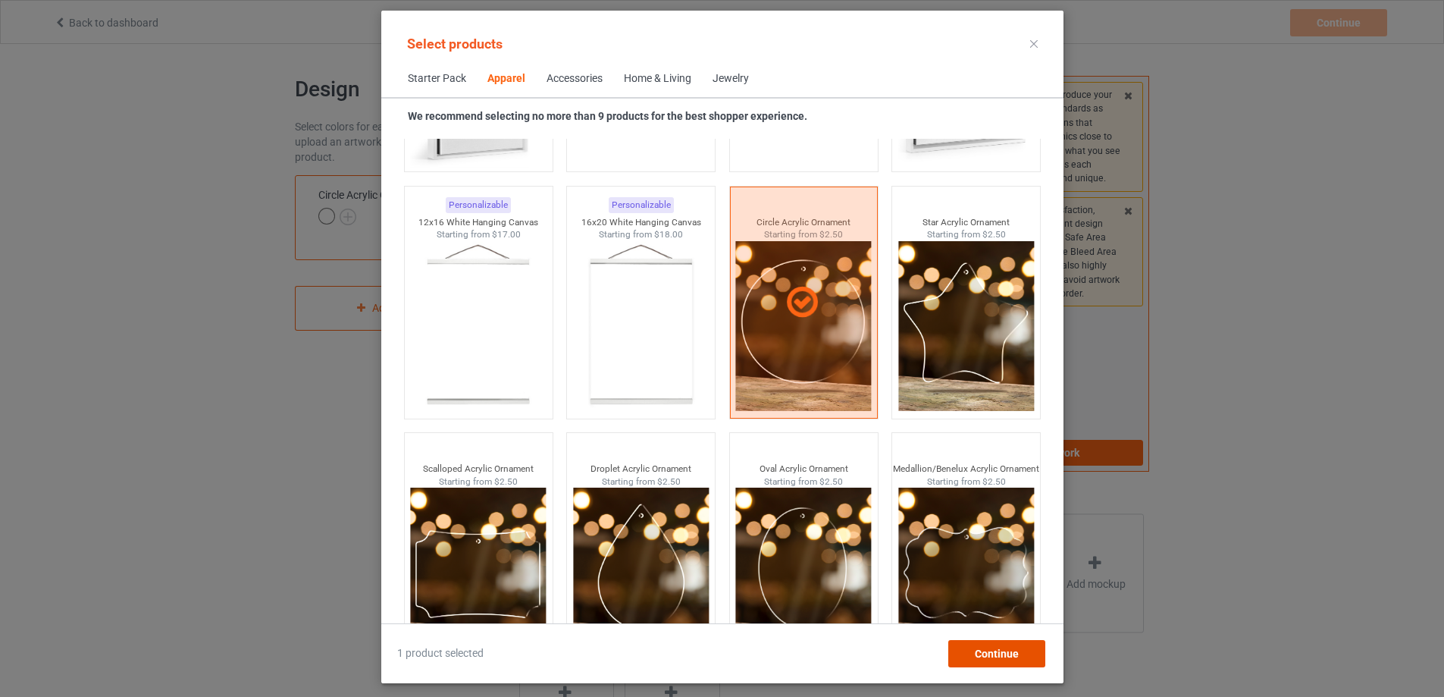
click at [1011, 646] on div "Continue" at bounding box center [996, 653] width 97 height 27
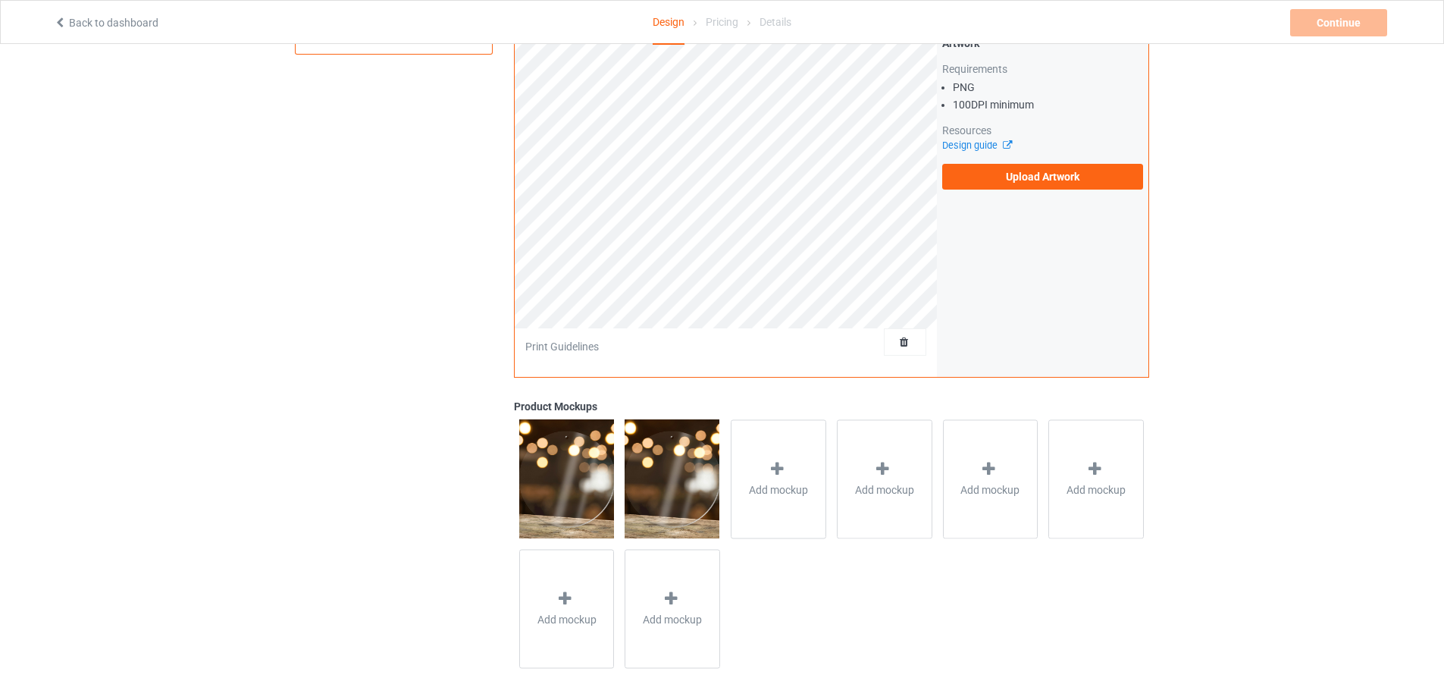
scroll to position [285, 0]
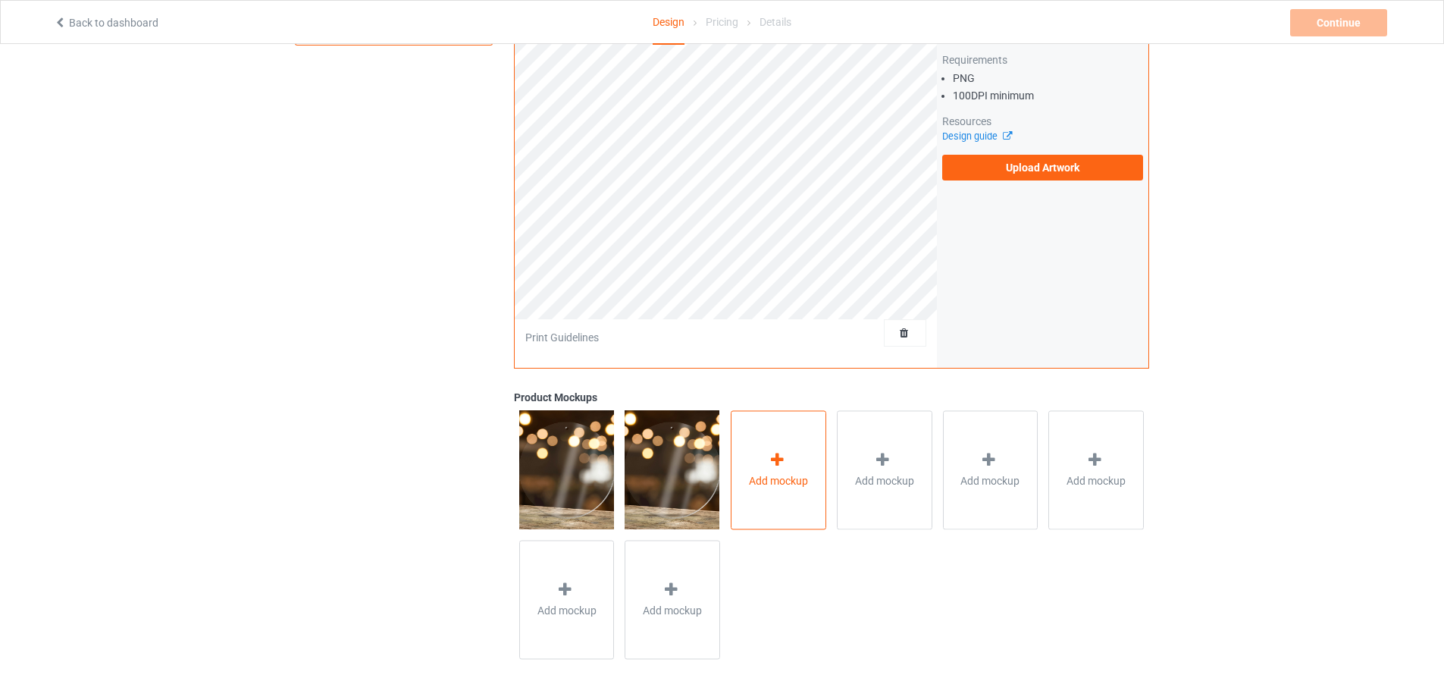
click at [799, 468] on div "Add mockup" at bounding box center [779, 469] width 96 height 119
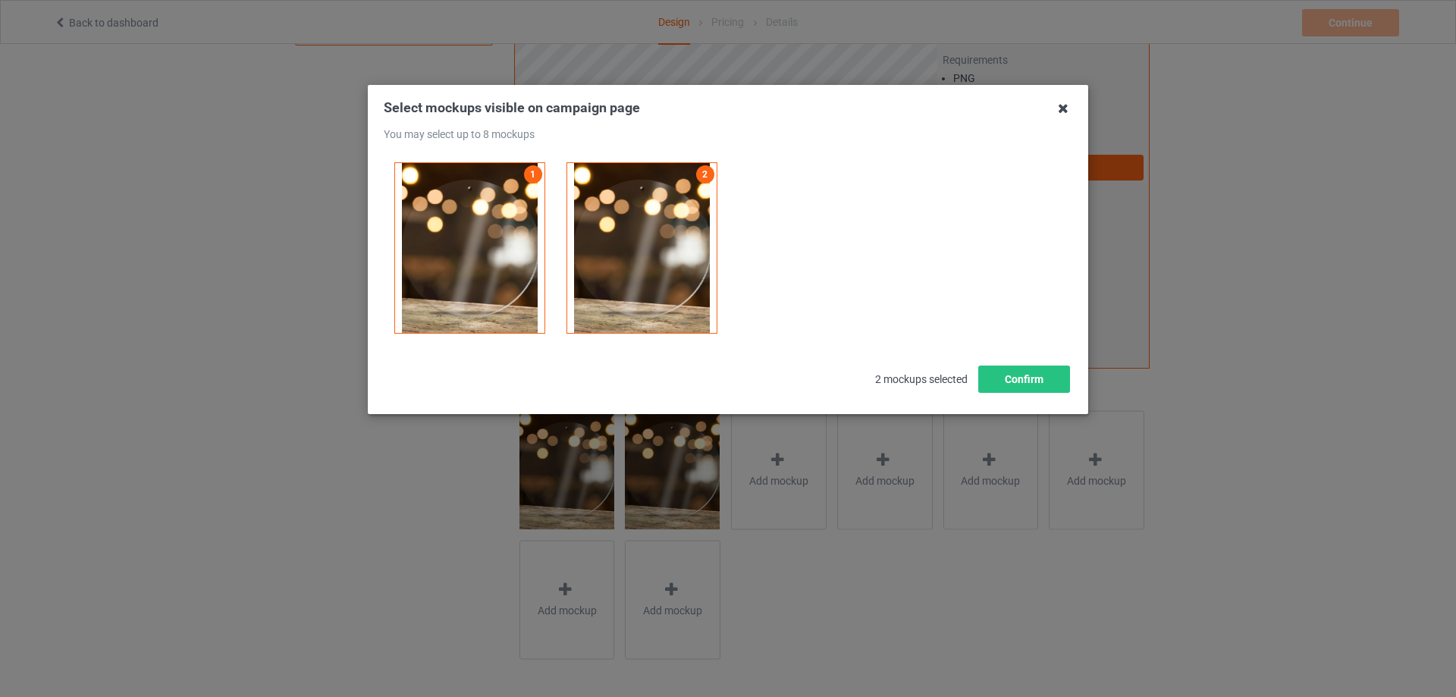
click at [1063, 109] on icon at bounding box center [1063, 108] width 24 height 24
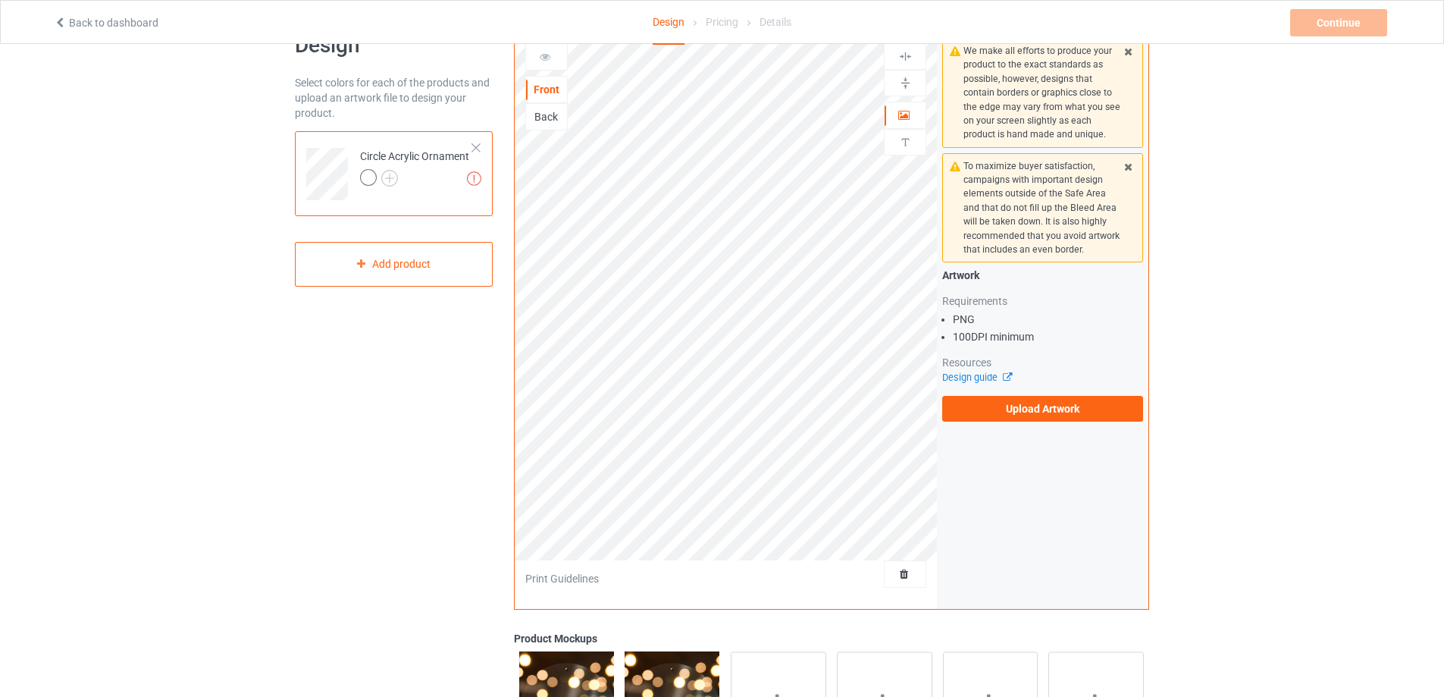
scroll to position [0, 0]
